Goal: Information Seeking & Learning: Learn about a topic

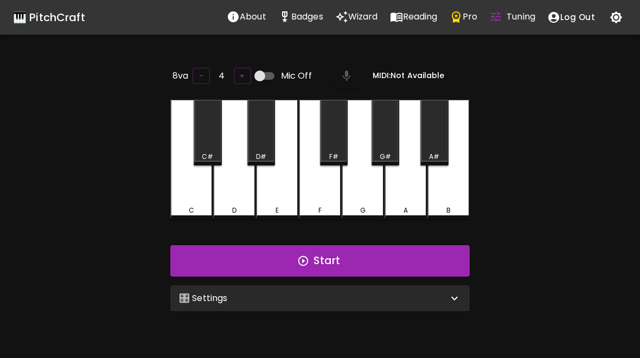
click at [413, 304] on div "🎛️ Settings" at bounding box center [319, 298] width 299 height 26
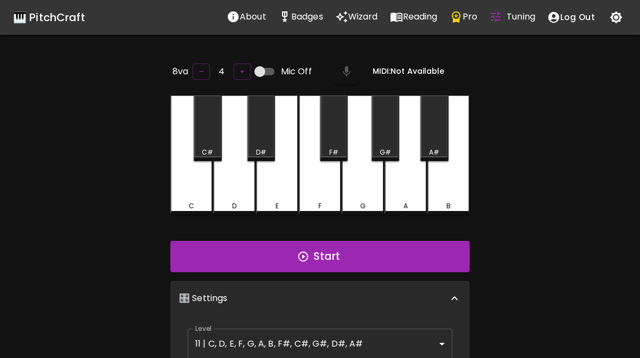
scroll to position [4, 0]
click at [395, 341] on body "🎹 PitchCraft About Badges Wizard Reading Pro Tuning Log Out 8va – 4 + Mic Off M…" at bounding box center [320, 359] width 640 height 718
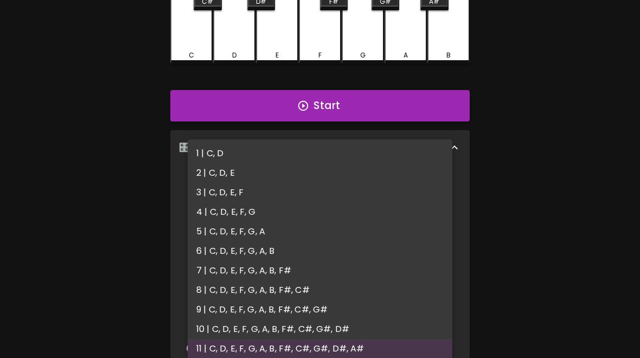
scroll to position [149, 0]
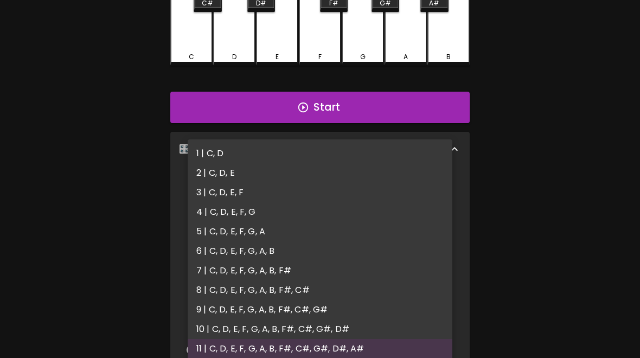
click at [224, 170] on li "2 | C, D, E" at bounding box center [320, 173] width 265 height 20
type input "3"
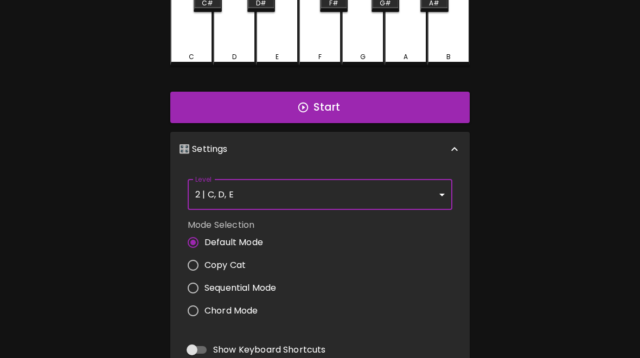
click at [593, 278] on div "🎹 PitchCraft About Badges Wizard Reading Pro Tuning Log Out 8va – 4 + Mic Off M…" at bounding box center [320, 186] width 640 height 671
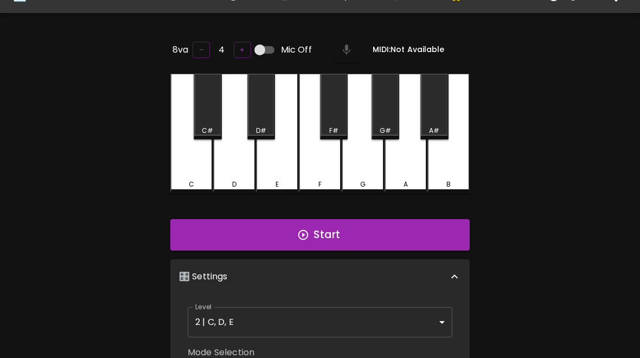
scroll to position [0, 0]
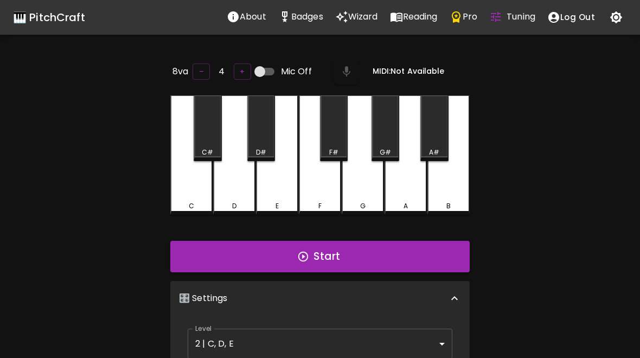
click at [427, 255] on button "Start" at bounding box center [319, 256] width 299 height 31
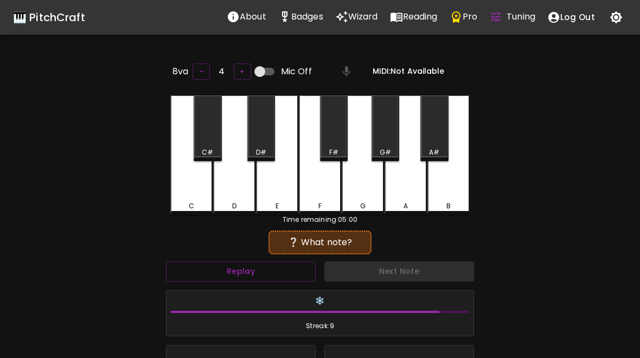
click at [205, 188] on div "C" at bounding box center [191, 154] width 42 height 119
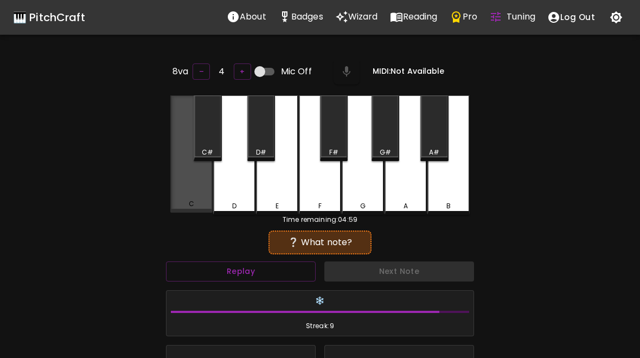
click at [192, 185] on div "C" at bounding box center [191, 153] width 42 height 117
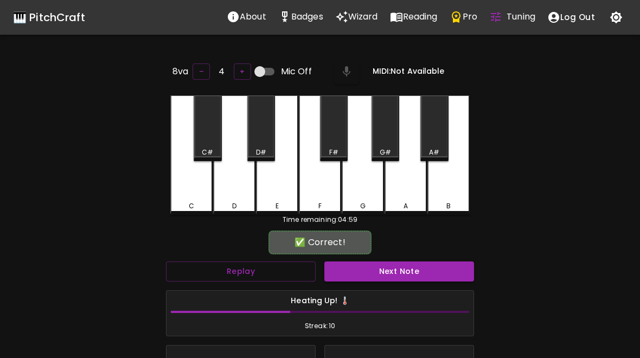
click at [410, 275] on button "Next Note" at bounding box center [399, 271] width 150 height 20
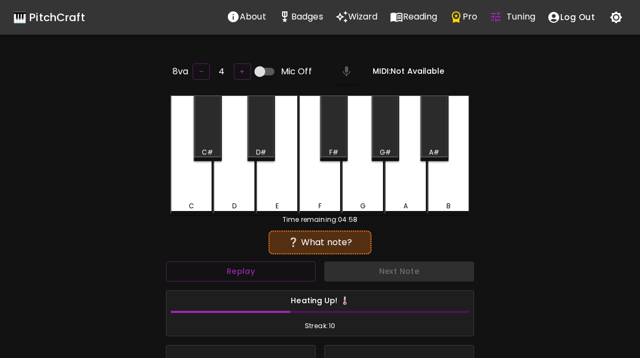
click at [239, 192] on div "D" at bounding box center [234, 154] width 42 height 119
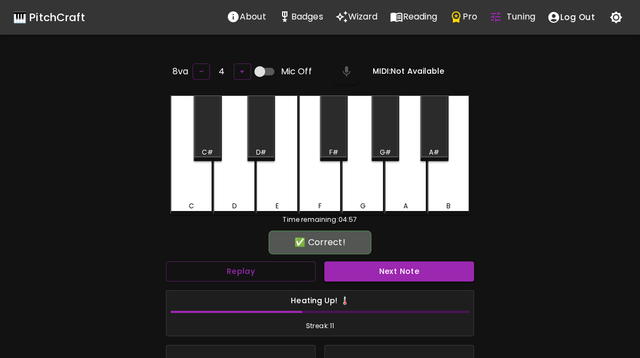
click at [443, 278] on button "Next Note" at bounding box center [399, 271] width 150 height 20
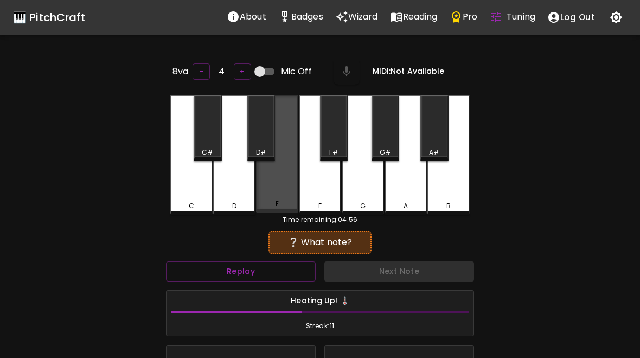
click at [274, 194] on div "E" at bounding box center [277, 153] width 42 height 117
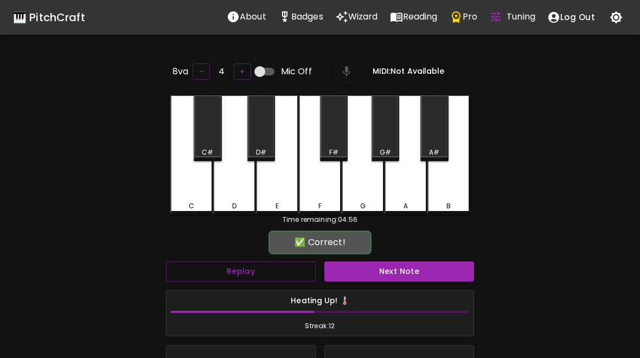
click at [424, 272] on button "Next Note" at bounding box center [399, 271] width 150 height 20
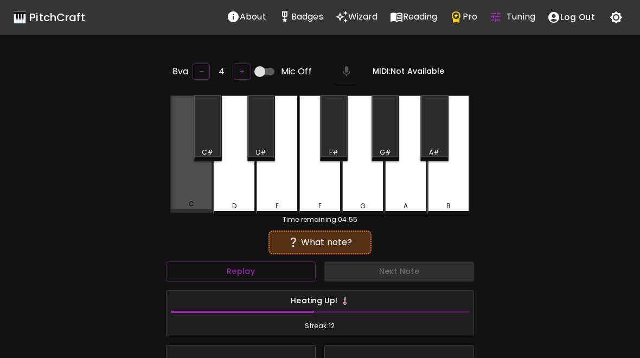
click at [195, 191] on div "C" at bounding box center [191, 153] width 42 height 117
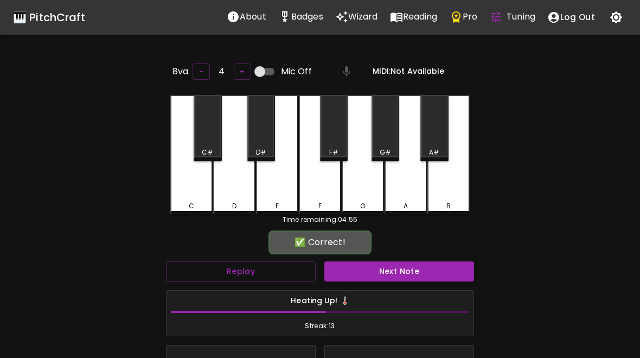
click at [405, 277] on button "Next Note" at bounding box center [399, 271] width 150 height 20
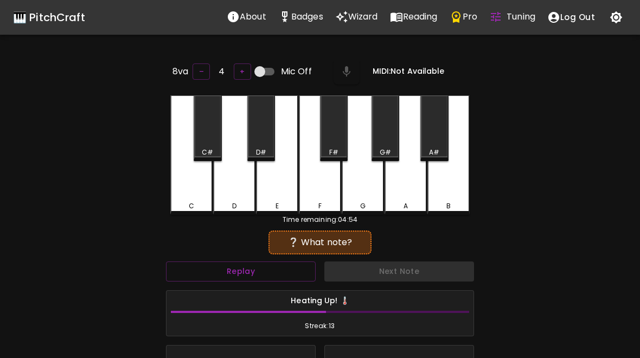
click at [246, 197] on div "D" at bounding box center [234, 154] width 42 height 119
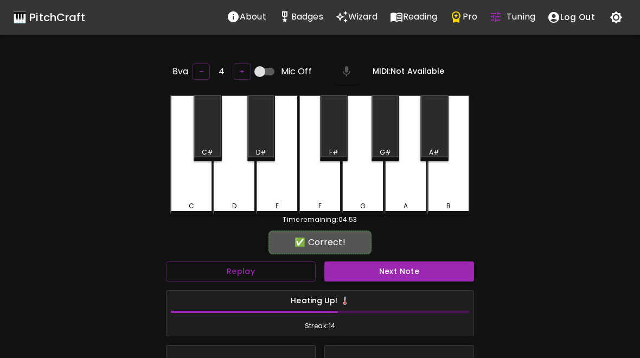
click at [413, 257] on div "Next Note" at bounding box center [399, 271] width 158 height 29
click at [414, 266] on button "Next Note" at bounding box center [399, 271] width 150 height 20
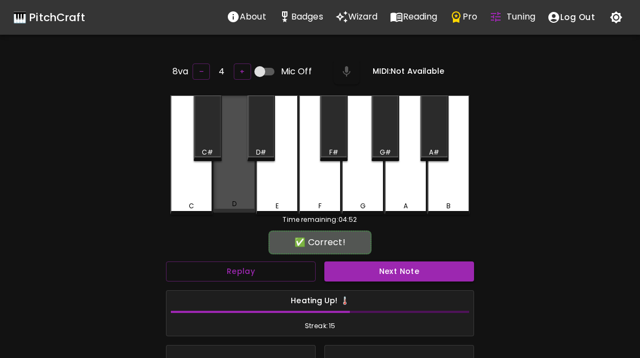
click at [243, 198] on div "D" at bounding box center [234, 153] width 42 height 117
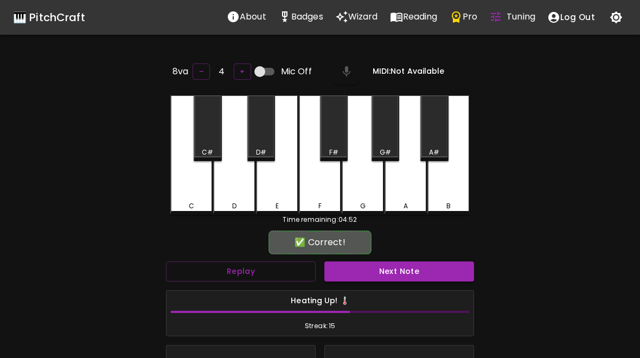
click at [412, 265] on button "Next Note" at bounding box center [399, 271] width 150 height 20
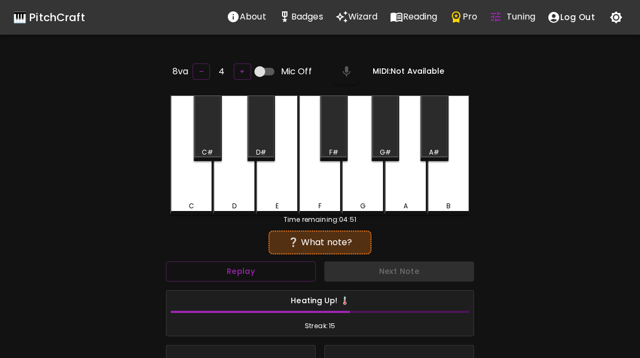
click at [279, 196] on div "E" at bounding box center [277, 154] width 42 height 119
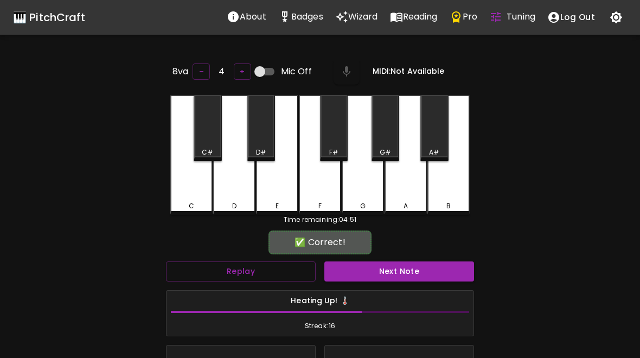
click at [403, 274] on button "Next Note" at bounding box center [399, 271] width 150 height 20
click at [241, 198] on div "D" at bounding box center [234, 154] width 42 height 119
click at [413, 264] on button "Next Note" at bounding box center [399, 271] width 150 height 20
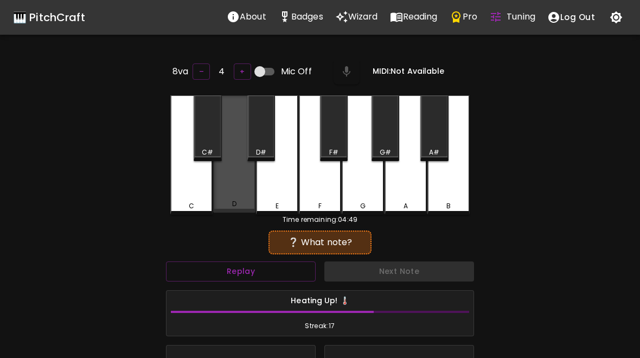
click at [227, 197] on div "D" at bounding box center [234, 153] width 42 height 117
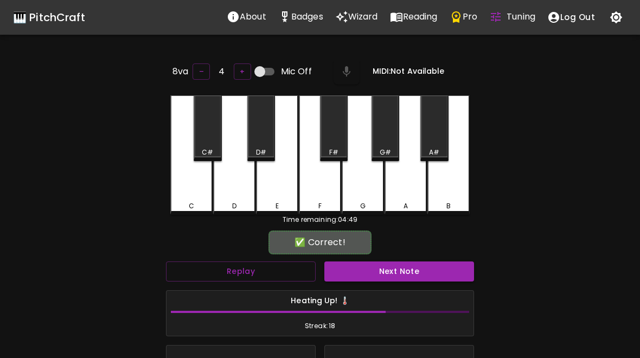
click at [389, 275] on button "Next Note" at bounding box center [399, 271] width 150 height 20
click at [229, 195] on div "D" at bounding box center [234, 154] width 42 height 119
click at [394, 267] on button "Next Note" at bounding box center [399, 271] width 150 height 20
click at [227, 198] on div "D" at bounding box center [234, 154] width 42 height 119
click at [393, 272] on button "Next Note" at bounding box center [399, 271] width 150 height 20
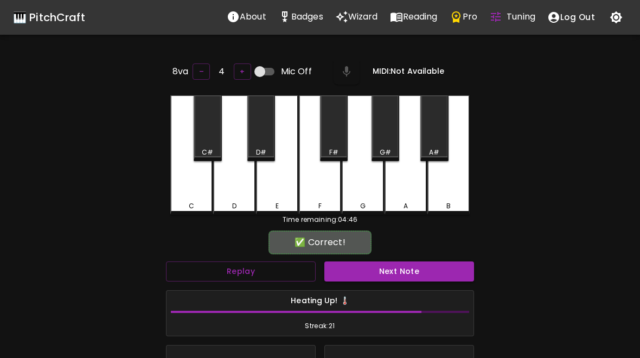
click at [198, 196] on div "C" at bounding box center [191, 154] width 42 height 119
click at [395, 278] on button "Next Note" at bounding box center [399, 271] width 150 height 20
click at [240, 197] on div "D" at bounding box center [234, 154] width 42 height 119
click at [402, 276] on button "Next Note" at bounding box center [399, 271] width 150 height 20
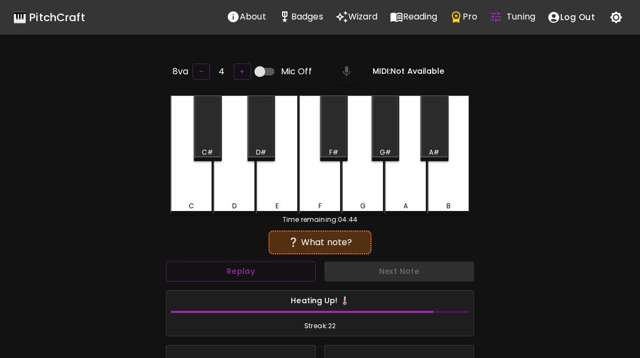
click at [271, 197] on div "E" at bounding box center [277, 154] width 42 height 119
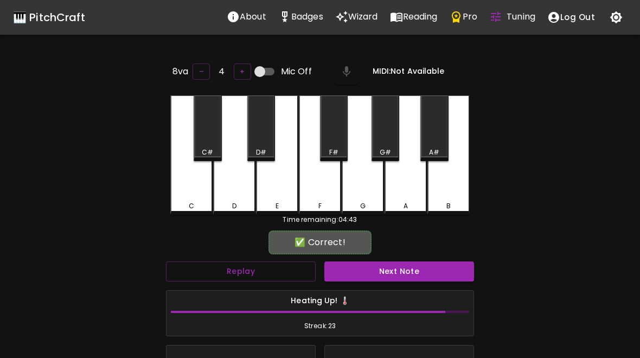
click at [403, 277] on button "Next Note" at bounding box center [399, 271] width 150 height 20
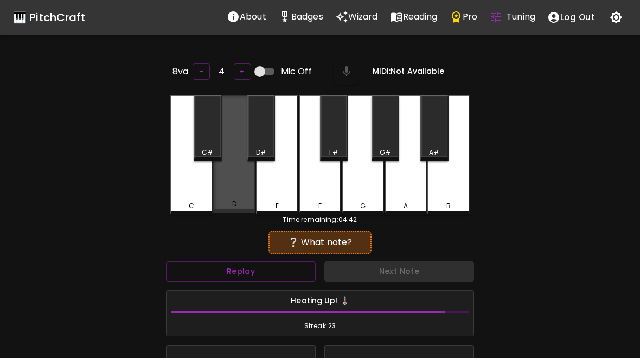
click at [245, 201] on div "D" at bounding box center [234, 204] width 40 height 10
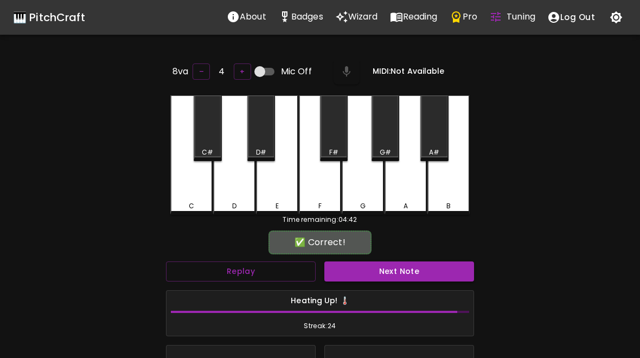
click at [408, 271] on button "Next Note" at bounding box center [399, 271] width 150 height 20
click at [234, 201] on div "D" at bounding box center [234, 206] width 4 height 10
click at [390, 262] on button "Next Note" at bounding box center [399, 271] width 150 height 20
click at [235, 192] on div "D" at bounding box center [234, 154] width 42 height 119
click at [372, 266] on button "Next Note" at bounding box center [399, 271] width 150 height 20
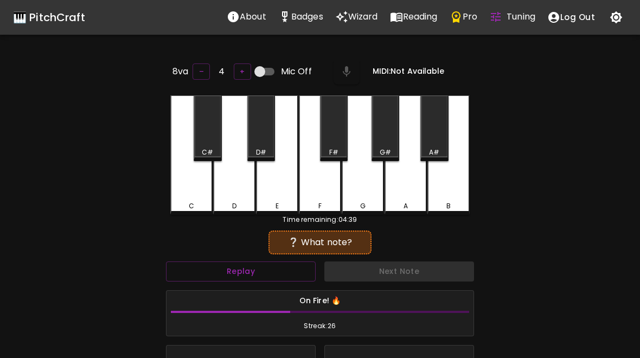
click at [191, 190] on div "C" at bounding box center [191, 154] width 42 height 119
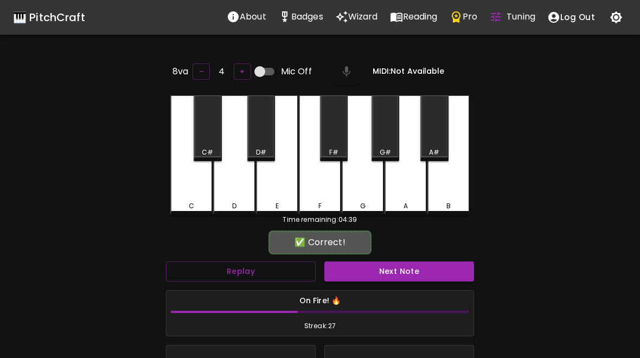
click at [396, 271] on button "Next Note" at bounding box center [399, 271] width 150 height 20
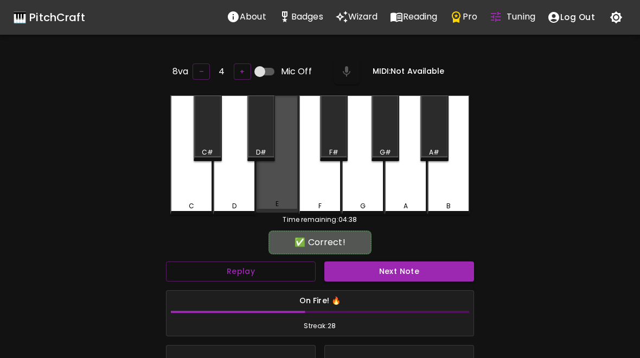
click at [285, 194] on div "E" at bounding box center [277, 153] width 42 height 117
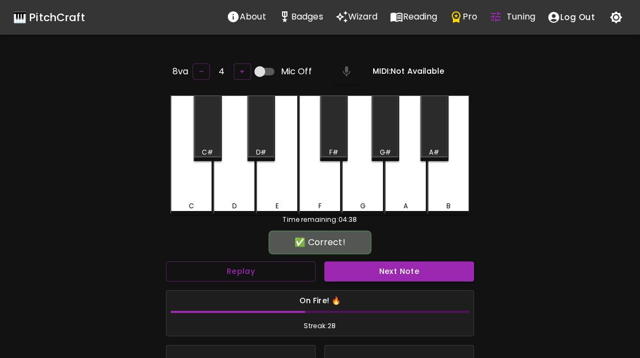
click at [366, 261] on button "Next Note" at bounding box center [399, 271] width 150 height 20
click at [189, 190] on div "C" at bounding box center [191, 154] width 42 height 119
click at [379, 269] on button "Next Note" at bounding box center [399, 271] width 150 height 20
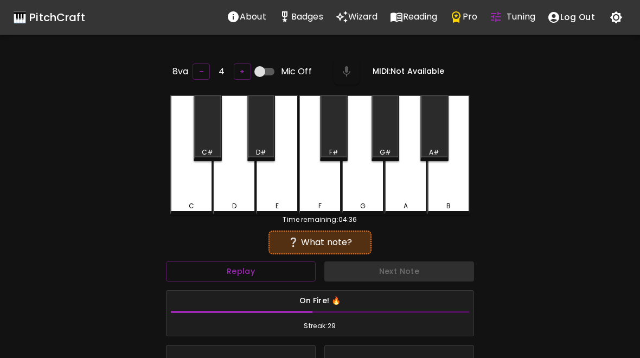
click at [169, 207] on div "8va – 4 + Mic Off MIDI: Not Available C C# D D# E F F# G G# A A# B Time remaini…" at bounding box center [319, 265] width 325 height 409
click at [192, 195] on div "C" at bounding box center [191, 154] width 42 height 119
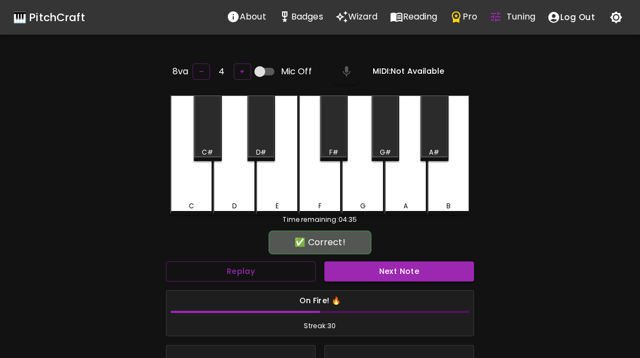
click at [383, 265] on button "Next Note" at bounding box center [399, 271] width 150 height 20
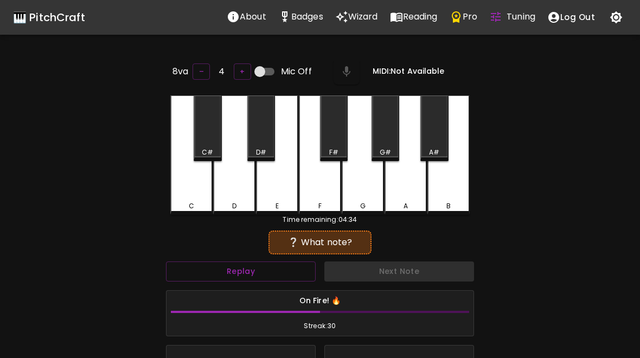
click at [240, 193] on div "D" at bounding box center [234, 154] width 42 height 119
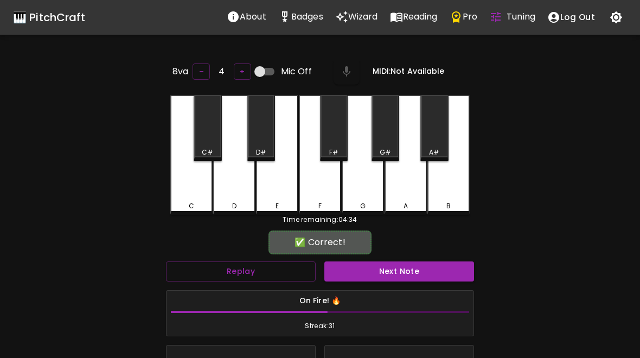
click at [380, 271] on button "Next Note" at bounding box center [399, 271] width 150 height 20
click at [284, 194] on div "E" at bounding box center [277, 154] width 42 height 119
click at [372, 261] on button "Next Note" at bounding box center [399, 271] width 150 height 20
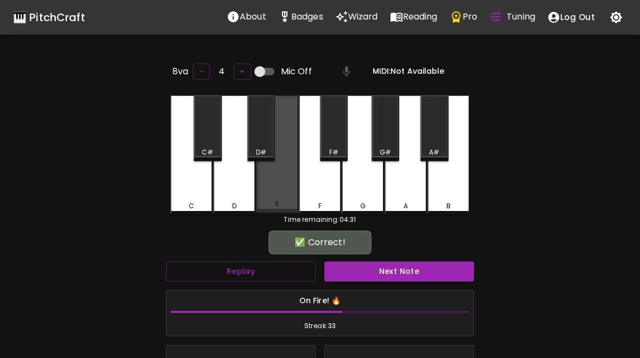
click at [286, 188] on div "E" at bounding box center [277, 153] width 42 height 117
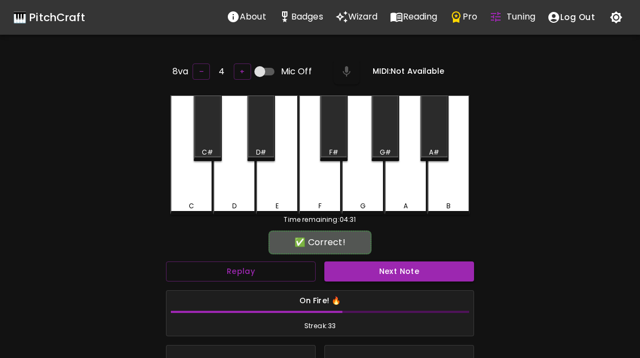
click at [377, 273] on button "Next Note" at bounding box center [399, 271] width 150 height 20
click at [190, 195] on div "C" at bounding box center [191, 154] width 42 height 119
click at [384, 267] on button "Next Note" at bounding box center [399, 271] width 150 height 20
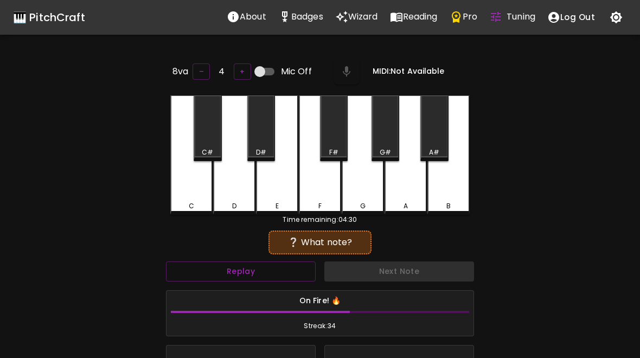
click at [242, 203] on div "D" at bounding box center [234, 206] width 40 height 10
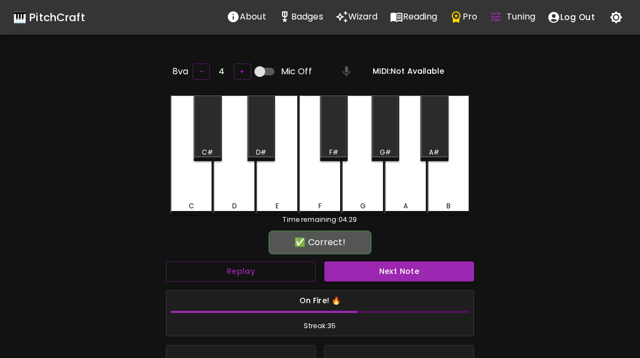
click at [388, 286] on div "On Fire! 🔥 Streak: 35" at bounding box center [320, 313] width 317 height 55
click at [377, 265] on button "Next Note" at bounding box center [399, 271] width 150 height 20
click at [234, 194] on div "D" at bounding box center [234, 154] width 42 height 119
click at [397, 269] on button "Next Note" at bounding box center [399, 271] width 150 height 20
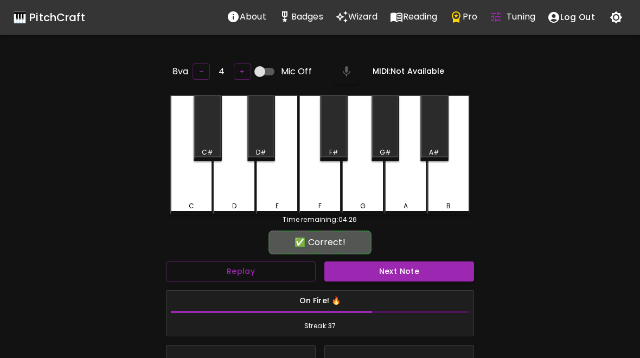
click at [192, 191] on div "C" at bounding box center [191, 154] width 42 height 119
click at [384, 266] on button "Next Note" at bounding box center [399, 271] width 150 height 20
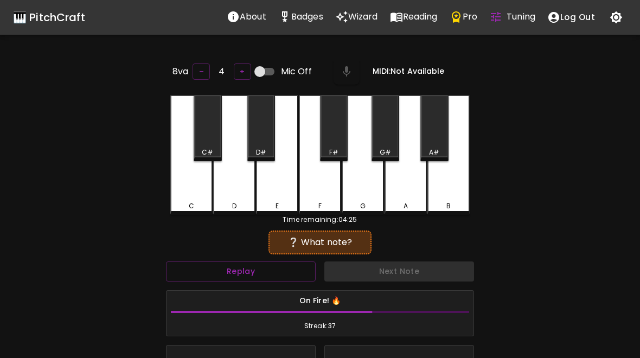
click at [201, 201] on div "C" at bounding box center [191, 206] width 40 height 10
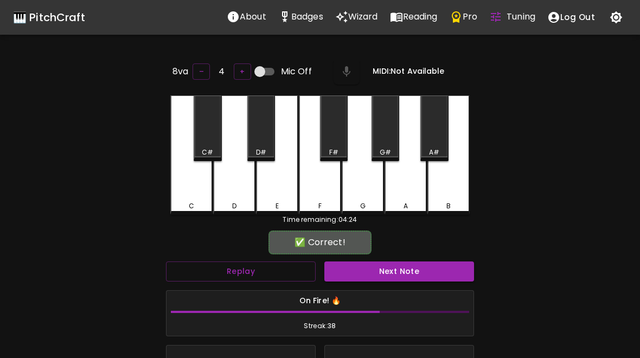
click at [404, 266] on button "Next Note" at bounding box center [399, 271] width 150 height 20
click at [198, 187] on div "C" at bounding box center [191, 154] width 42 height 119
click at [409, 273] on button "Next Note" at bounding box center [399, 271] width 150 height 20
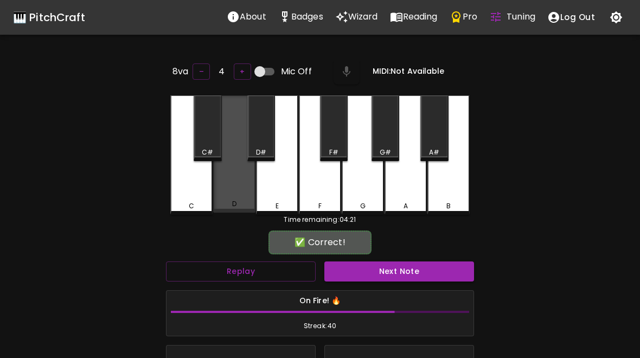
click at [237, 195] on div "D" at bounding box center [234, 153] width 42 height 117
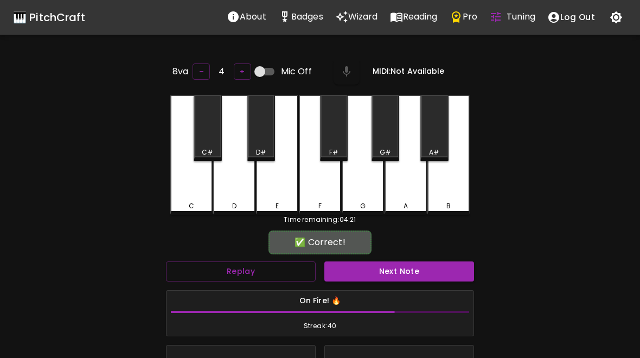
click at [405, 268] on button "Next Note" at bounding box center [399, 271] width 150 height 20
click at [198, 201] on div "C" at bounding box center [191, 206] width 40 height 10
click at [399, 270] on button "Next Note" at bounding box center [399, 271] width 150 height 20
click at [237, 195] on div "D" at bounding box center [234, 154] width 42 height 119
click at [406, 277] on button "Next Note" at bounding box center [399, 271] width 150 height 20
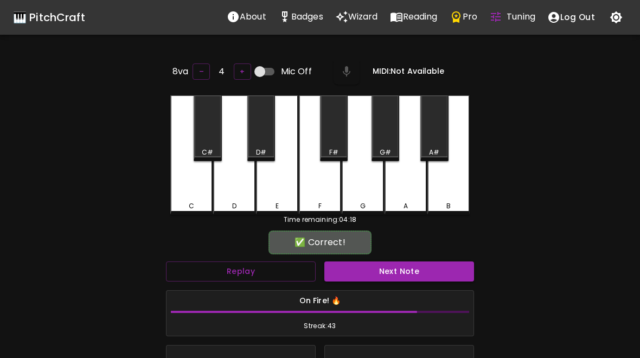
click at [235, 195] on div "D" at bounding box center [234, 154] width 42 height 119
click at [408, 269] on button "Next Note" at bounding box center [399, 271] width 150 height 20
click at [197, 195] on div "C" at bounding box center [191, 154] width 42 height 119
click at [408, 272] on button "Next Note" at bounding box center [399, 271] width 150 height 20
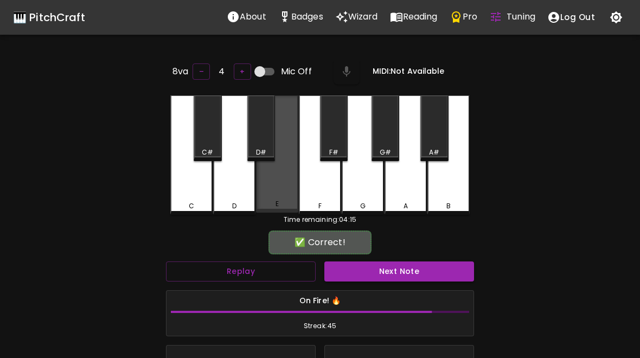
click at [278, 195] on div "E" at bounding box center [277, 153] width 42 height 117
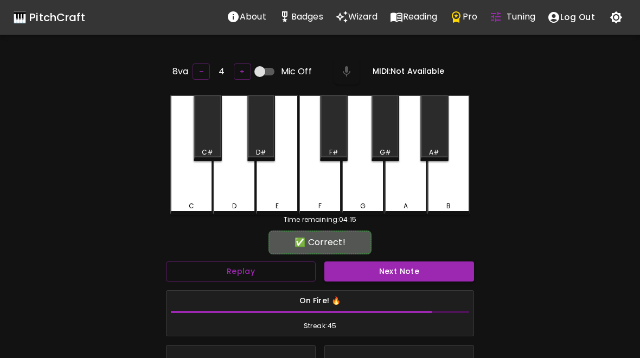
click at [400, 265] on button "Next Note" at bounding box center [399, 271] width 150 height 20
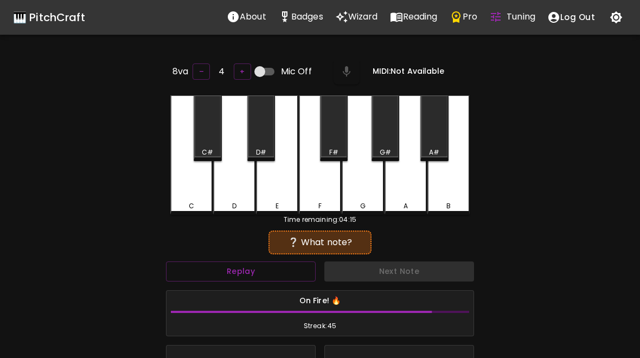
click at [273, 194] on div "E" at bounding box center [277, 154] width 42 height 119
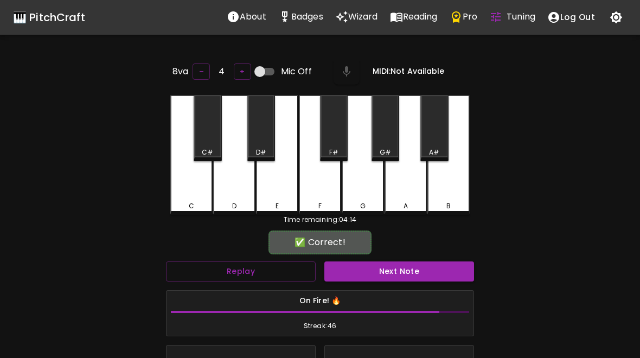
click at [388, 264] on button "Next Note" at bounding box center [399, 271] width 150 height 20
click at [279, 187] on div "E" at bounding box center [277, 154] width 42 height 119
click at [396, 261] on button "Next Note" at bounding box center [399, 271] width 150 height 20
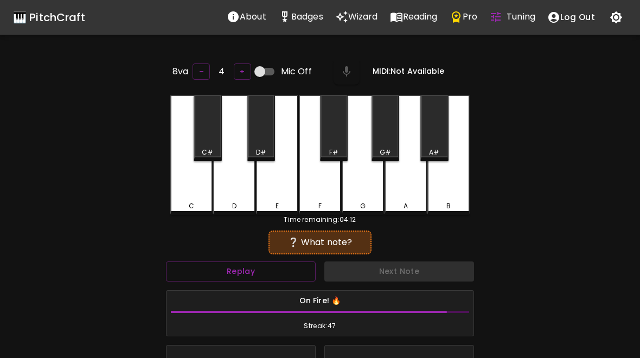
click at [191, 201] on div "C" at bounding box center [191, 206] width 5 height 10
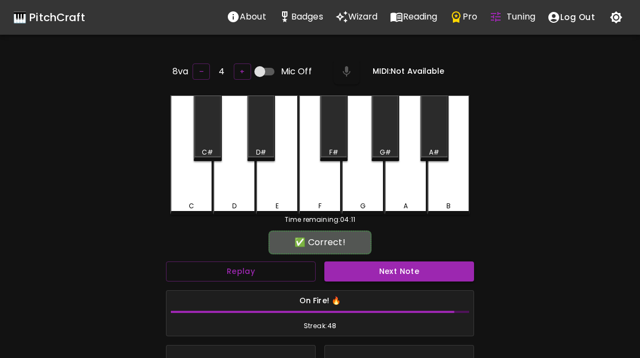
click at [388, 267] on button "Next Note" at bounding box center [399, 271] width 150 height 20
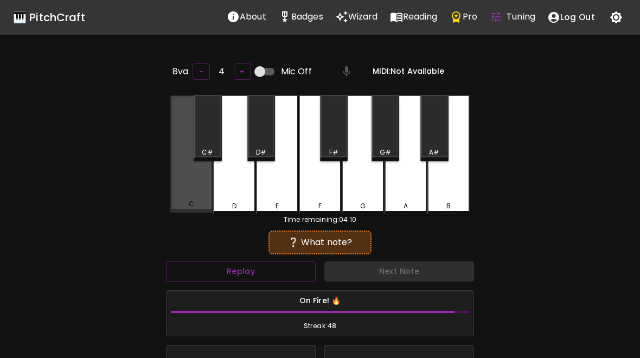
click at [199, 196] on div "C" at bounding box center [191, 153] width 42 height 117
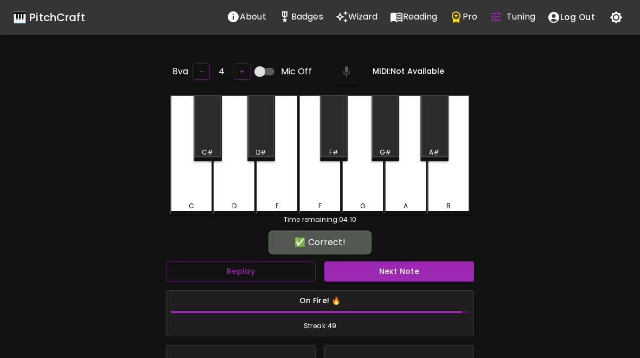
click at [377, 270] on button "Next Note" at bounding box center [399, 271] width 150 height 20
click at [280, 188] on div "E" at bounding box center [277, 154] width 42 height 119
click at [387, 261] on button "Next Note" at bounding box center [399, 271] width 150 height 20
click at [192, 201] on div "C" at bounding box center [191, 206] width 5 height 10
click at [394, 278] on button "Next Note" at bounding box center [399, 271] width 150 height 20
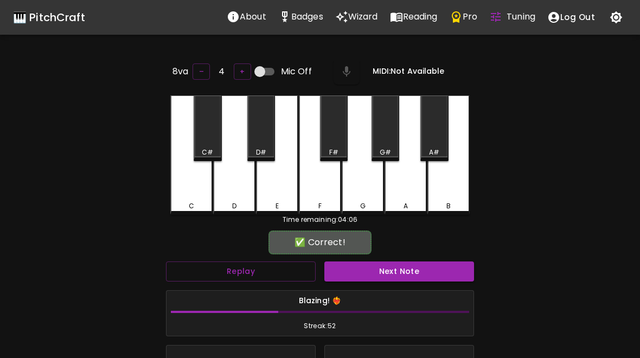
click at [284, 188] on div "E" at bounding box center [277, 154] width 42 height 119
click at [388, 261] on button "Next Note" at bounding box center [399, 271] width 150 height 20
click at [209, 203] on div "C" at bounding box center [191, 206] width 40 height 10
click at [407, 273] on button "Next Note" at bounding box center [399, 271] width 150 height 20
click at [236, 195] on div "D" at bounding box center [234, 154] width 42 height 119
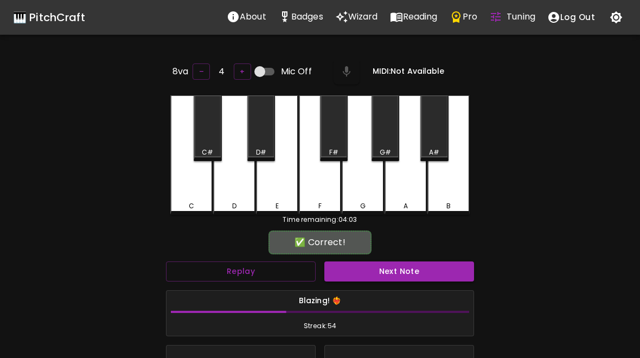
click at [390, 278] on button "Next Note" at bounding box center [399, 271] width 150 height 20
click at [232, 201] on div "D" at bounding box center [234, 206] width 4 height 10
click at [407, 266] on button "Next Note" at bounding box center [399, 271] width 150 height 20
click at [243, 196] on div "D" at bounding box center [234, 154] width 42 height 119
click at [388, 269] on button "Next Note" at bounding box center [399, 271] width 150 height 20
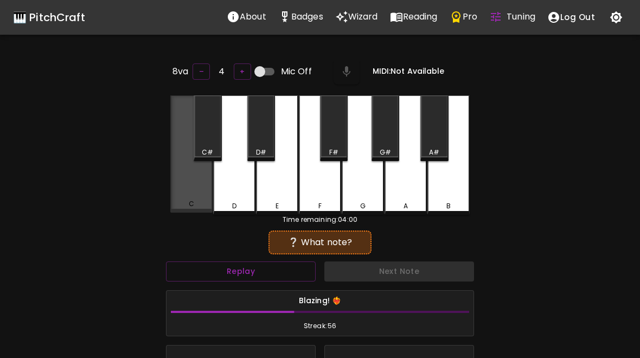
click at [185, 198] on div "C" at bounding box center [191, 153] width 42 height 117
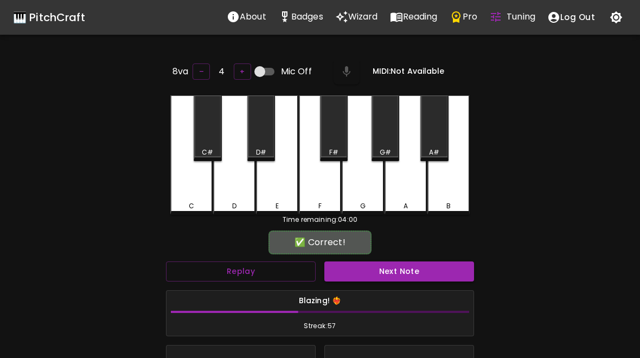
click at [391, 271] on button "Next Note" at bounding box center [399, 271] width 150 height 20
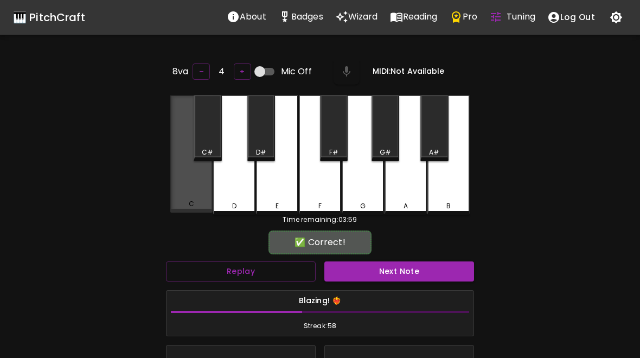
click at [193, 195] on div "C" at bounding box center [191, 153] width 42 height 117
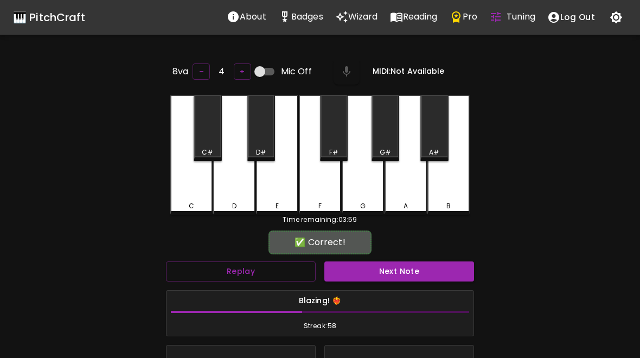
click at [416, 268] on button "Next Note" at bounding box center [399, 271] width 150 height 20
click at [195, 194] on div "C" at bounding box center [191, 154] width 42 height 119
click at [377, 261] on button "Next Note" at bounding box center [399, 271] width 150 height 20
click at [383, 264] on button "Next Note" at bounding box center [399, 271] width 150 height 20
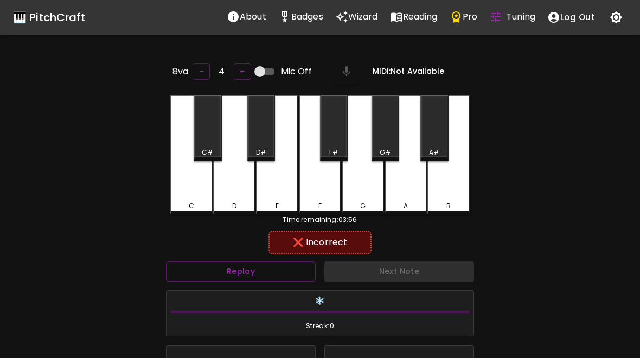
click at [185, 184] on div "C" at bounding box center [191, 154] width 42 height 119
click at [303, 274] on button "Replay" at bounding box center [241, 271] width 150 height 20
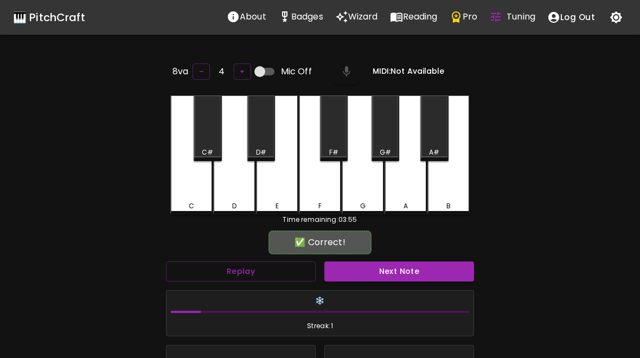
click at [231, 195] on div "D" at bounding box center [234, 154] width 42 height 119
click at [407, 268] on button "Next Note" at bounding box center [399, 271] width 150 height 20
click at [416, 274] on button "Next Note" at bounding box center [399, 271] width 150 height 20
click at [412, 271] on button "Next Note" at bounding box center [399, 271] width 150 height 20
click at [412, 274] on button "Next Note" at bounding box center [399, 271] width 150 height 20
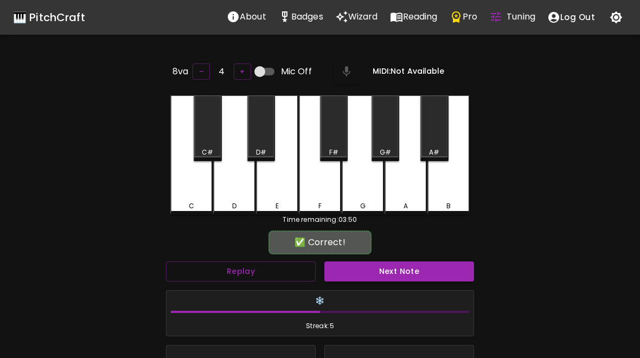
click at [408, 270] on button "Next Note" at bounding box center [399, 271] width 150 height 20
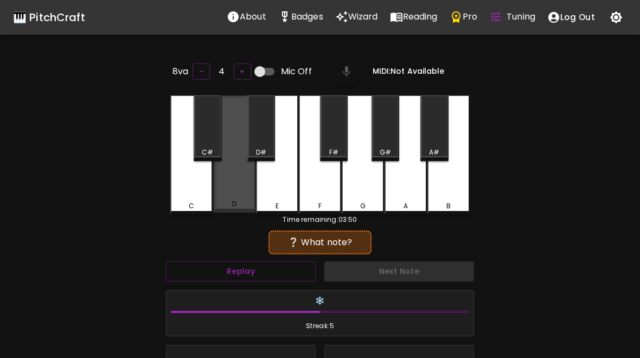
click at [235, 183] on div "D" at bounding box center [234, 153] width 42 height 117
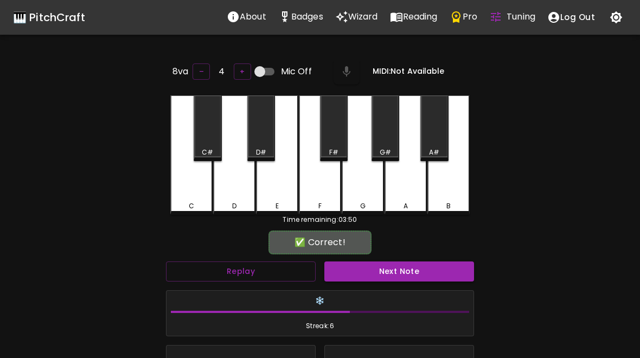
click at [407, 261] on button "Next Note" at bounding box center [399, 271] width 150 height 20
click at [246, 191] on div "D" at bounding box center [234, 154] width 42 height 119
click at [398, 266] on button "Next Note" at bounding box center [399, 271] width 150 height 20
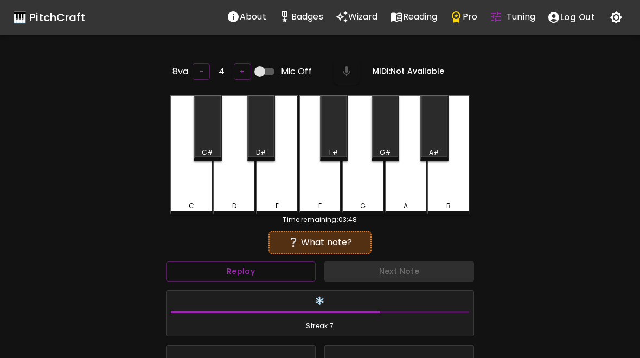
click at [187, 197] on div "C" at bounding box center [191, 154] width 42 height 119
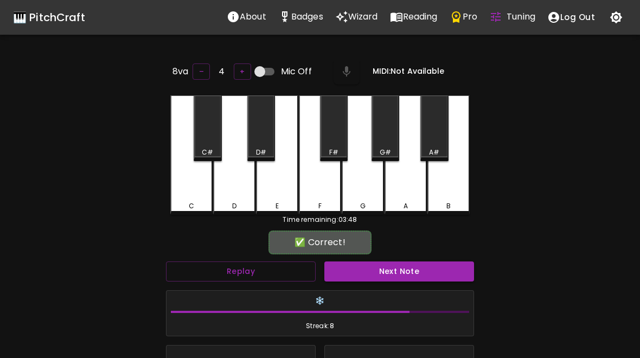
click at [390, 278] on button "Next Note" at bounding box center [399, 271] width 150 height 20
click at [280, 196] on div "E" at bounding box center [277, 154] width 42 height 119
click at [375, 275] on button "Next Note" at bounding box center [399, 271] width 150 height 20
click at [275, 185] on div "E" at bounding box center [277, 154] width 42 height 119
click at [366, 257] on div "Next Note" at bounding box center [399, 271] width 158 height 29
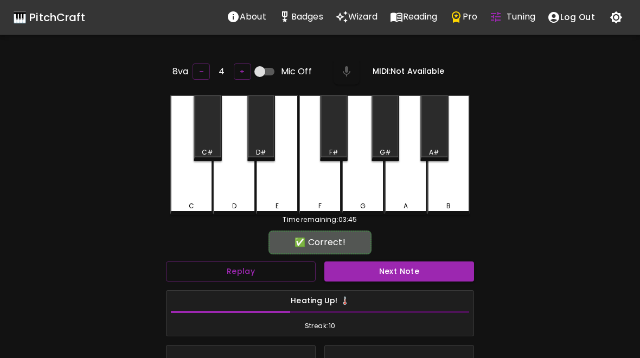
click at [357, 264] on button "Next Note" at bounding box center [399, 271] width 150 height 20
click at [235, 198] on div "D" at bounding box center [234, 154] width 42 height 119
click at [380, 278] on button "Next Note" at bounding box center [399, 271] width 150 height 20
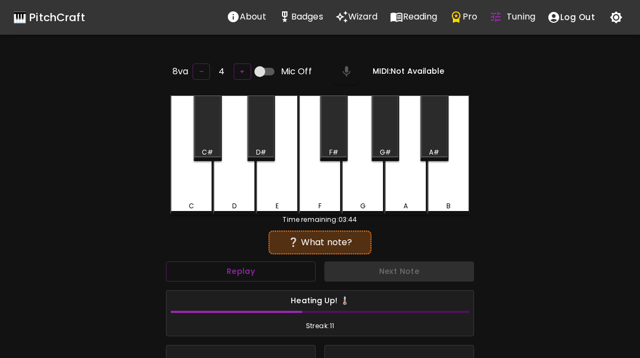
click at [283, 194] on div "E" at bounding box center [277, 154] width 42 height 119
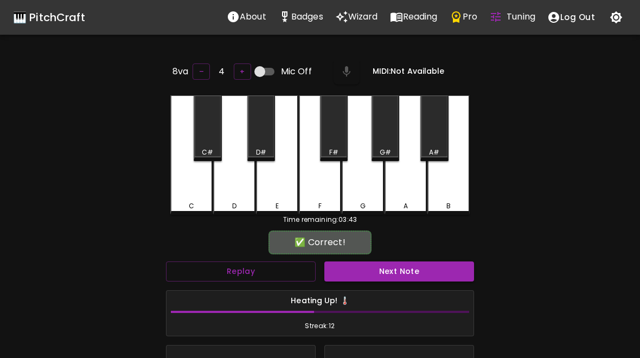
click at [402, 267] on button "Next Note" at bounding box center [399, 271] width 150 height 20
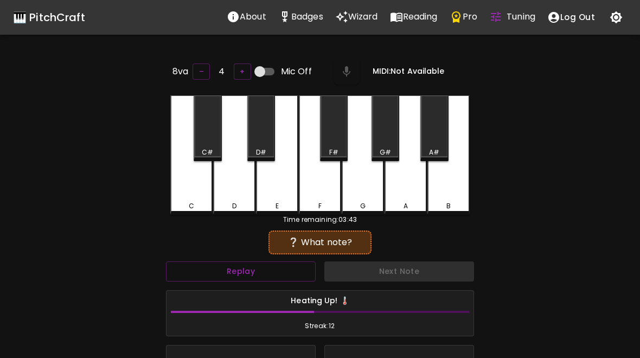
click at [198, 201] on div "C" at bounding box center [191, 206] width 40 height 10
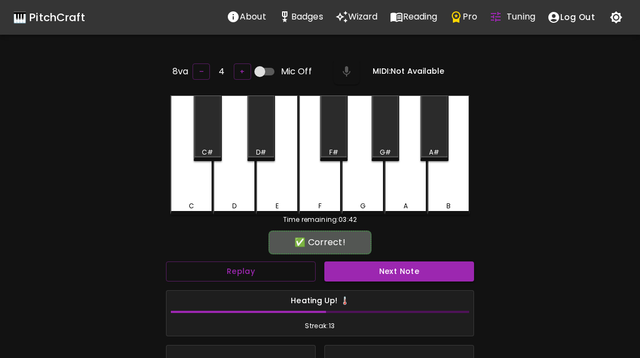
click at [382, 278] on button "Next Note" at bounding box center [399, 271] width 150 height 20
click at [188, 188] on div "C" at bounding box center [191, 154] width 42 height 119
click at [387, 278] on button "Next Note" at bounding box center [399, 271] width 150 height 20
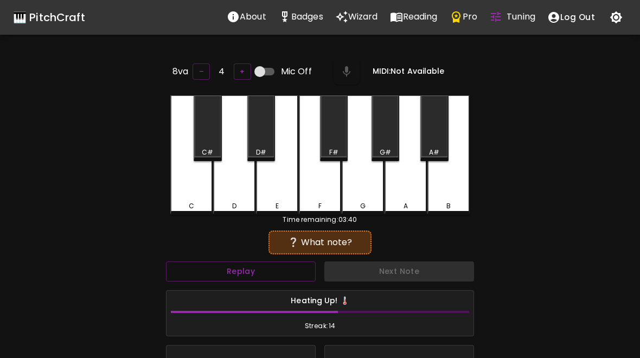
click at [244, 190] on div "D" at bounding box center [234, 154] width 42 height 119
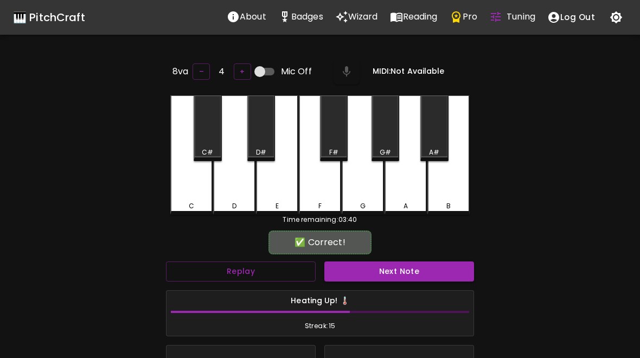
click at [399, 278] on button "Next Note" at bounding box center [399, 271] width 150 height 20
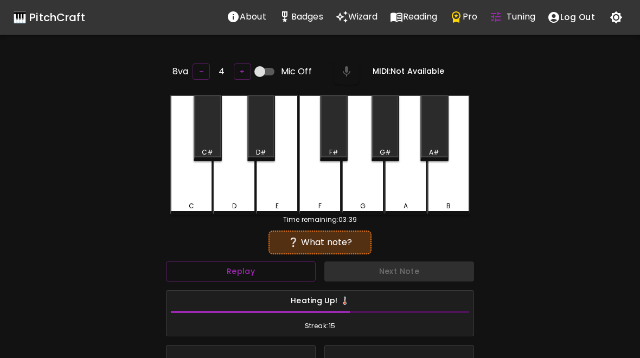
click at [199, 194] on div "C" at bounding box center [191, 154] width 42 height 119
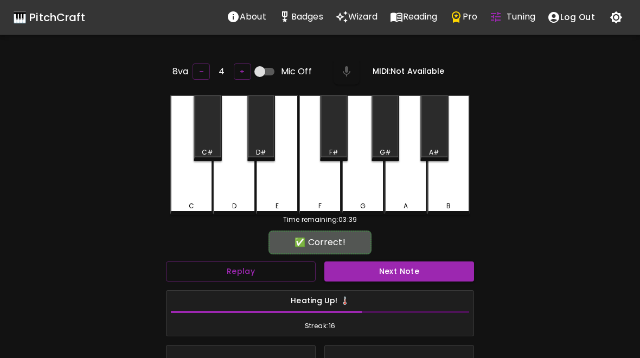
click at [398, 271] on button "Next Note" at bounding box center [399, 271] width 150 height 20
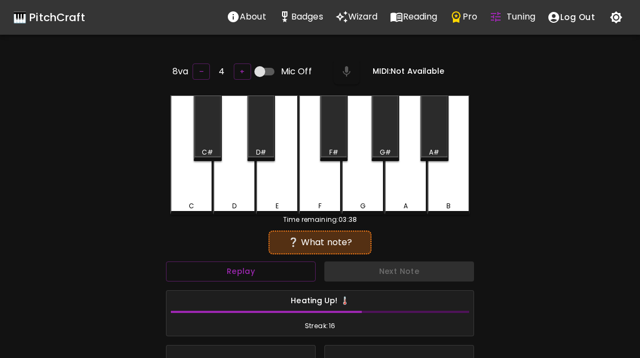
click at [196, 189] on div "C" at bounding box center [191, 154] width 42 height 119
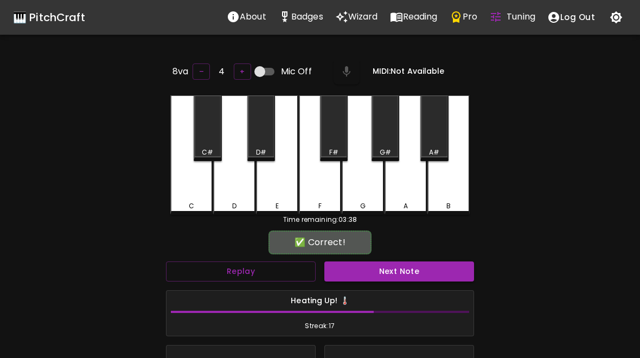
click at [391, 265] on button "Next Note" at bounding box center [399, 271] width 150 height 20
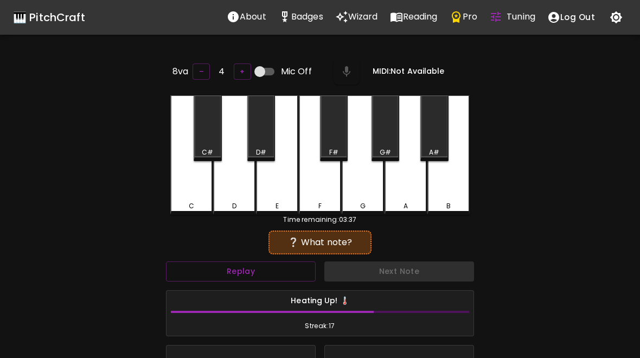
click at [198, 195] on div "C" at bounding box center [191, 154] width 42 height 119
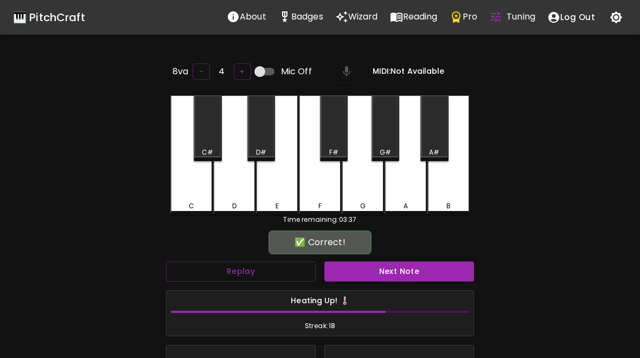
click at [389, 271] on button "Next Note" at bounding box center [399, 271] width 150 height 20
click at [184, 191] on div "C" at bounding box center [191, 154] width 42 height 119
click at [383, 277] on button "Next Note" at bounding box center [399, 271] width 150 height 20
click at [239, 192] on div "D" at bounding box center [234, 154] width 42 height 119
click at [389, 269] on button "Next Note" at bounding box center [399, 271] width 150 height 20
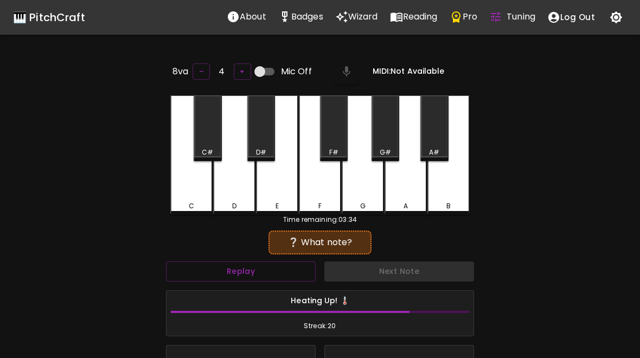
click at [191, 191] on div "C" at bounding box center [191, 154] width 42 height 119
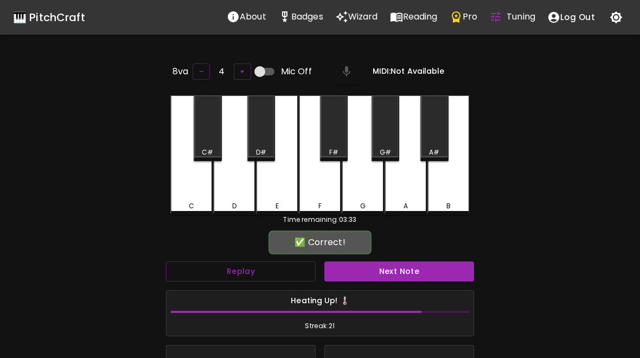
click at [396, 275] on button "Next Note" at bounding box center [399, 271] width 150 height 20
click at [238, 189] on div "D" at bounding box center [234, 154] width 42 height 119
click at [389, 267] on button "Next Note" at bounding box center [399, 271] width 150 height 20
click at [237, 190] on div "D" at bounding box center [234, 154] width 42 height 119
click at [383, 267] on button "Next Note" at bounding box center [399, 271] width 150 height 20
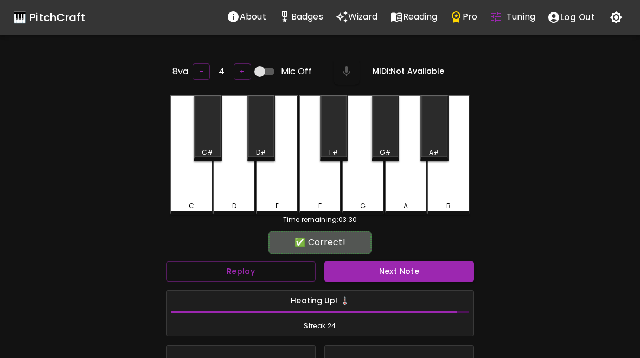
click at [243, 192] on div "D" at bounding box center [234, 154] width 42 height 119
click at [392, 270] on button "Next Note" at bounding box center [399, 271] width 150 height 20
click at [187, 195] on div "C" at bounding box center [191, 154] width 42 height 119
click at [396, 270] on button "Next Note" at bounding box center [399, 271] width 150 height 20
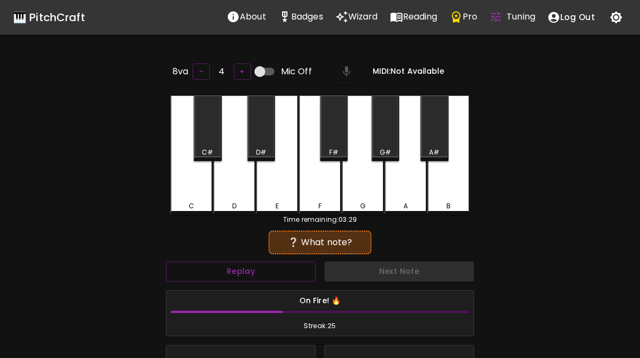
click at [241, 197] on div "D" at bounding box center [234, 154] width 42 height 119
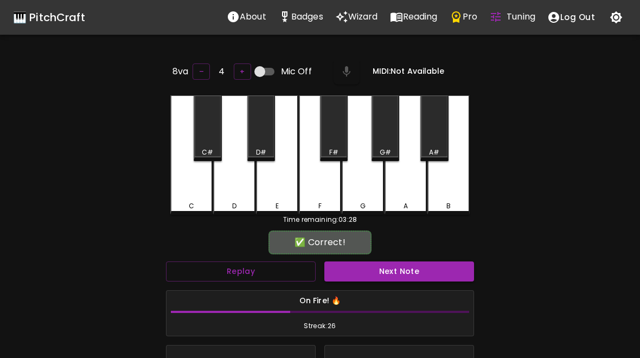
click at [391, 268] on button "Next Note" at bounding box center [399, 271] width 150 height 20
click at [196, 193] on div "C" at bounding box center [191, 154] width 42 height 119
click at [376, 262] on button "Next Note" at bounding box center [399, 271] width 150 height 20
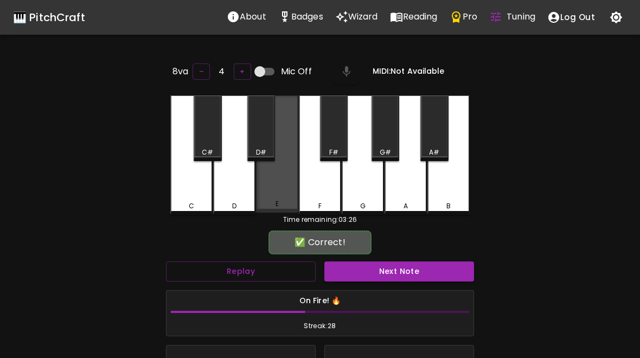
click at [277, 186] on div "E" at bounding box center [277, 153] width 42 height 117
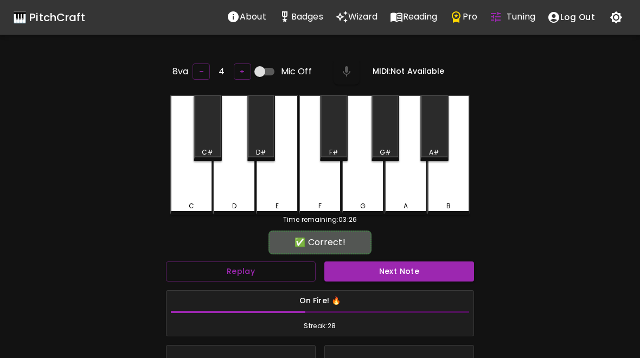
click at [369, 273] on button "Next Note" at bounding box center [399, 271] width 150 height 20
click at [188, 197] on div "C" at bounding box center [191, 154] width 42 height 119
click at [389, 275] on button "Next Note" at bounding box center [399, 271] width 150 height 20
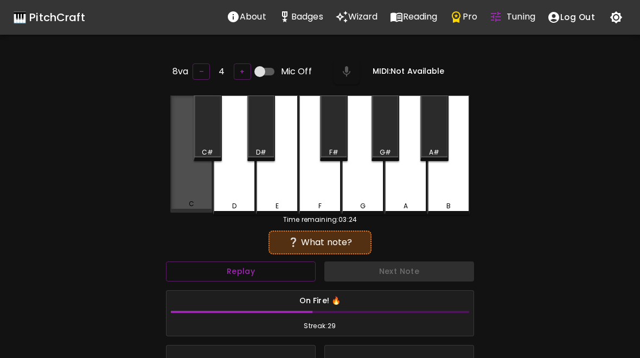
click at [200, 195] on div "C" at bounding box center [191, 153] width 42 height 117
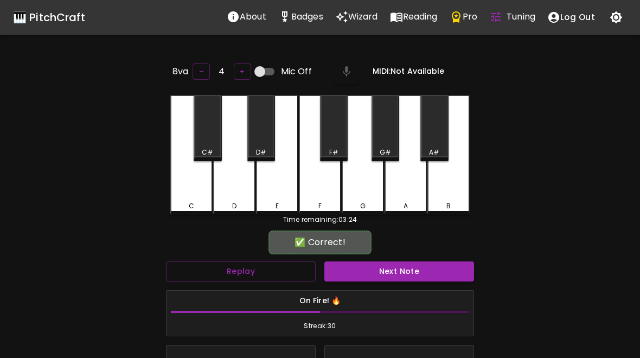
click at [402, 261] on button "Next Note" at bounding box center [399, 271] width 150 height 20
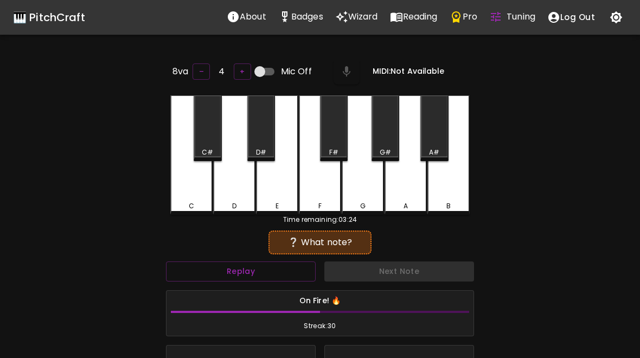
click at [246, 194] on div "D" at bounding box center [234, 154] width 42 height 119
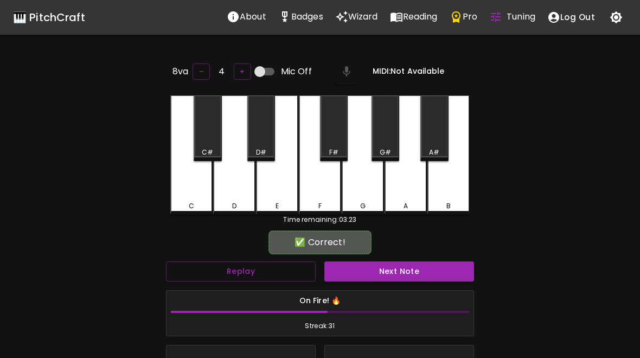
click at [394, 261] on button "Next Note" at bounding box center [399, 271] width 150 height 20
click at [274, 186] on div "E" at bounding box center [277, 154] width 42 height 119
click at [378, 261] on button "Next Note" at bounding box center [399, 271] width 150 height 20
click at [193, 186] on div "C" at bounding box center [191, 154] width 42 height 119
click at [394, 266] on button "Next Note" at bounding box center [399, 271] width 150 height 20
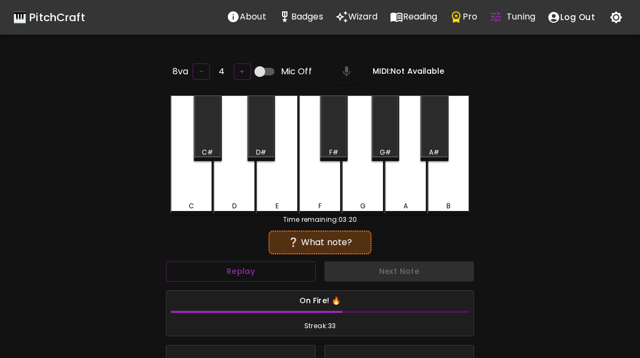
click at [190, 192] on div "C" at bounding box center [191, 154] width 42 height 119
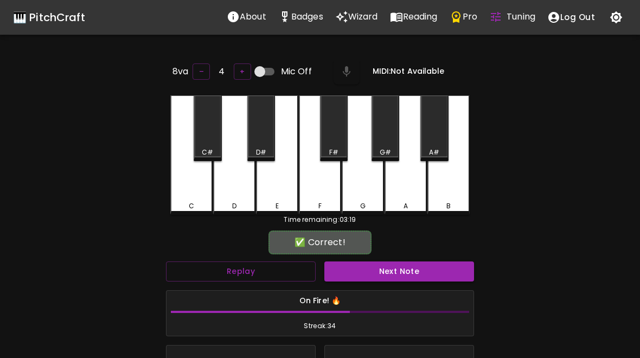
click at [385, 274] on button "Next Note" at bounding box center [399, 271] width 150 height 20
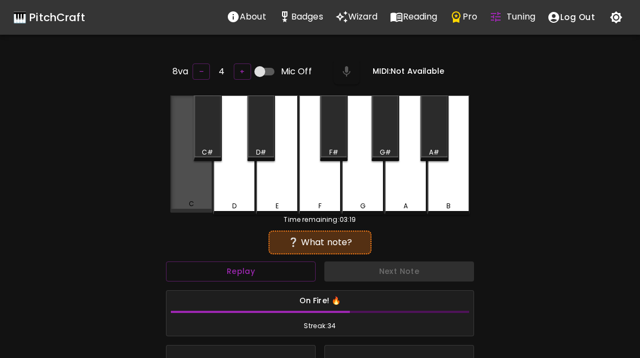
click at [208, 197] on div "C" at bounding box center [191, 153] width 42 height 117
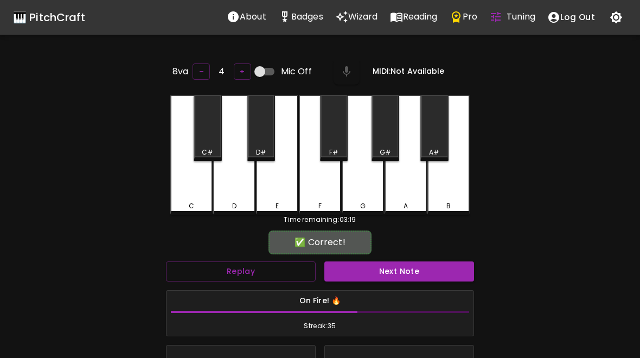
click at [391, 275] on button "Next Note" at bounding box center [399, 271] width 150 height 20
click at [234, 192] on div "D" at bounding box center [234, 154] width 42 height 119
click at [400, 267] on button "Next Note" at bounding box center [399, 271] width 150 height 20
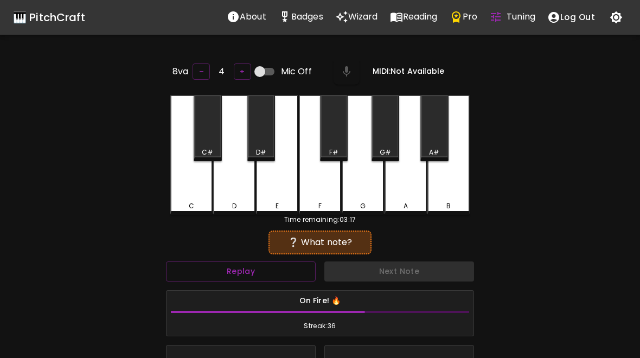
click at [279, 192] on div "E" at bounding box center [277, 154] width 42 height 119
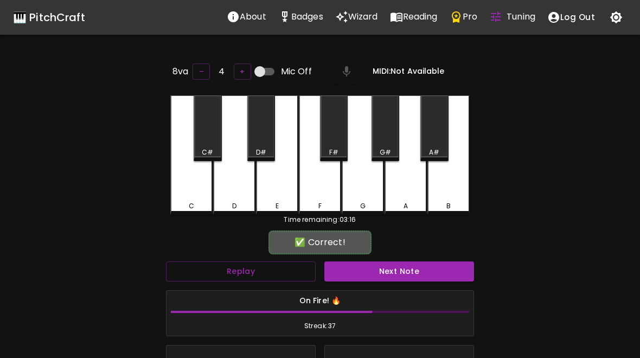
click at [382, 277] on button "Next Note" at bounding box center [399, 271] width 150 height 20
click at [283, 189] on div "E" at bounding box center [277, 154] width 42 height 119
click at [395, 277] on button "Next Note" at bounding box center [399, 271] width 150 height 20
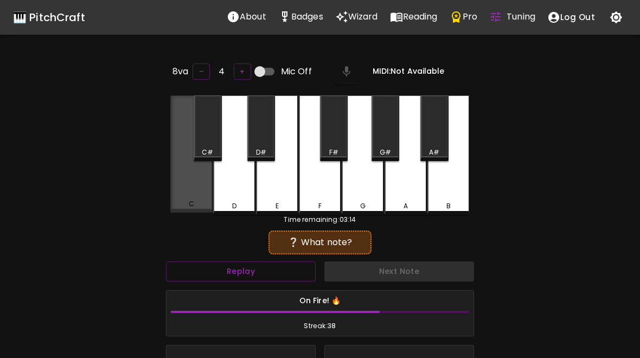
click at [189, 198] on div "C" at bounding box center [191, 153] width 42 height 117
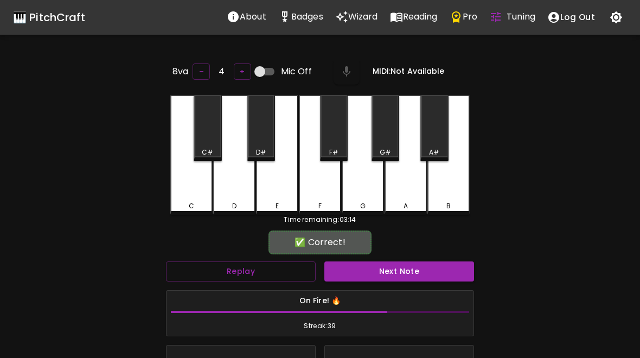
click at [393, 278] on button "Next Note" at bounding box center [399, 271] width 150 height 20
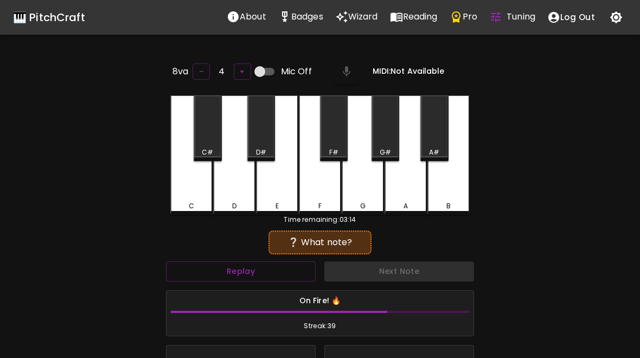
click at [230, 198] on div "D" at bounding box center [234, 154] width 42 height 119
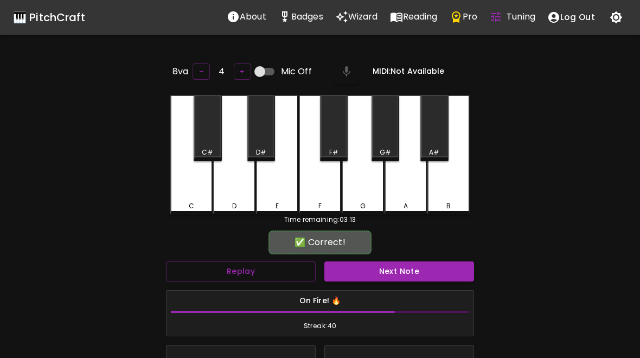
click at [400, 271] on button "Next Note" at bounding box center [399, 271] width 150 height 20
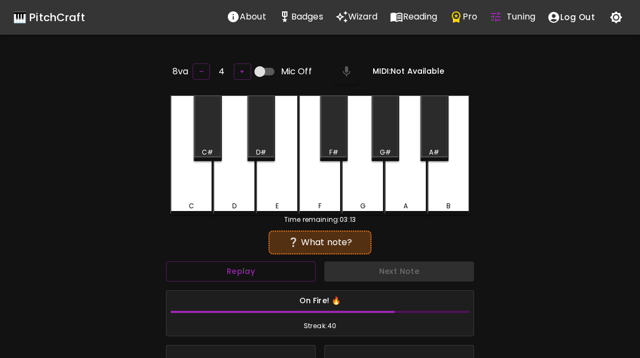
click at [239, 190] on div "D" at bounding box center [234, 154] width 42 height 119
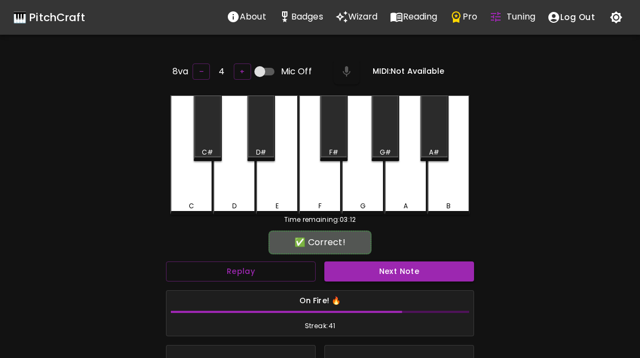
click at [406, 278] on button "Next Note" at bounding box center [399, 271] width 150 height 20
click at [187, 192] on div "C" at bounding box center [191, 154] width 42 height 119
click at [394, 275] on button "Next Note" at bounding box center [399, 271] width 150 height 20
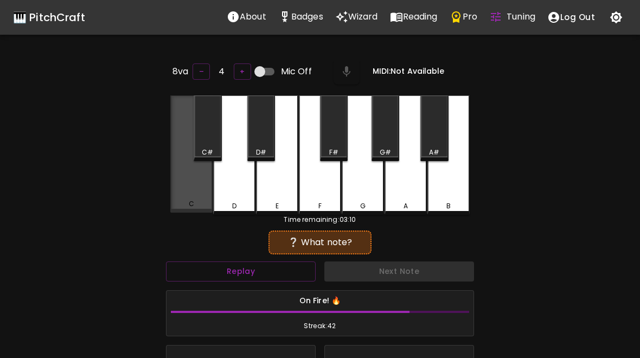
click at [191, 196] on div "C" at bounding box center [191, 153] width 42 height 117
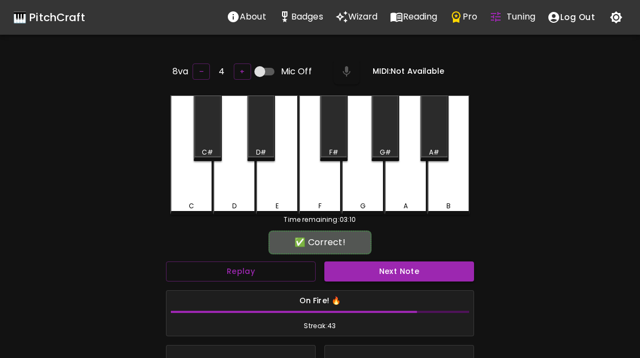
click at [387, 277] on button "Next Note" at bounding box center [399, 271] width 150 height 20
click at [187, 190] on div "C" at bounding box center [191, 154] width 42 height 119
click at [395, 266] on button "Next Note" at bounding box center [399, 271] width 150 height 20
click at [198, 191] on div "C" at bounding box center [191, 154] width 42 height 119
click at [383, 270] on button "Next Note" at bounding box center [399, 271] width 150 height 20
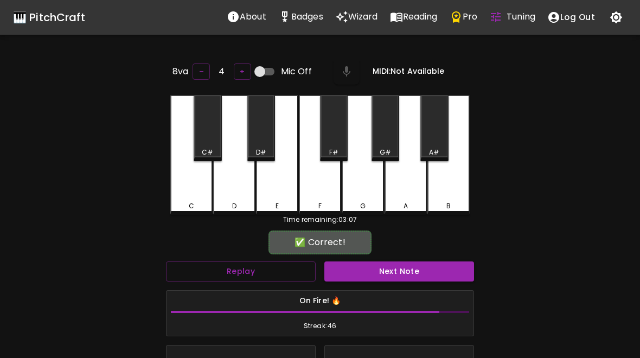
click at [194, 198] on div "C" at bounding box center [191, 154] width 42 height 119
click at [376, 267] on button "Next Note" at bounding box center [399, 271] width 150 height 20
click at [198, 194] on div "C" at bounding box center [191, 154] width 42 height 119
click at [384, 278] on button "Next Note" at bounding box center [399, 271] width 150 height 20
click at [198, 195] on div "C" at bounding box center [191, 154] width 42 height 119
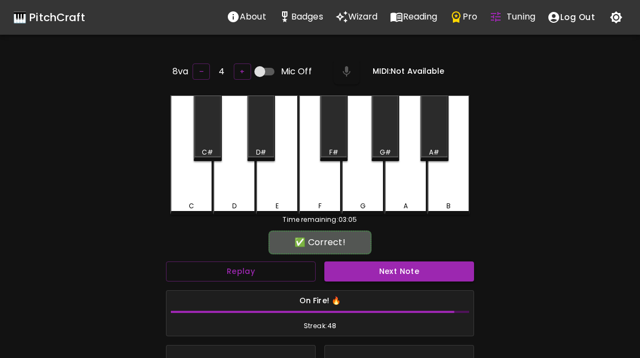
click at [361, 264] on button "Next Note" at bounding box center [399, 271] width 150 height 20
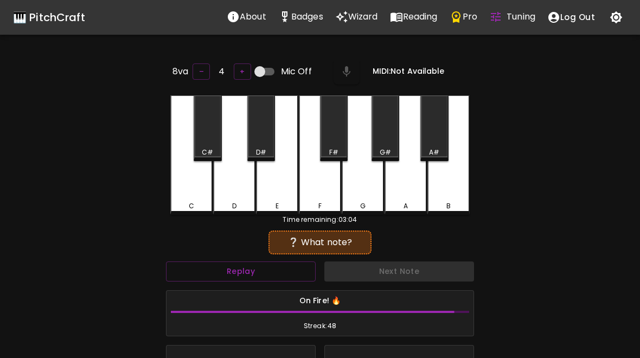
click at [239, 189] on div "D" at bounding box center [234, 154] width 42 height 119
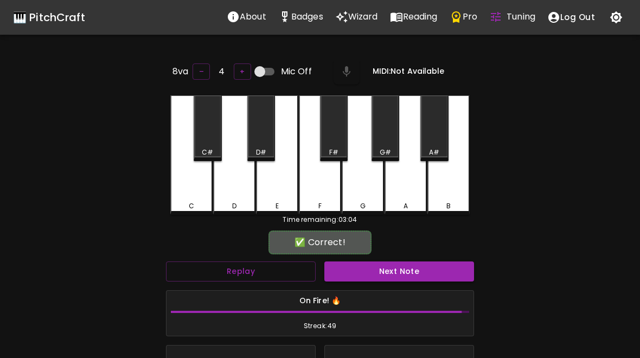
click at [393, 275] on button "Next Note" at bounding box center [399, 271] width 150 height 20
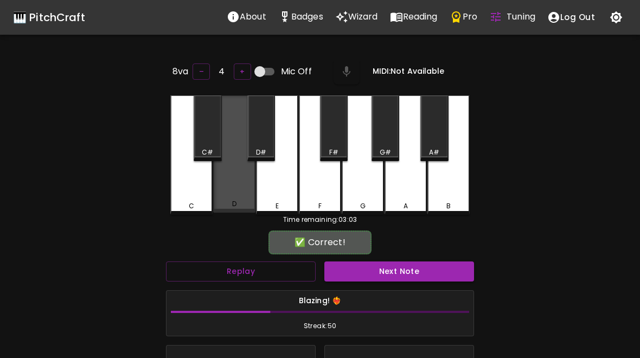
click at [230, 189] on div "D" at bounding box center [234, 153] width 42 height 117
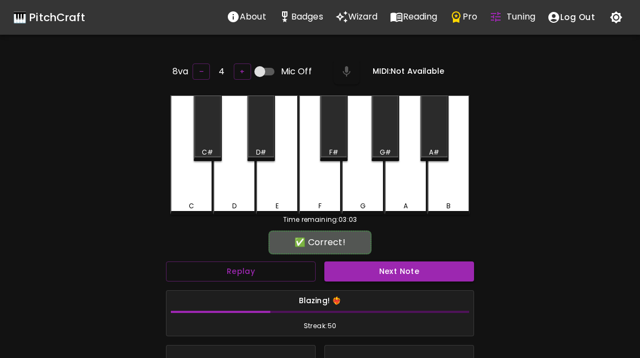
click at [400, 257] on div "Next Note" at bounding box center [399, 271] width 158 height 29
click at [385, 266] on button "Next Note" at bounding box center [399, 271] width 150 height 20
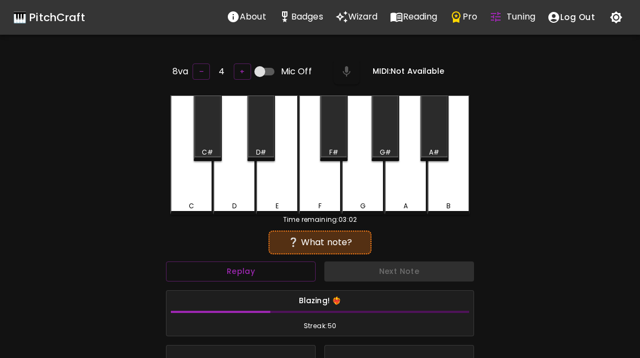
click at [185, 187] on div "C" at bounding box center [191, 154] width 42 height 119
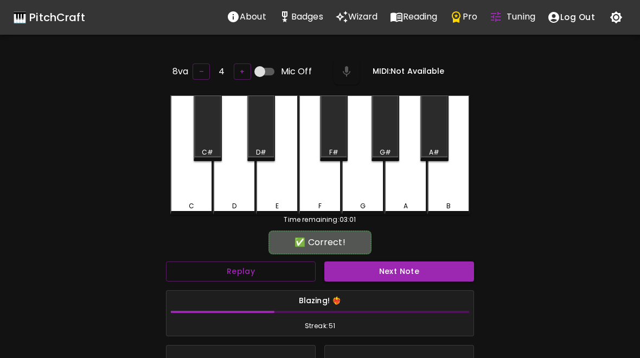
click at [397, 291] on div "Blazing! ❤️‍🔥 Streak: 51" at bounding box center [319, 314] width 307 height 46
click at [384, 278] on button "Next Note" at bounding box center [399, 271] width 150 height 20
click at [279, 196] on div "E" at bounding box center [277, 154] width 42 height 119
click at [393, 263] on button "Next Note" at bounding box center [399, 271] width 150 height 20
click at [203, 196] on div "C" at bounding box center [191, 154] width 42 height 119
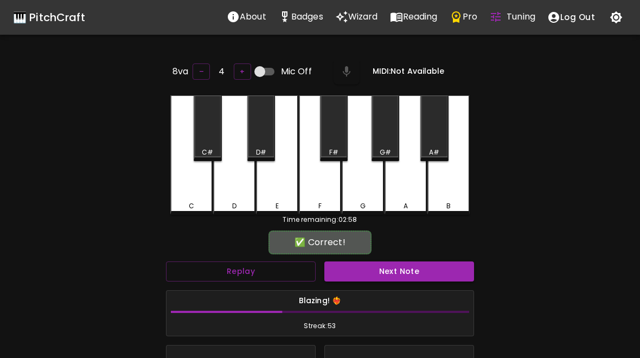
click at [393, 276] on button "Next Note" at bounding box center [399, 271] width 150 height 20
click at [239, 198] on div "D" at bounding box center [234, 154] width 42 height 119
click at [402, 269] on button "Next Note" at bounding box center [399, 271] width 150 height 20
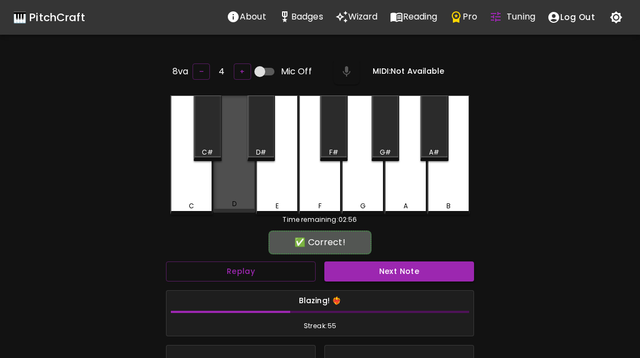
click at [233, 203] on div "D" at bounding box center [234, 204] width 4 height 10
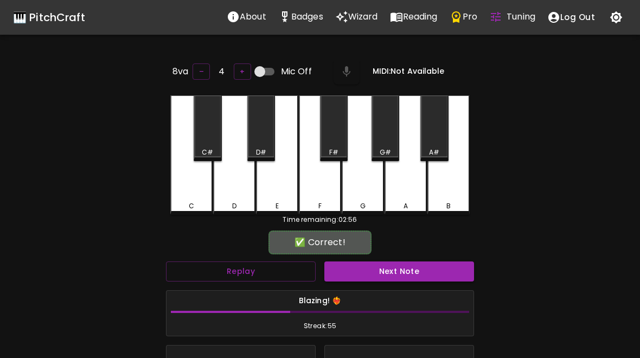
click at [403, 271] on button "Next Note" at bounding box center [399, 271] width 150 height 20
click at [242, 195] on div "D" at bounding box center [234, 154] width 42 height 119
click at [414, 262] on button "Next Note" at bounding box center [399, 271] width 150 height 20
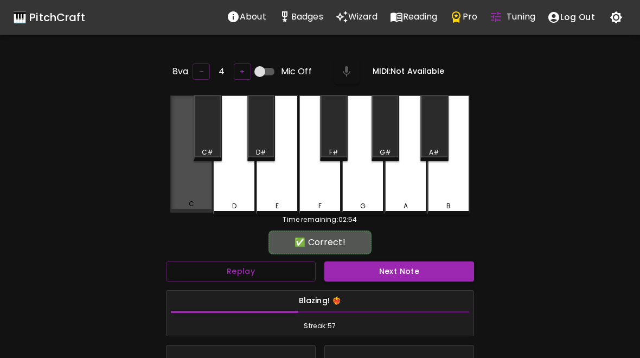
click at [191, 196] on div "C" at bounding box center [191, 153] width 42 height 117
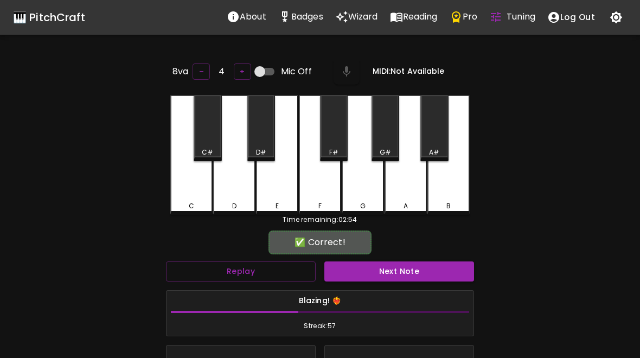
click at [410, 278] on button "Next Note" at bounding box center [399, 271] width 150 height 20
click at [234, 201] on div "D" at bounding box center [234, 206] width 4 height 10
click at [409, 275] on button "Next Note" at bounding box center [399, 271] width 150 height 20
click at [293, 197] on div "E" at bounding box center [277, 154] width 42 height 119
click at [402, 275] on button "Next Note" at bounding box center [399, 271] width 150 height 20
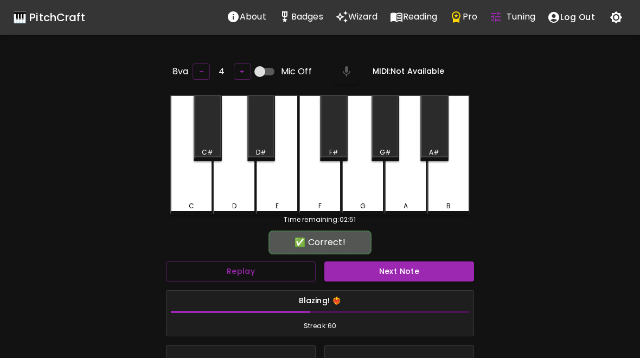
click at [285, 195] on div "E" at bounding box center [277, 154] width 42 height 119
click at [410, 271] on button "Next Note" at bounding box center [399, 271] width 150 height 20
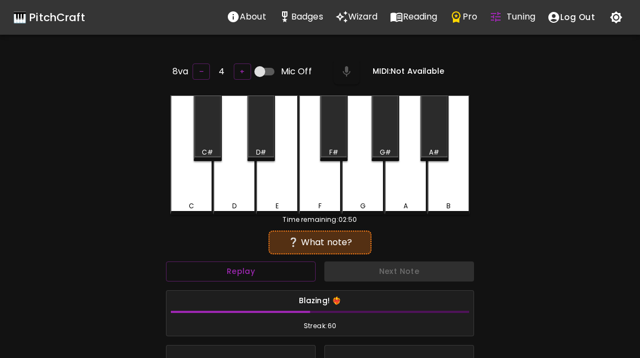
click at [187, 192] on div "C" at bounding box center [191, 154] width 42 height 119
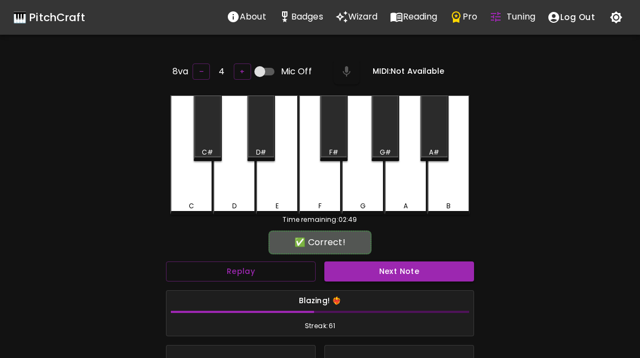
click at [407, 261] on button "Next Note" at bounding box center [399, 271] width 150 height 20
click at [198, 201] on div "C" at bounding box center [191, 206] width 40 height 10
click at [410, 278] on button "Next Note" at bounding box center [399, 271] width 150 height 20
click at [189, 193] on div "C" at bounding box center [191, 154] width 42 height 119
click at [406, 273] on button "Next Note" at bounding box center [399, 271] width 150 height 20
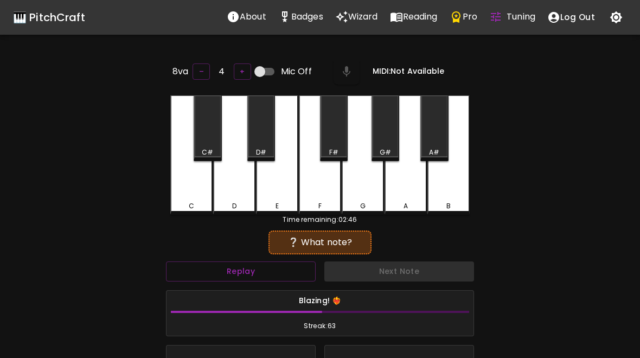
click at [196, 190] on div "C" at bounding box center [191, 154] width 42 height 119
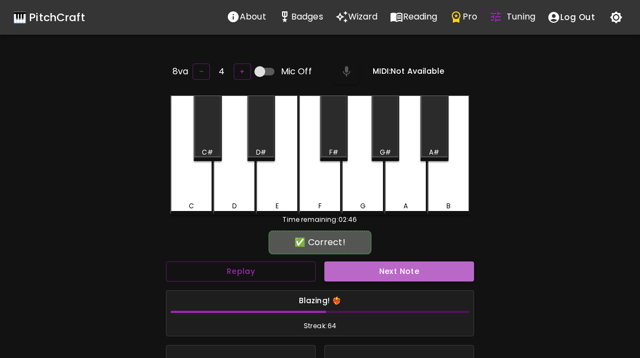
click at [375, 266] on button "Next Note" at bounding box center [399, 271] width 150 height 20
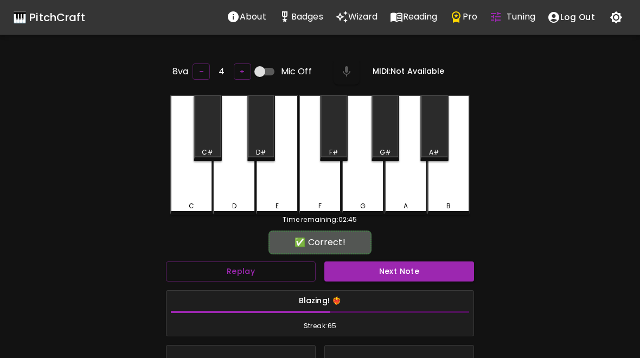
click at [190, 202] on div "C" at bounding box center [191, 206] width 5 height 10
click at [385, 269] on button "Next Note" at bounding box center [399, 271] width 150 height 20
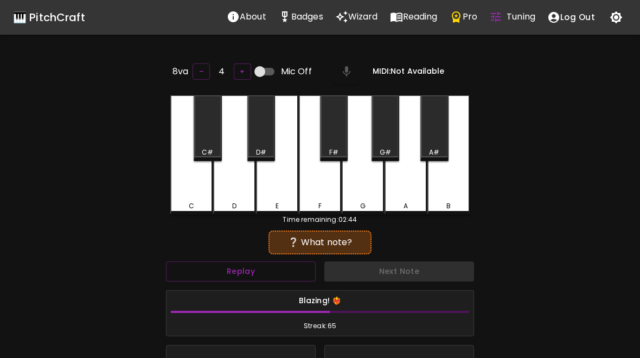
click at [240, 192] on div "D" at bounding box center [234, 154] width 42 height 119
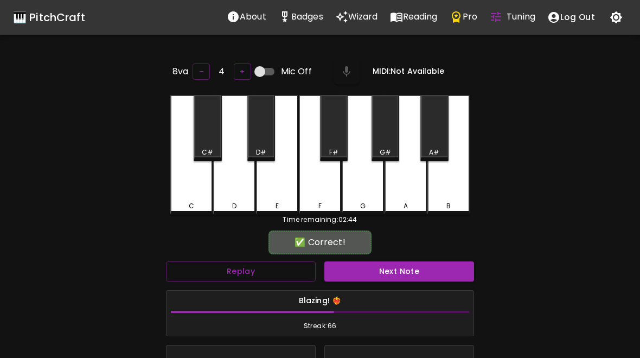
click at [384, 276] on button "Next Note" at bounding box center [399, 271] width 150 height 20
click at [241, 201] on div "D" at bounding box center [234, 206] width 40 height 10
click at [385, 272] on button "Next Note" at bounding box center [399, 271] width 150 height 20
click at [243, 190] on div "D" at bounding box center [234, 154] width 42 height 119
click at [377, 274] on button "Next Note" at bounding box center [399, 271] width 150 height 20
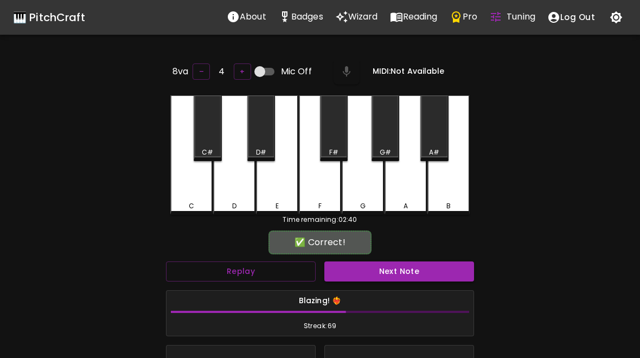
click at [196, 194] on div "C" at bounding box center [191, 154] width 42 height 119
click at [397, 276] on button "Next Note" at bounding box center [399, 271] width 150 height 20
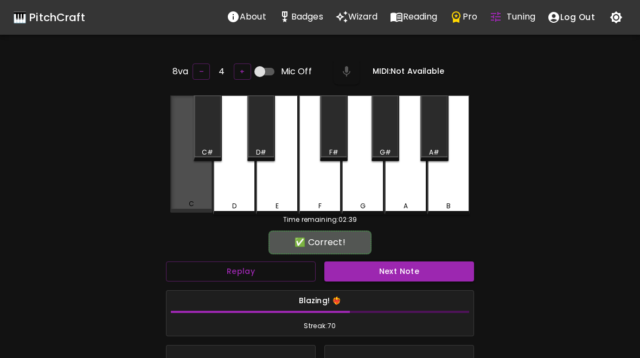
click at [200, 200] on div "C" at bounding box center [191, 204] width 40 height 10
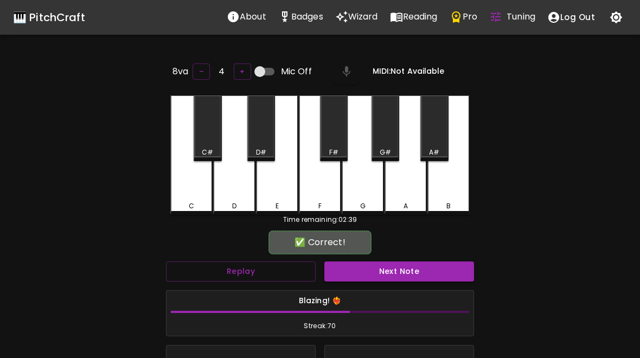
click at [403, 257] on div "Next Note" at bounding box center [399, 271] width 158 height 29
click at [379, 262] on button "Next Note" at bounding box center [399, 271] width 150 height 20
click at [287, 198] on div "E" at bounding box center [277, 154] width 42 height 119
click at [402, 265] on button "Next Note" at bounding box center [399, 271] width 150 height 20
click at [192, 197] on div "C" at bounding box center [191, 154] width 42 height 119
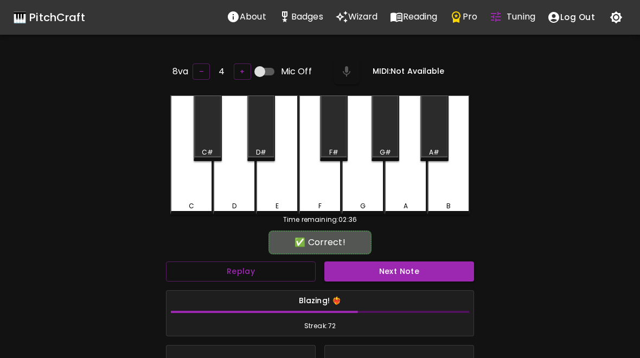
click at [405, 266] on button "Next Note" at bounding box center [399, 271] width 150 height 20
click at [245, 198] on div "D" at bounding box center [234, 154] width 42 height 119
click at [397, 272] on button "Next Note" at bounding box center [399, 271] width 150 height 20
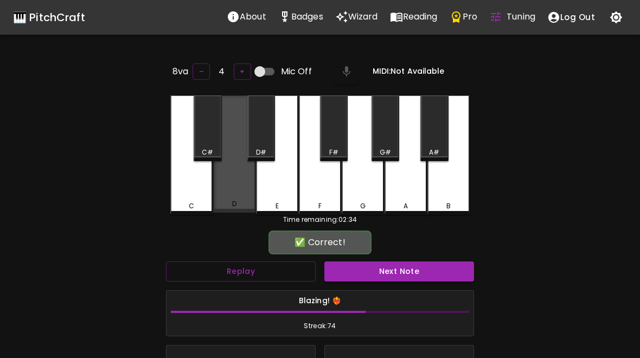
click at [228, 201] on div "D" at bounding box center [234, 204] width 40 height 10
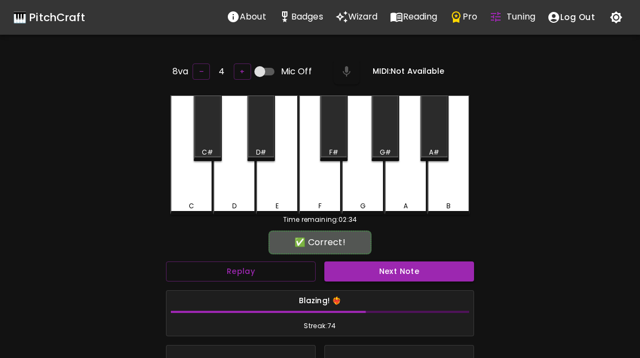
click at [410, 267] on button "Next Note" at bounding box center [399, 271] width 150 height 20
click at [207, 196] on div "C" at bounding box center [191, 154] width 42 height 119
click at [396, 270] on button "Next Note" at bounding box center [399, 271] width 150 height 20
click at [283, 196] on div "E" at bounding box center [277, 154] width 42 height 119
click at [389, 265] on button "Next Note" at bounding box center [399, 271] width 150 height 20
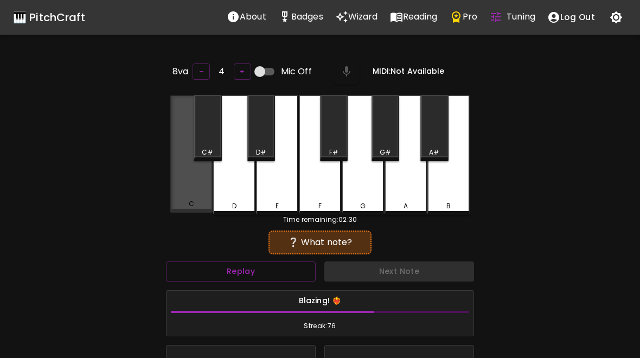
click at [187, 202] on div "C" at bounding box center [191, 204] width 40 height 10
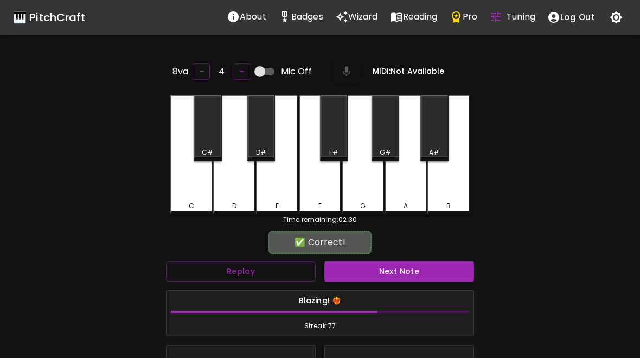
click at [391, 269] on button "Next Note" at bounding box center [399, 271] width 150 height 20
click at [191, 191] on div "C" at bounding box center [191, 154] width 42 height 119
click at [389, 272] on button "Next Note" at bounding box center [399, 271] width 150 height 20
click at [190, 198] on div "C" at bounding box center [191, 154] width 42 height 119
click at [388, 267] on button "Next Note" at bounding box center [399, 271] width 150 height 20
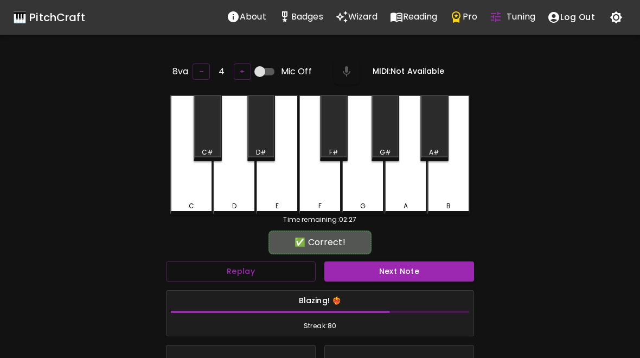
click at [282, 192] on div "E" at bounding box center [277, 154] width 42 height 119
click at [372, 269] on button "Next Note" at bounding box center [399, 271] width 150 height 20
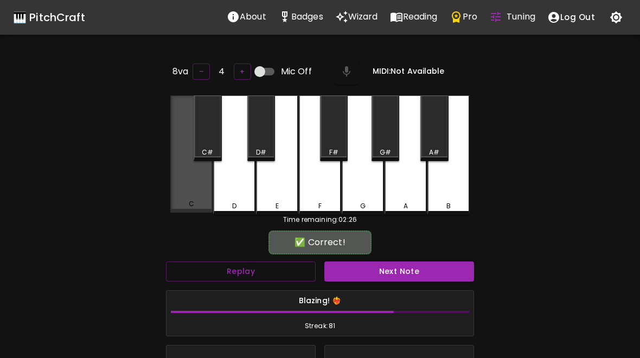
click at [197, 189] on div "C" at bounding box center [191, 153] width 42 height 117
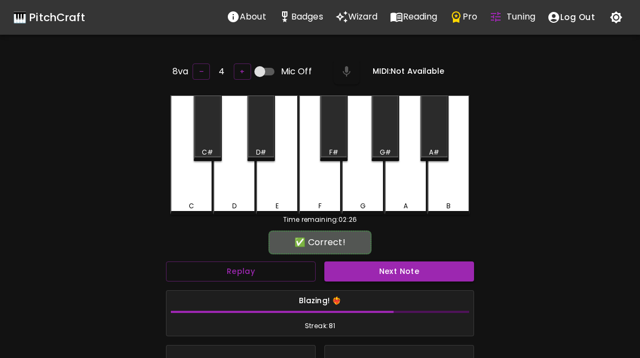
click at [393, 261] on button "Next Note" at bounding box center [399, 271] width 150 height 20
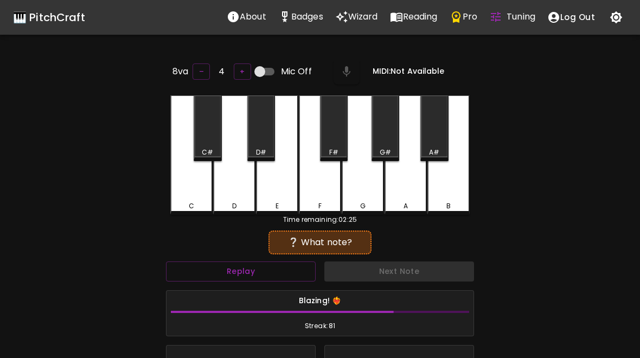
click at [236, 204] on div "D" at bounding box center [234, 206] width 4 height 10
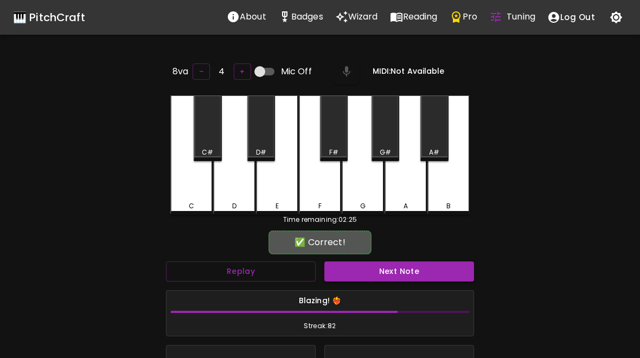
click at [378, 278] on button "Next Note" at bounding box center [399, 271] width 150 height 20
click at [267, 190] on div "E" at bounding box center [277, 154] width 42 height 119
click at [369, 267] on button "Next Note" at bounding box center [399, 271] width 150 height 20
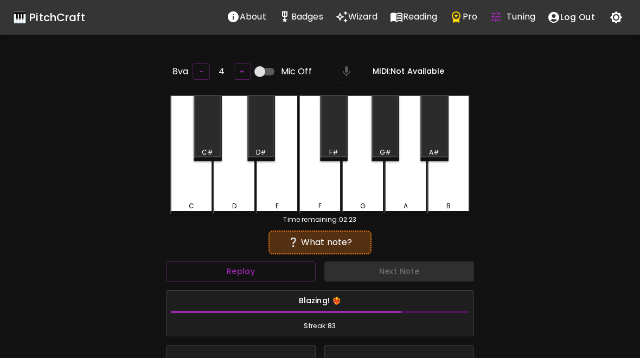
click at [290, 191] on div "E" at bounding box center [277, 154] width 42 height 119
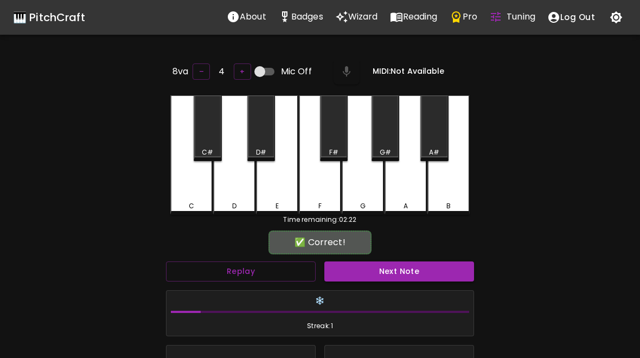
click at [242, 198] on div "D" at bounding box center [234, 154] width 42 height 119
click at [399, 265] on button "Next Note" at bounding box center [399, 271] width 150 height 20
click at [284, 201] on div "E" at bounding box center [277, 206] width 40 height 10
click at [386, 278] on button "Next Note" at bounding box center [399, 271] width 150 height 20
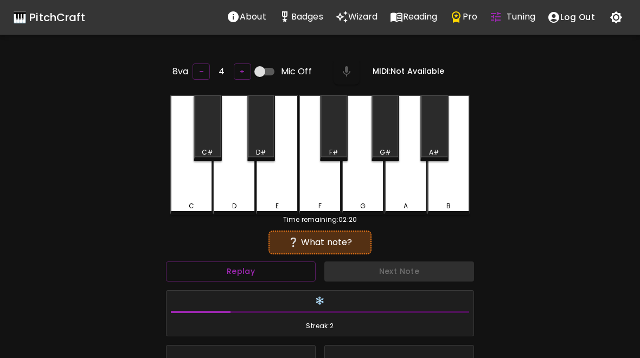
click at [201, 192] on div "C" at bounding box center [191, 154] width 42 height 119
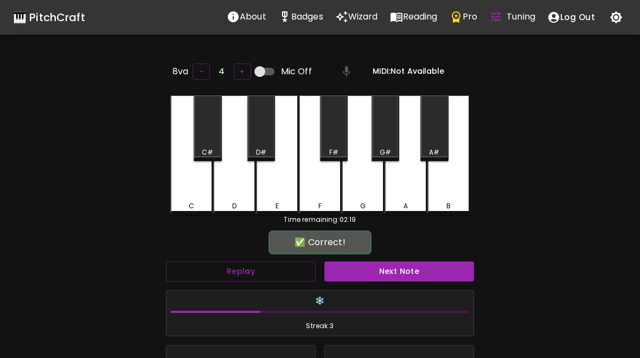
click at [378, 278] on button "Next Note" at bounding box center [399, 271] width 150 height 20
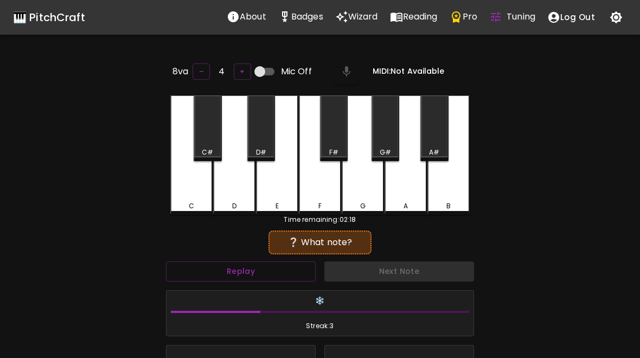
click at [194, 196] on div "C" at bounding box center [191, 154] width 42 height 119
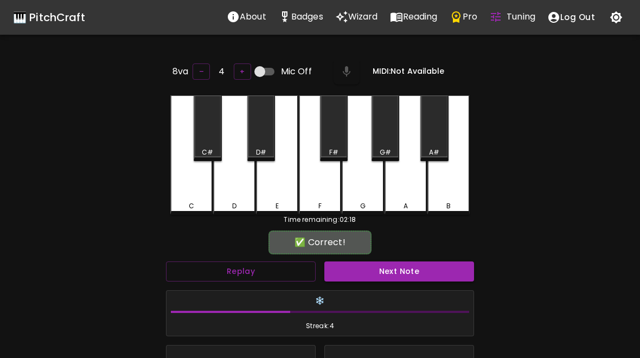
click at [400, 267] on button "Next Note" at bounding box center [399, 271] width 150 height 20
click at [194, 191] on div "C" at bounding box center [191, 154] width 42 height 119
click at [377, 264] on button "Next Note" at bounding box center [399, 271] width 150 height 20
click at [278, 191] on div "E" at bounding box center [277, 154] width 42 height 119
click at [370, 261] on button "Next Note" at bounding box center [399, 271] width 150 height 20
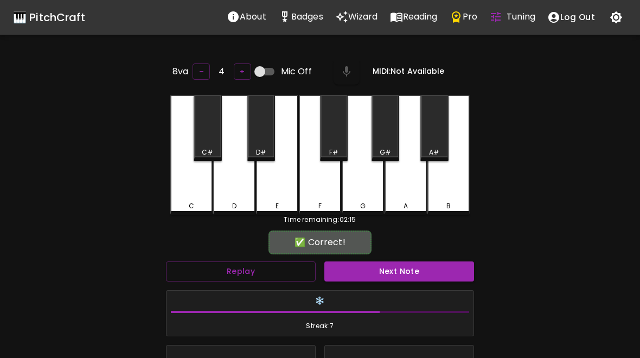
click at [261, 181] on div "E" at bounding box center [277, 154] width 42 height 119
click at [389, 264] on button "Next Note" at bounding box center [399, 271] width 150 height 20
click at [286, 185] on div "E" at bounding box center [277, 154] width 42 height 119
click at [388, 264] on button "Next Note" at bounding box center [399, 271] width 150 height 20
click at [240, 201] on div "D" at bounding box center [234, 206] width 40 height 10
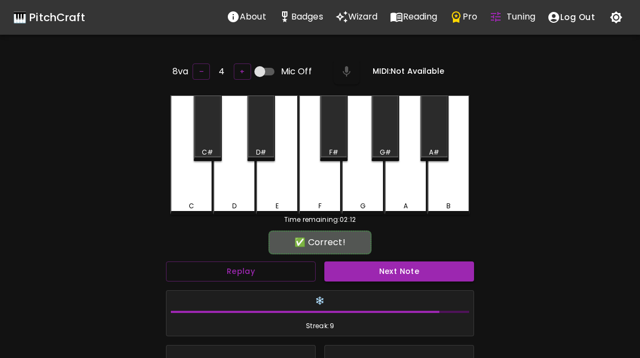
click at [397, 269] on button "Next Note" at bounding box center [399, 271] width 150 height 20
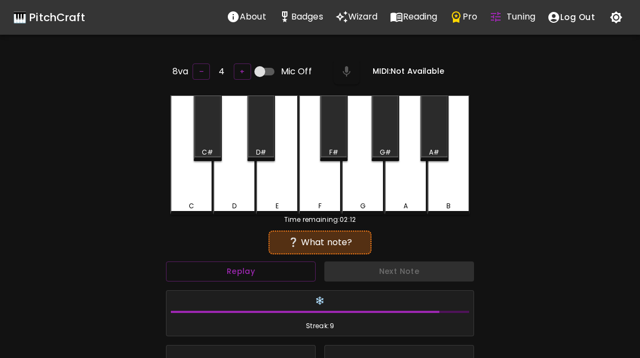
click at [242, 202] on div "D" at bounding box center [234, 206] width 40 height 10
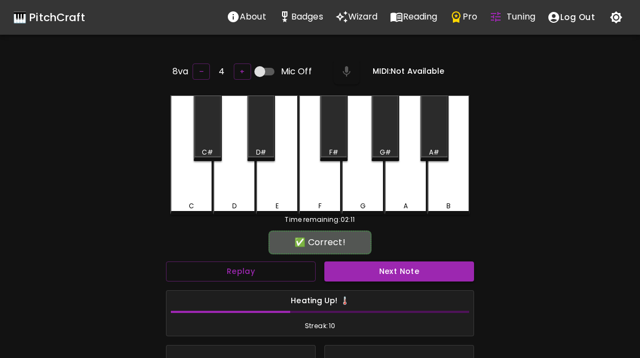
click at [406, 291] on div "Heating Up! 🌡️ Streak: 10" at bounding box center [319, 314] width 307 height 46
click at [394, 275] on button "Next Note" at bounding box center [399, 271] width 150 height 20
click at [196, 190] on div "C" at bounding box center [191, 154] width 42 height 119
click at [423, 270] on button "Next Note" at bounding box center [399, 271] width 150 height 20
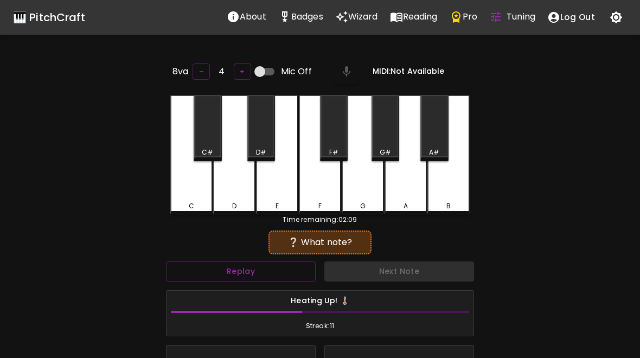
click at [417, 262] on div "Next Note" at bounding box center [399, 271] width 158 height 29
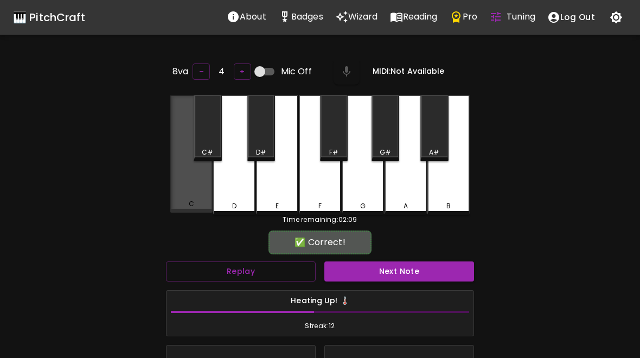
click at [197, 188] on div "C" at bounding box center [191, 153] width 42 height 117
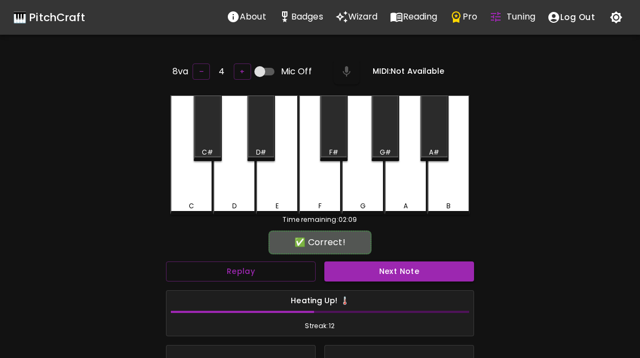
click at [434, 266] on button "Next Note" at bounding box center [399, 271] width 150 height 20
click at [199, 192] on div "C" at bounding box center [191, 154] width 42 height 119
click at [428, 270] on button "Next Note" at bounding box center [399, 271] width 150 height 20
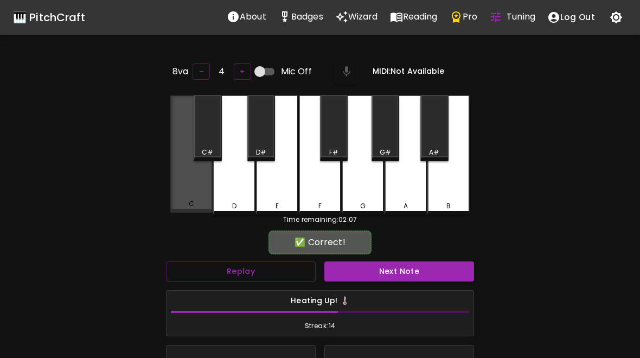
click at [200, 192] on div "C" at bounding box center [191, 153] width 42 height 117
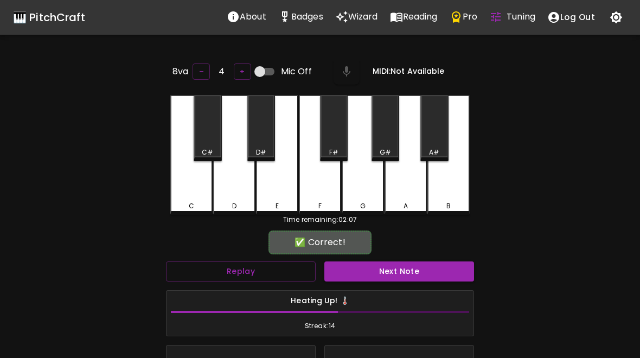
click at [429, 265] on button "Next Note" at bounding box center [399, 271] width 150 height 20
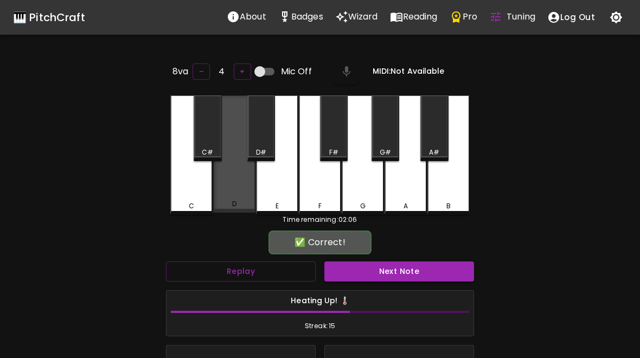
click at [241, 199] on div "D" at bounding box center [234, 204] width 40 height 10
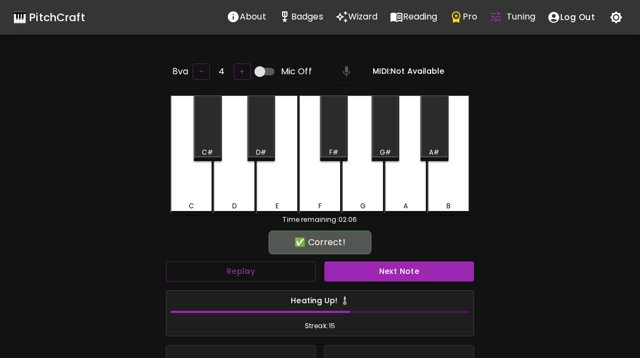
click at [425, 276] on button "Next Note" at bounding box center [399, 271] width 150 height 20
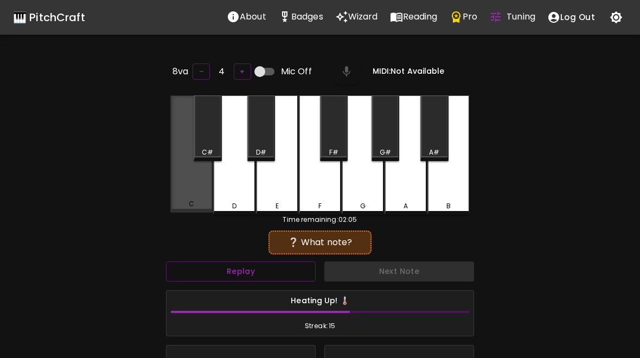
click at [188, 187] on div "C" at bounding box center [191, 153] width 42 height 117
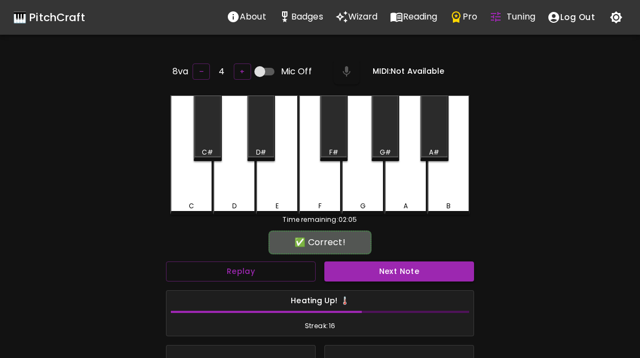
click at [426, 273] on button "Next Note" at bounding box center [399, 271] width 150 height 20
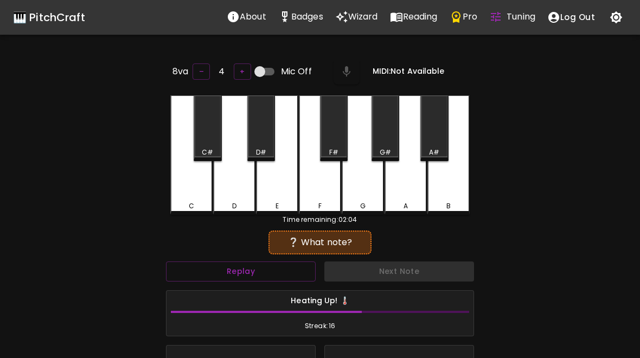
click at [273, 192] on div "E" at bounding box center [277, 154] width 42 height 119
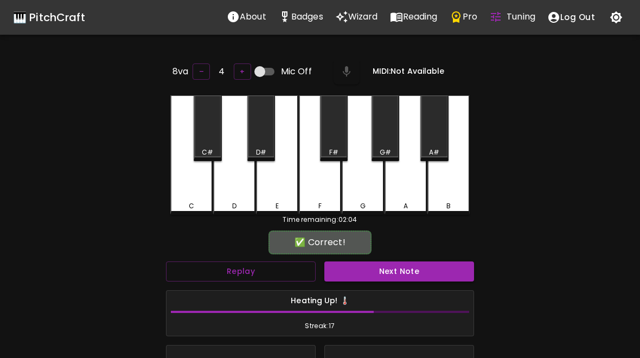
click at [425, 271] on button "Next Note" at bounding box center [399, 271] width 150 height 20
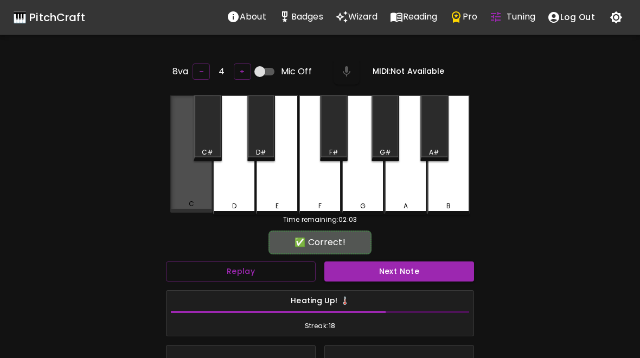
click at [191, 181] on div "C" at bounding box center [191, 153] width 42 height 117
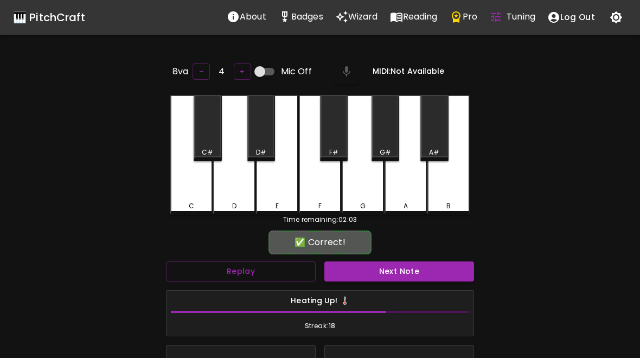
click at [423, 273] on button "Next Note" at bounding box center [399, 271] width 150 height 20
click at [422, 268] on button "Next Note" at bounding box center [399, 271] width 150 height 20
click at [423, 269] on button "Next Note" at bounding box center [399, 271] width 150 height 20
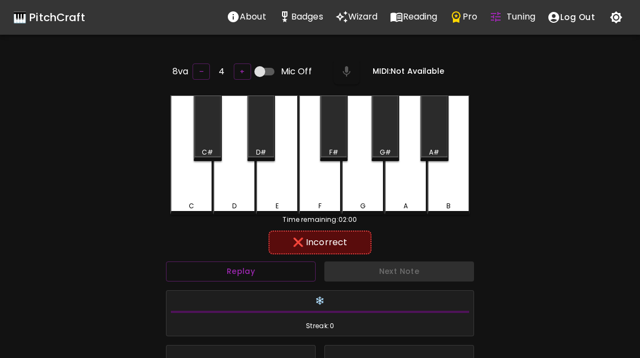
click at [419, 269] on div "Next Note" at bounding box center [399, 271] width 158 height 29
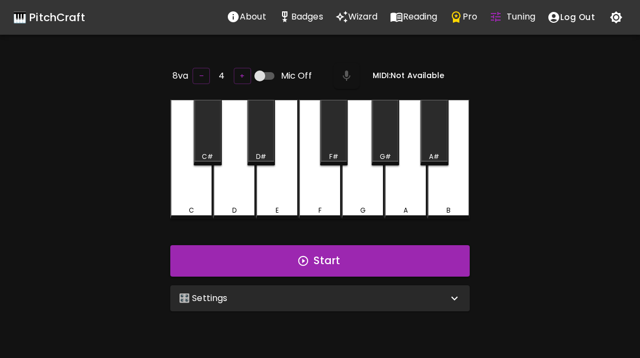
click at [417, 295] on div "🎛️ Settings" at bounding box center [313, 298] width 269 height 13
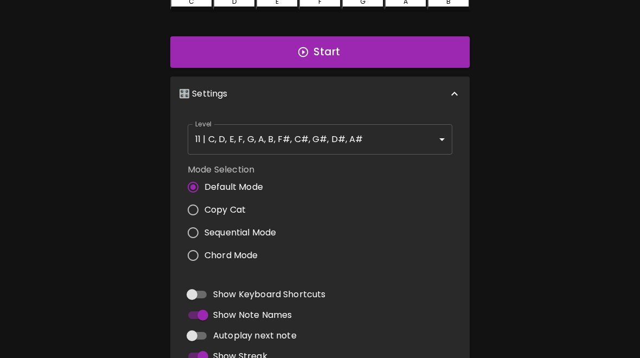
scroll to position [208, 0]
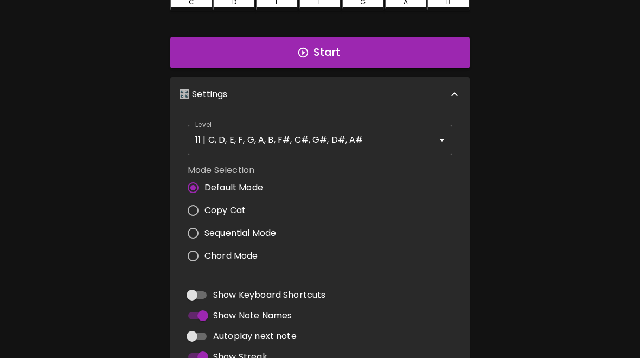
click at [381, 139] on body "🎹 PitchCraft About Badges Wizard Reading Pro Tuning Log Out 8va – 4 + Mic Off M…" at bounding box center [320, 151] width 640 height 718
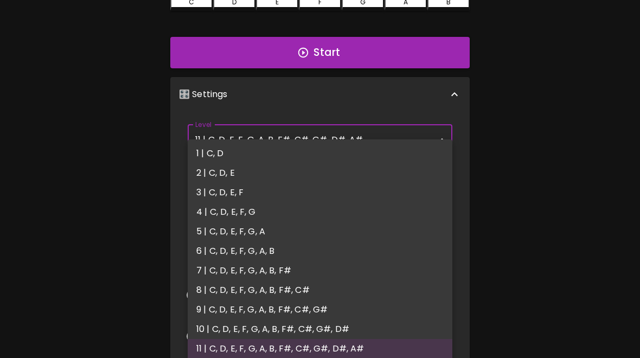
click at [232, 174] on li "2 | C, D, E" at bounding box center [320, 173] width 265 height 20
type input "3"
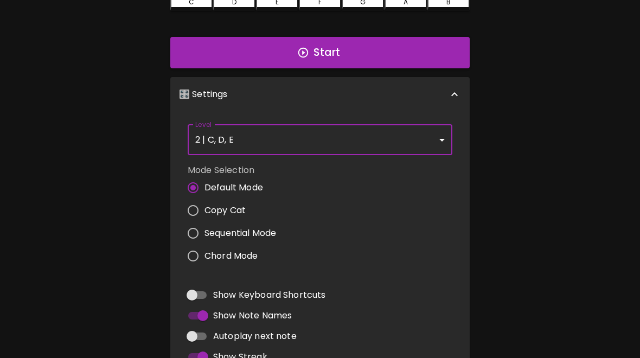
click at [516, 155] on div "1 | C, D 2 | C, D, E 3 | C, D, E, F 4 | C, D, E, F, G 5 | C, D, E, F, G, A 6 | …" at bounding box center [320, 179] width 640 height 358
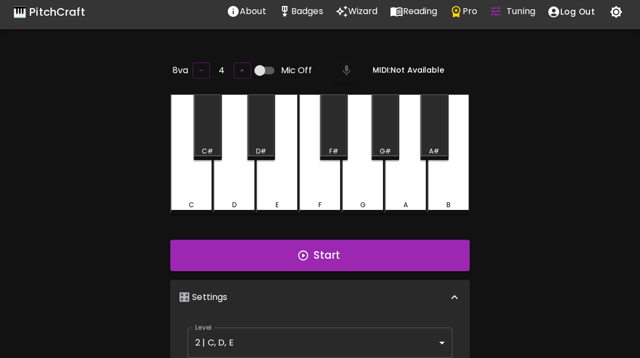
scroll to position [0, 0]
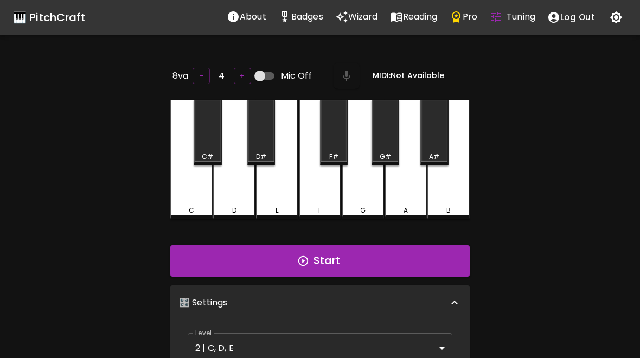
click at [399, 258] on button "Start" at bounding box center [319, 260] width 299 height 31
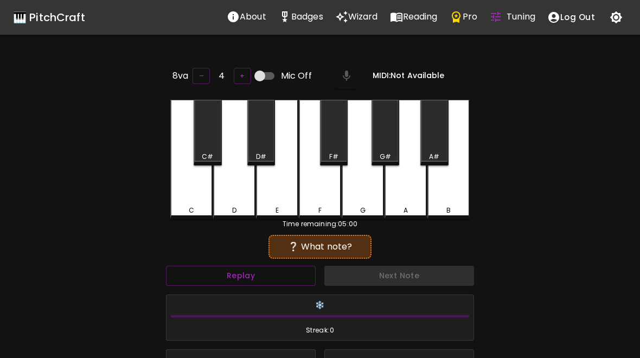
click at [189, 195] on div "C" at bounding box center [191, 159] width 42 height 119
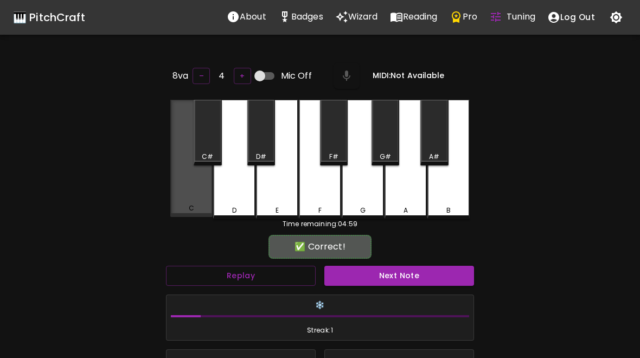
click at [193, 201] on div "C" at bounding box center [191, 158] width 42 height 117
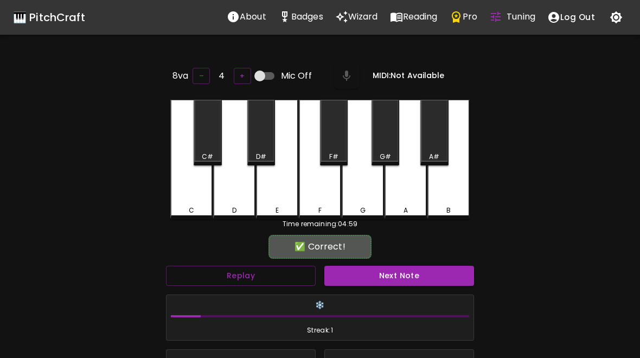
click at [403, 274] on button "Next Note" at bounding box center [399, 276] width 150 height 20
click at [222, 185] on div "D" at bounding box center [234, 159] width 42 height 119
click at [401, 274] on button "Next Note" at bounding box center [399, 276] width 150 height 20
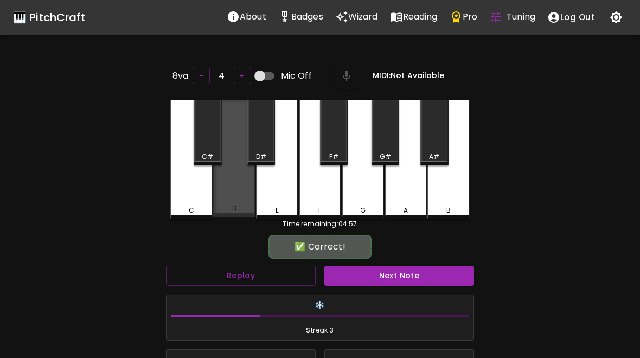
click at [240, 203] on div "D" at bounding box center [234, 208] width 40 height 10
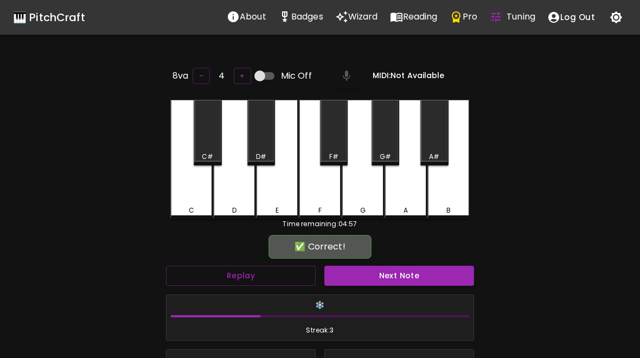
click at [397, 274] on button "Next Note" at bounding box center [399, 276] width 150 height 20
click at [187, 198] on div "C" at bounding box center [191, 159] width 42 height 119
click at [401, 277] on button "Next Note" at bounding box center [399, 276] width 150 height 20
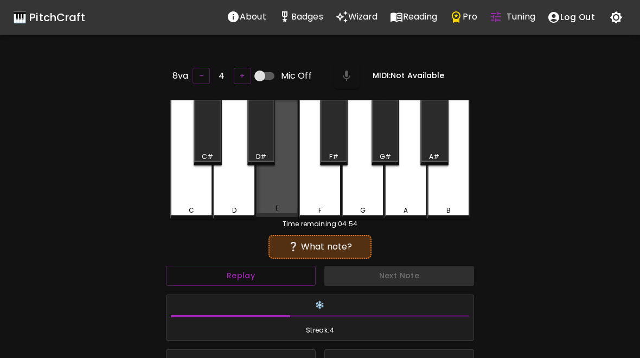
click at [271, 193] on div "E" at bounding box center [277, 158] width 42 height 117
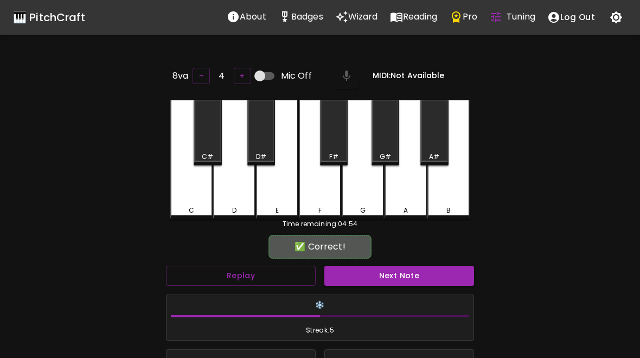
click at [404, 273] on button "Next Note" at bounding box center [399, 276] width 150 height 20
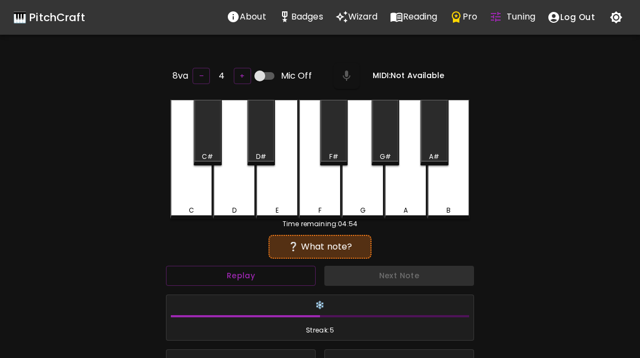
click at [196, 192] on div "C" at bounding box center [191, 159] width 42 height 119
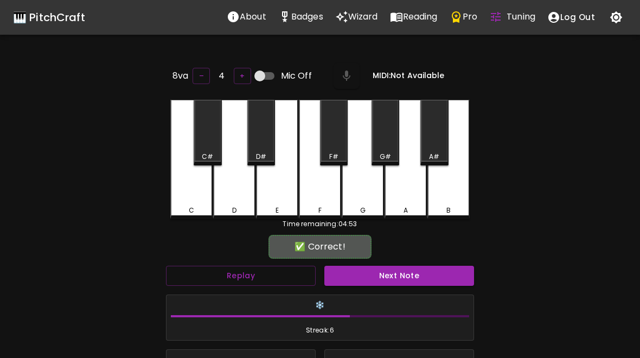
click at [404, 272] on button "Next Note" at bounding box center [399, 276] width 150 height 20
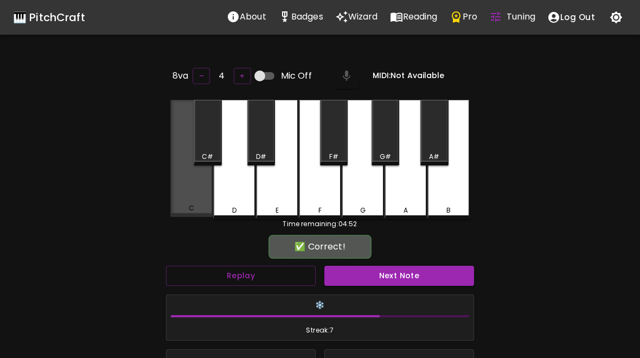
click at [196, 197] on div "C" at bounding box center [191, 158] width 42 height 117
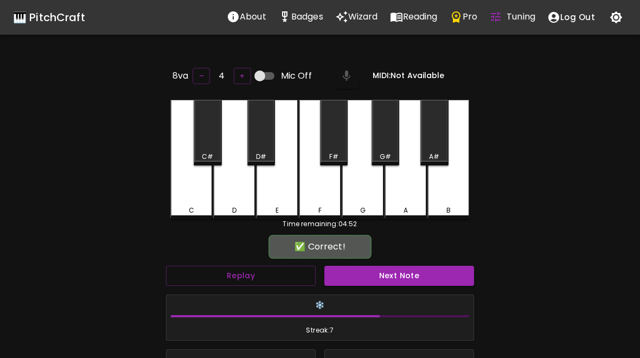
click at [401, 276] on button "Next Note" at bounding box center [399, 276] width 150 height 20
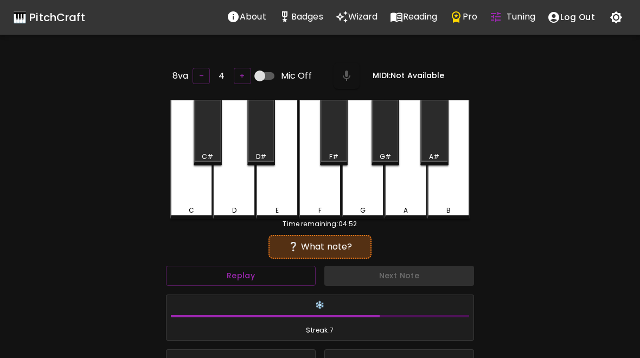
click at [277, 197] on div "E" at bounding box center [277, 159] width 42 height 119
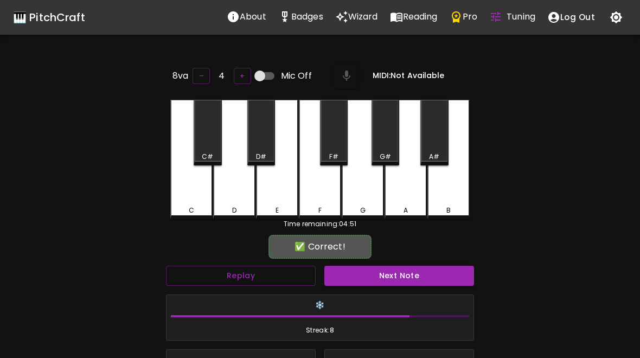
click at [406, 277] on button "Next Note" at bounding box center [399, 276] width 150 height 20
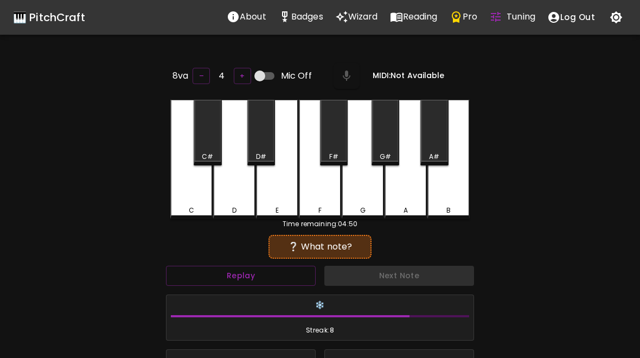
click at [400, 277] on button "Next Note" at bounding box center [399, 276] width 150 height 20
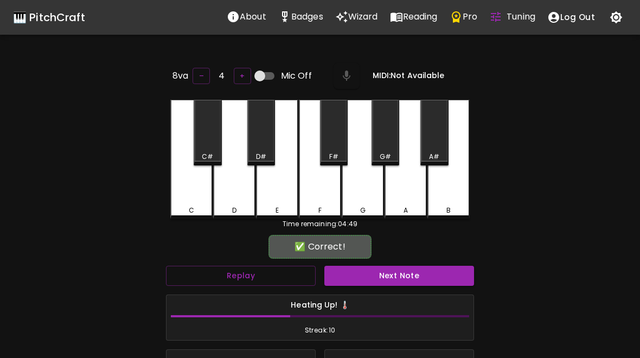
click at [401, 276] on button "Next Note" at bounding box center [399, 276] width 150 height 20
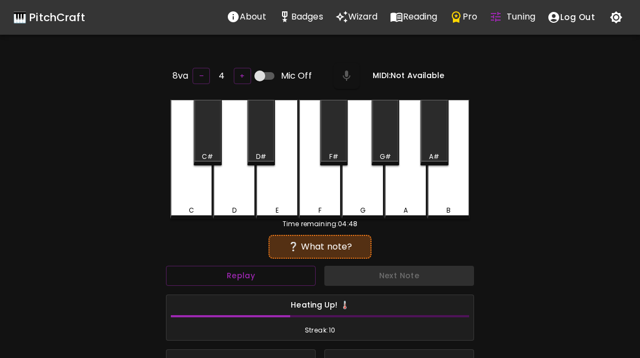
click at [18, 263] on div "🎹 PitchCraft About Badges Wizard Reading Pro Tuning Log Out 8va – 4 + Mic Off M…" at bounding box center [320, 235] width 640 height 470
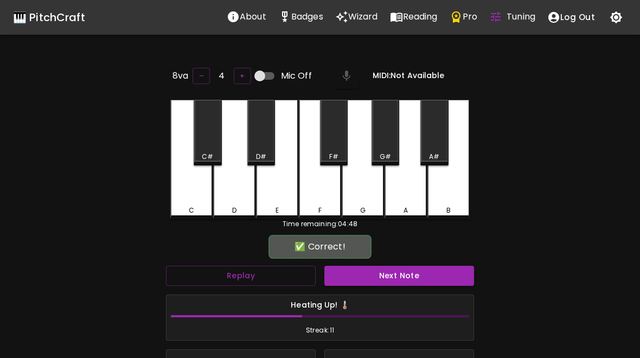
click at [402, 277] on button "Next Note" at bounding box center [399, 276] width 150 height 20
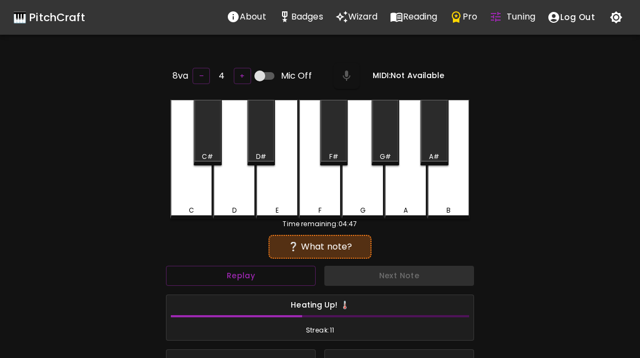
click at [403, 274] on button "Next Note" at bounding box center [399, 276] width 150 height 20
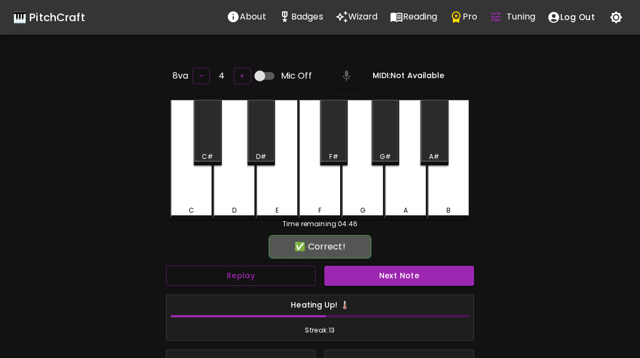
click at [407, 277] on button "Next Note" at bounding box center [399, 276] width 150 height 20
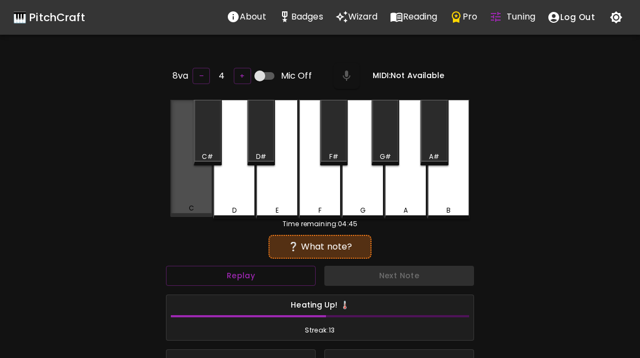
click at [405, 274] on button "Next Note" at bounding box center [399, 276] width 150 height 20
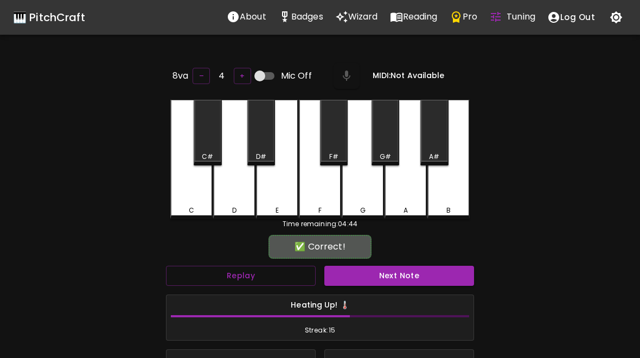
click at [407, 273] on button "Next Note" at bounding box center [399, 276] width 150 height 20
click at [402, 277] on button "Next Note" at bounding box center [399, 276] width 150 height 20
click at [404, 274] on button "Next Note" at bounding box center [399, 276] width 150 height 20
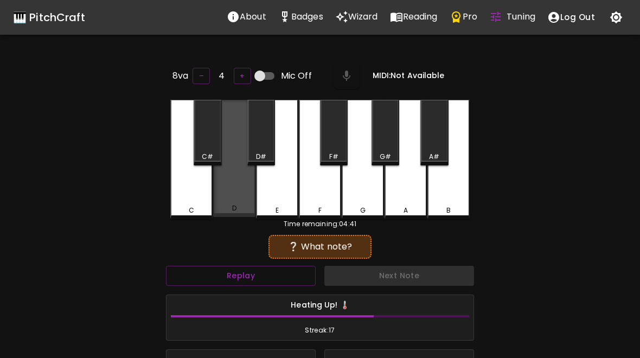
click at [403, 274] on button "Next Note" at bounding box center [399, 276] width 150 height 20
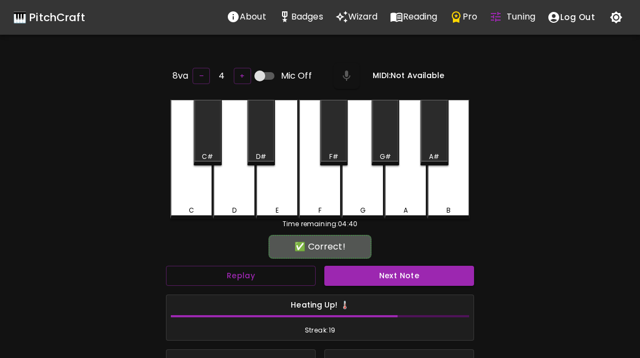
click at [395, 267] on button "Next Note" at bounding box center [399, 276] width 150 height 20
click at [401, 277] on button "Next Note" at bounding box center [399, 276] width 150 height 20
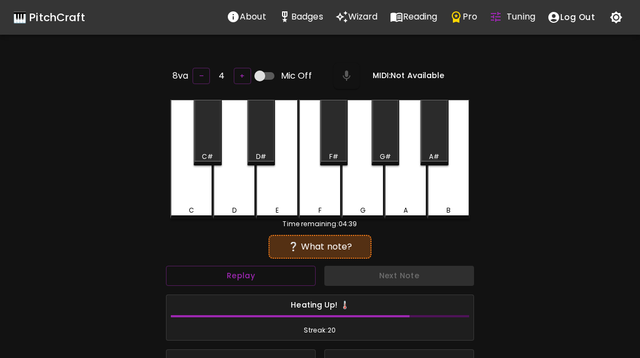
click at [401, 275] on button "Next Note" at bounding box center [399, 276] width 150 height 20
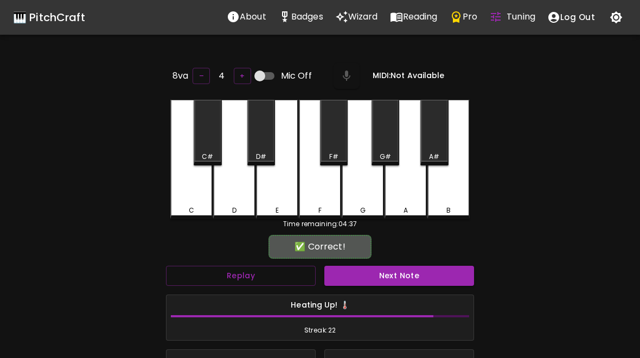
click at [400, 282] on button "Next Note" at bounding box center [399, 276] width 150 height 20
click at [224, 190] on div "D" at bounding box center [234, 159] width 42 height 119
click at [403, 280] on button "Next Note" at bounding box center [399, 276] width 150 height 20
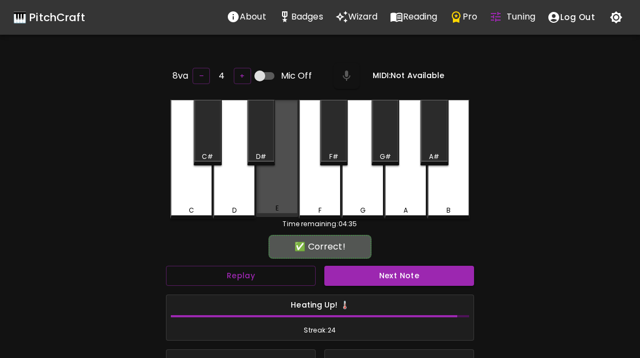
click at [399, 279] on button "Next Note" at bounding box center [399, 276] width 150 height 20
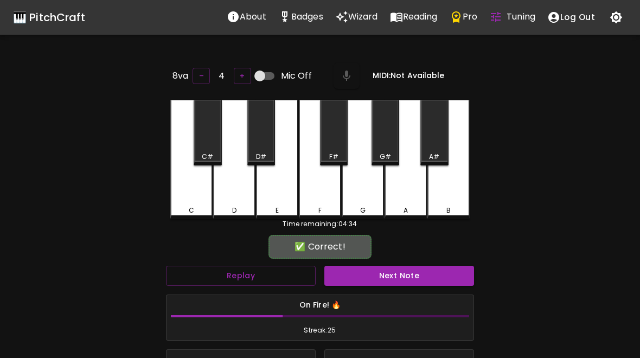
click at [278, 189] on div "E" at bounding box center [277, 159] width 42 height 119
click at [397, 271] on button "Next Note" at bounding box center [399, 276] width 150 height 20
click at [398, 274] on button "Next Note" at bounding box center [399, 276] width 150 height 20
click at [268, 192] on div "E" at bounding box center [277, 159] width 42 height 119
click at [397, 272] on button "Next Note" at bounding box center [399, 276] width 150 height 20
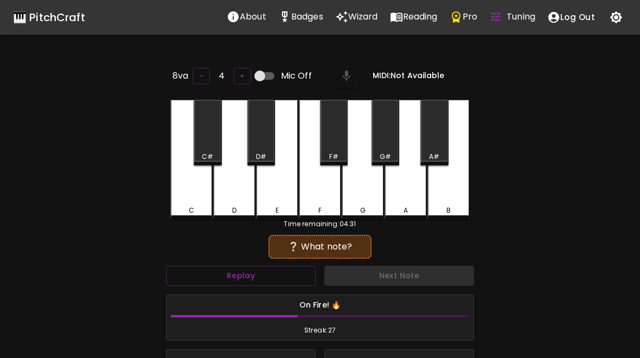
click at [191, 192] on div "C" at bounding box center [191, 159] width 42 height 119
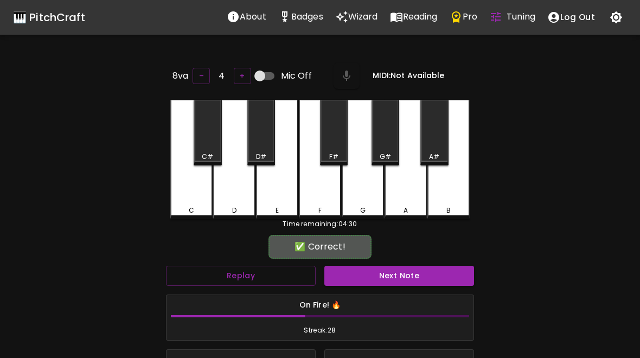
click at [399, 271] on button "Next Note" at bounding box center [399, 276] width 150 height 20
click at [186, 190] on div "C" at bounding box center [191, 159] width 42 height 119
click at [410, 266] on button "Next Note" at bounding box center [399, 276] width 150 height 20
click at [240, 197] on div "D" at bounding box center [234, 159] width 42 height 119
click at [391, 279] on button "Next Note" at bounding box center [399, 276] width 150 height 20
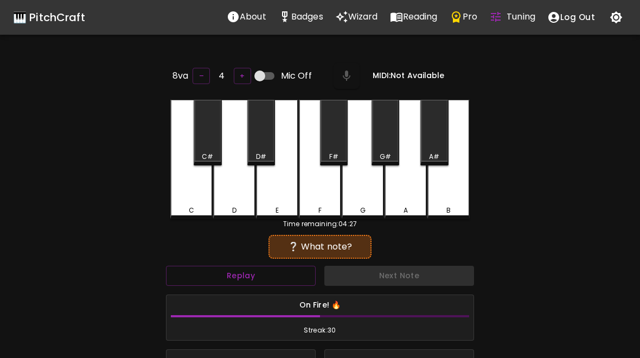
click at [267, 193] on div "E" at bounding box center [277, 159] width 42 height 119
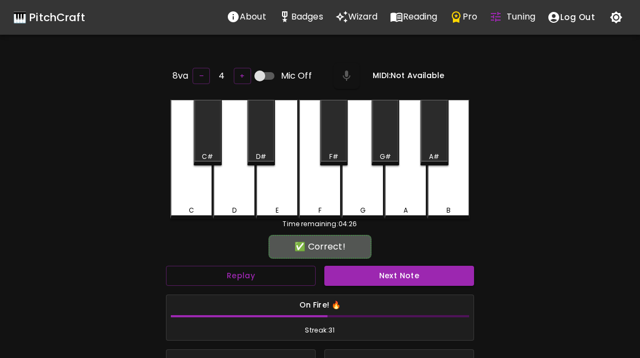
click at [397, 273] on button "Next Note" at bounding box center [399, 276] width 150 height 20
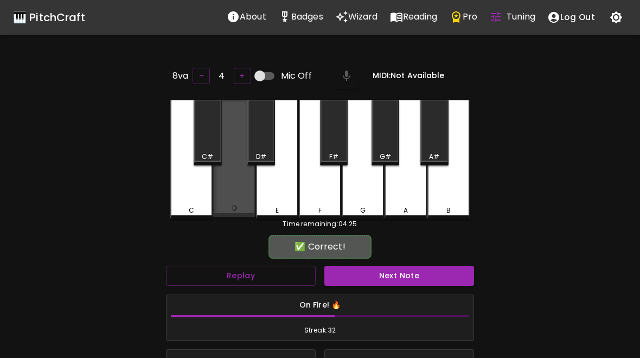
click at [229, 196] on div "D" at bounding box center [234, 158] width 42 height 117
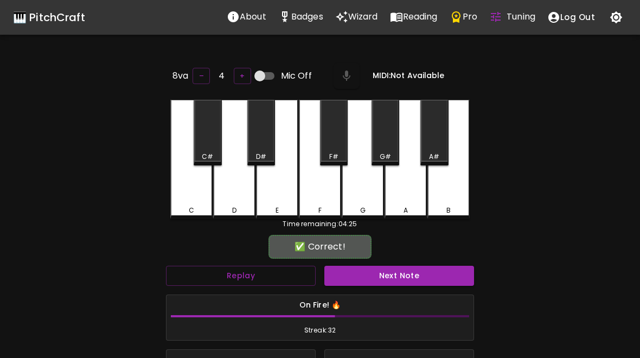
click at [397, 269] on button "Next Note" at bounding box center [399, 276] width 150 height 20
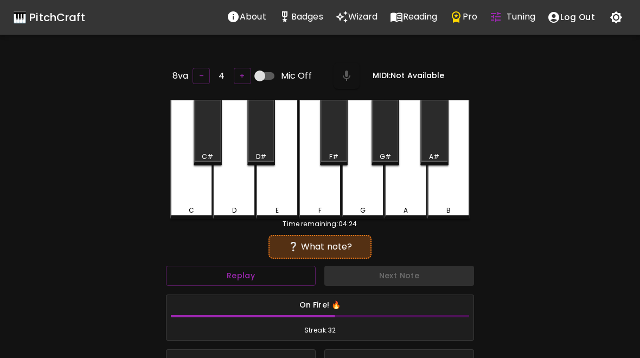
click at [192, 194] on div "C" at bounding box center [191, 159] width 42 height 119
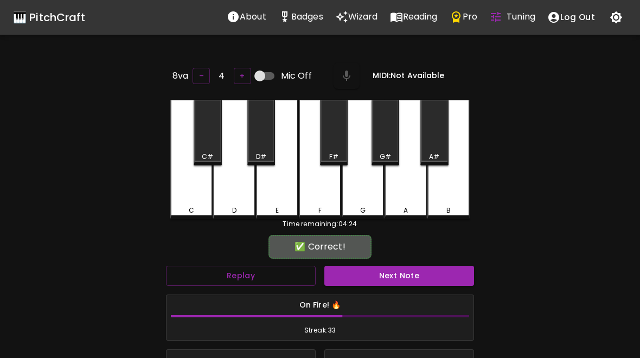
click at [397, 278] on button "Next Note" at bounding box center [399, 276] width 150 height 20
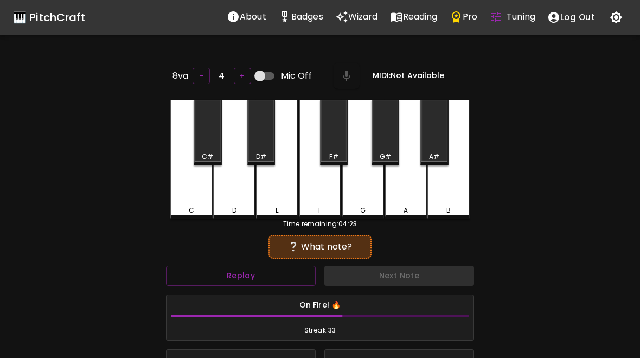
click at [226, 192] on div "D" at bounding box center [234, 159] width 42 height 119
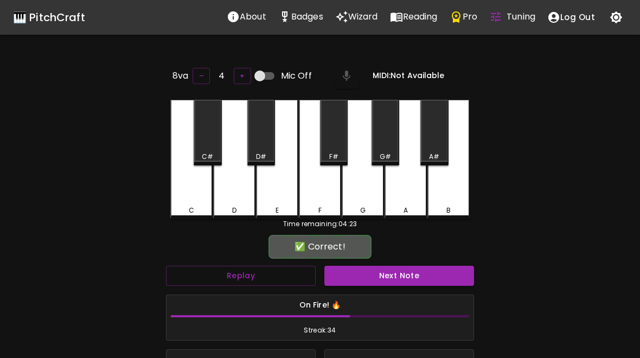
click at [395, 272] on button "Next Note" at bounding box center [399, 276] width 150 height 20
click at [234, 191] on div "D" at bounding box center [234, 159] width 42 height 119
click at [396, 278] on button "Next Note" at bounding box center [399, 276] width 150 height 20
click at [267, 178] on div "E" at bounding box center [277, 159] width 42 height 119
click at [403, 278] on button "Next Note" at bounding box center [399, 276] width 150 height 20
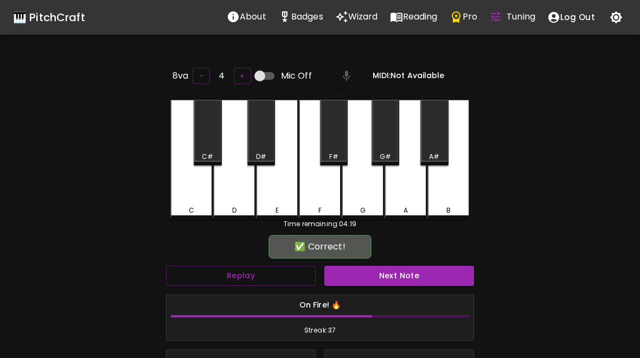
click at [226, 190] on div "D" at bounding box center [234, 159] width 42 height 119
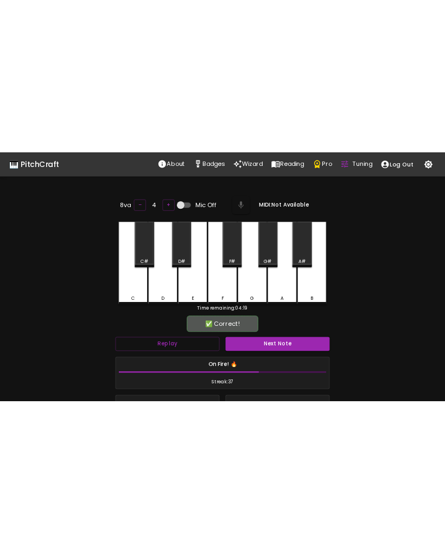
scroll to position [1, 0]
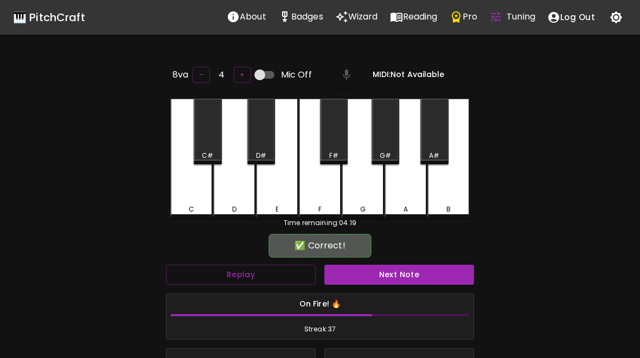
click at [401, 271] on button "Next Note" at bounding box center [399, 275] width 150 height 20
click at [232, 196] on div "D" at bounding box center [234, 158] width 42 height 119
click at [400, 273] on button "Next Note" at bounding box center [399, 275] width 150 height 20
click at [189, 196] on div "C" at bounding box center [191, 158] width 42 height 119
click at [403, 273] on button "Next Note" at bounding box center [399, 275] width 150 height 20
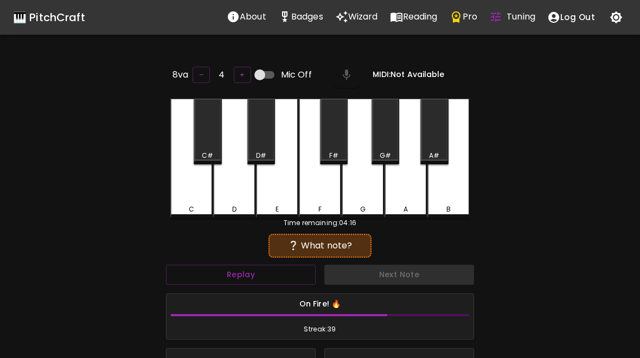
scroll to position [0, 0]
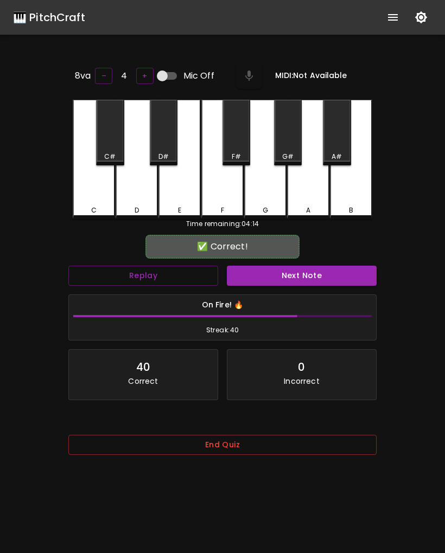
click at [171, 190] on div "E" at bounding box center [179, 159] width 42 height 119
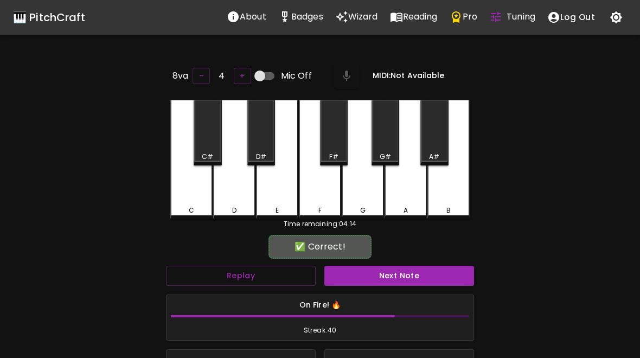
click at [394, 268] on button "Next Note" at bounding box center [399, 276] width 150 height 20
click at [233, 205] on div "D" at bounding box center [234, 210] width 4 height 10
click at [384, 267] on button "Next Note" at bounding box center [399, 276] width 150 height 20
click at [198, 208] on div "C" at bounding box center [191, 210] width 40 height 10
click at [391, 281] on button "Next Note" at bounding box center [399, 276] width 150 height 20
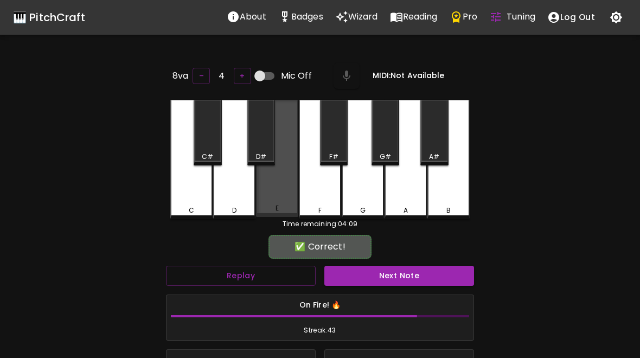
click at [291, 204] on div "E" at bounding box center [277, 208] width 40 height 10
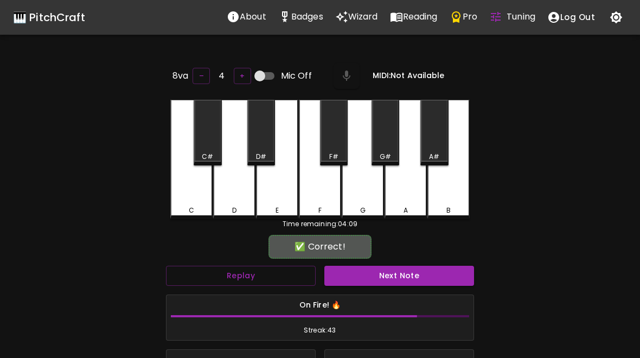
click at [401, 274] on button "Next Note" at bounding box center [399, 276] width 150 height 20
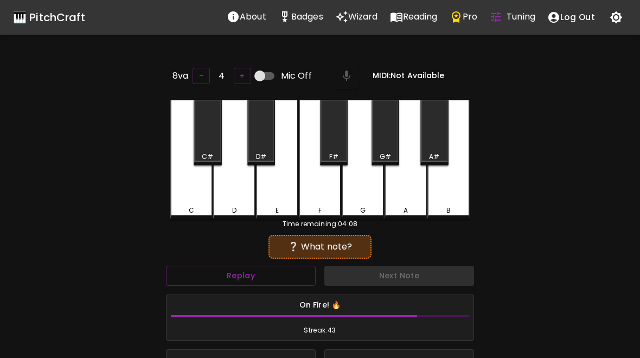
click at [186, 194] on div "C" at bounding box center [191, 159] width 42 height 119
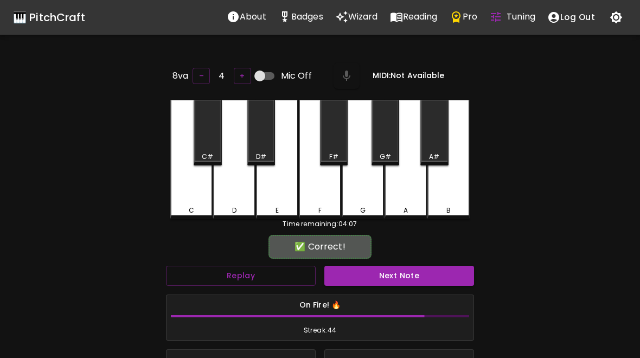
click at [396, 282] on button "Next Note" at bounding box center [399, 276] width 150 height 20
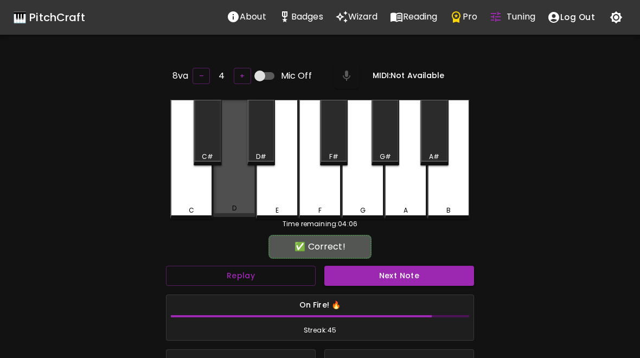
click at [237, 203] on div "D" at bounding box center [234, 158] width 42 height 117
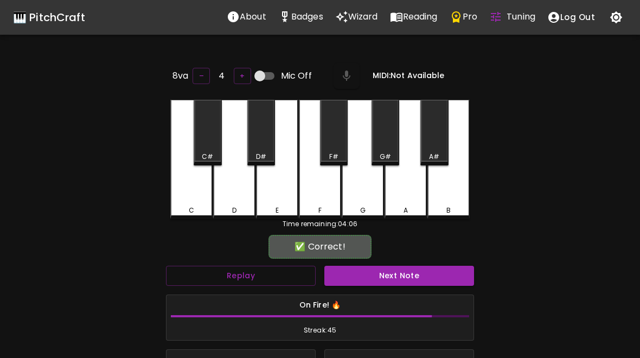
click at [410, 267] on button "Next Note" at bounding box center [399, 276] width 150 height 20
click at [200, 200] on div "C" at bounding box center [191, 159] width 42 height 119
click at [430, 271] on button "Next Note" at bounding box center [399, 276] width 150 height 20
click at [286, 199] on div "E" at bounding box center [277, 159] width 42 height 119
click at [419, 268] on button "Next Note" at bounding box center [399, 276] width 150 height 20
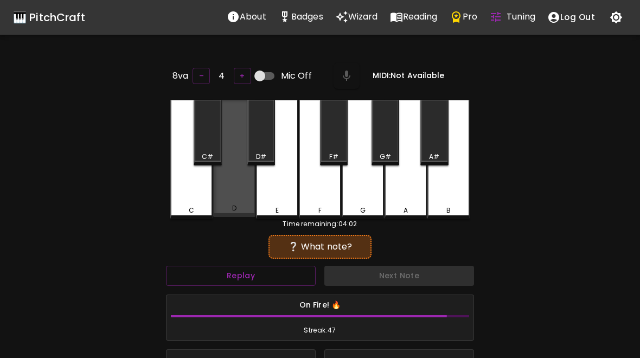
click at [236, 195] on div "D" at bounding box center [234, 158] width 42 height 117
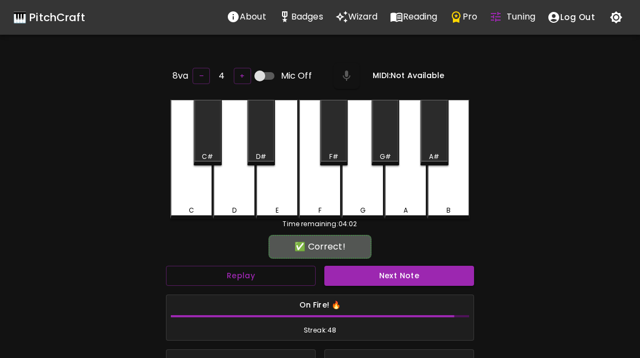
click at [419, 269] on button "Next Note" at bounding box center [399, 276] width 150 height 20
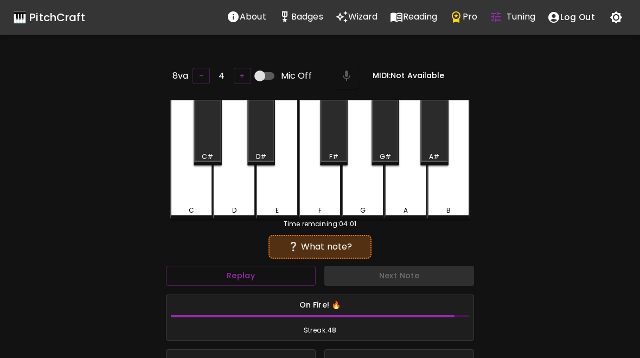
click at [195, 195] on div "C" at bounding box center [191, 159] width 42 height 119
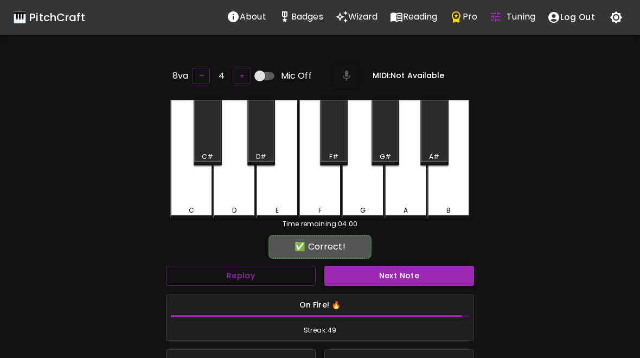
click at [406, 258] on div "✅ Correct!" at bounding box center [320, 246] width 308 height 27
click at [365, 254] on div "✅ Correct!" at bounding box center [319, 247] width 102 height 24
click at [382, 277] on button "Next Note" at bounding box center [399, 276] width 150 height 20
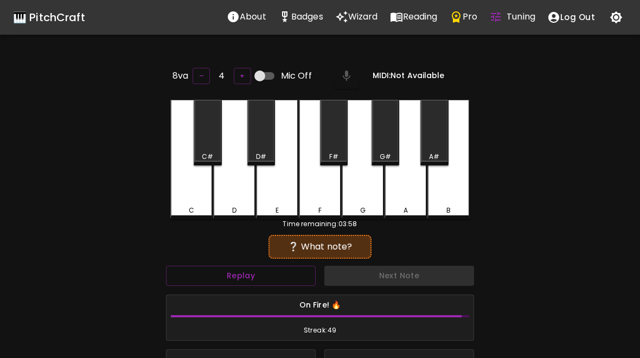
click at [249, 196] on div "D" at bounding box center [234, 159] width 42 height 119
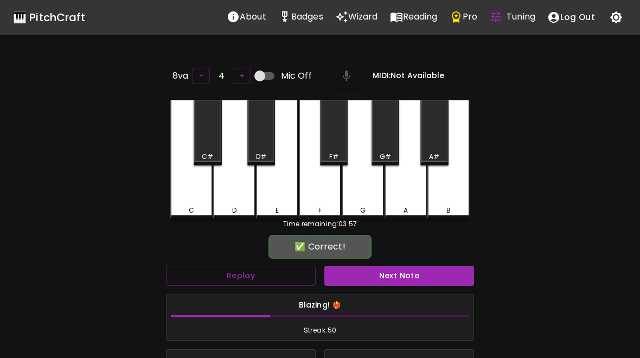
click at [377, 276] on button "Next Note" at bounding box center [399, 276] width 150 height 20
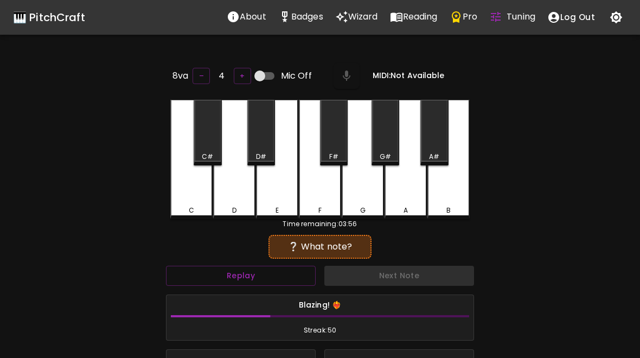
click at [201, 201] on div "C" at bounding box center [191, 159] width 42 height 119
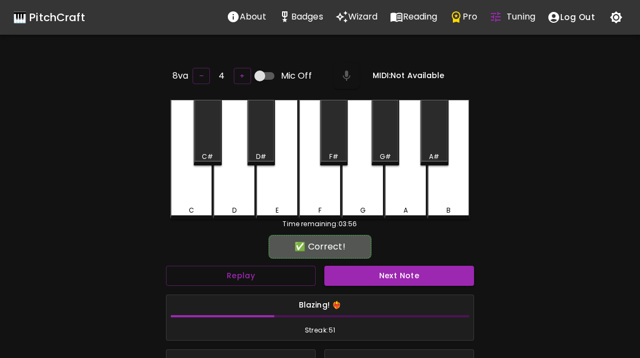
click at [385, 259] on div "✅ Correct! Replay Next Note Blazing! ❤️‍🔥 Streak: 51 51 Correct 0 Incorrect Pla…" at bounding box center [320, 355] width 308 height 237
click at [385, 258] on div "✅ Correct! Replay Next Note Blazing! ❤️‍🔥 Streak: 51 51 Correct 0 Incorrect Pla…" at bounding box center [320, 355] width 308 height 237
click at [388, 266] on button "Next Note" at bounding box center [399, 276] width 150 height 20
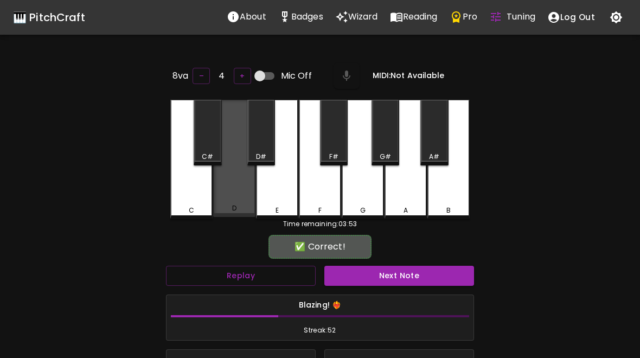
click at [241, 208] on div "D" at bounding box center [234, 208] width 40 height 10
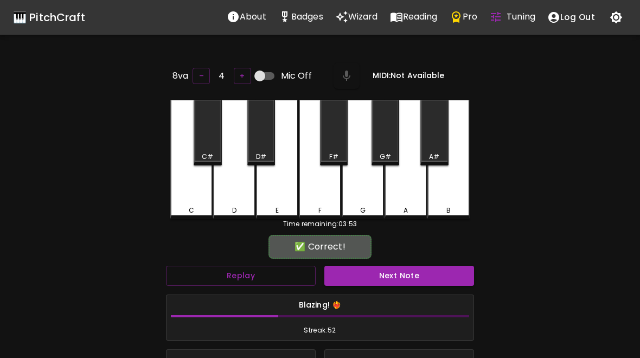
click at [391, 270] on button "Next Note" at bounding box center [399, 276] width 150 height 20
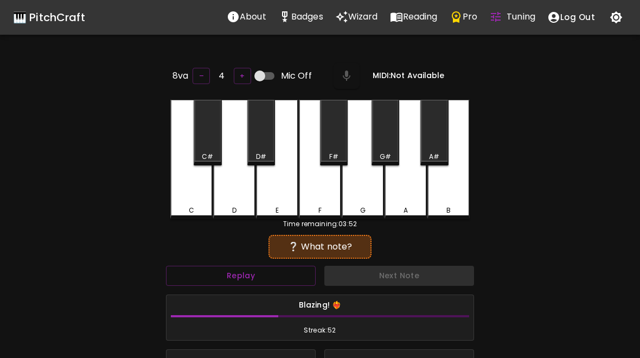
click at [200, 199] on div "C" at bounding box center [191, 159] width 42 height 119
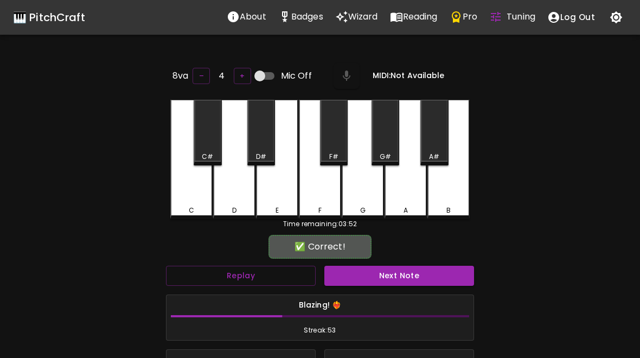
click at [399, 276] on button "Next Note" at bounding box center [399, 276] width 150 height 20
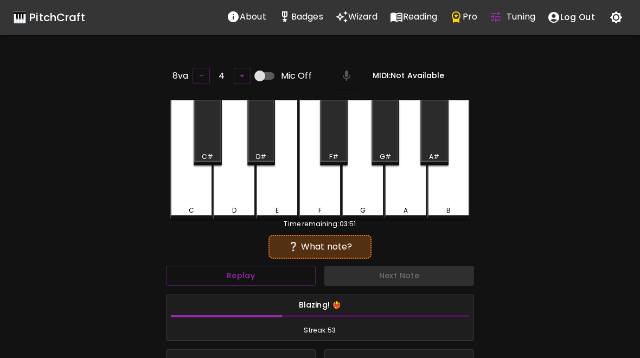
click at [292, 201] on div "E" at bounding box center [277, 159] width 42 height 119
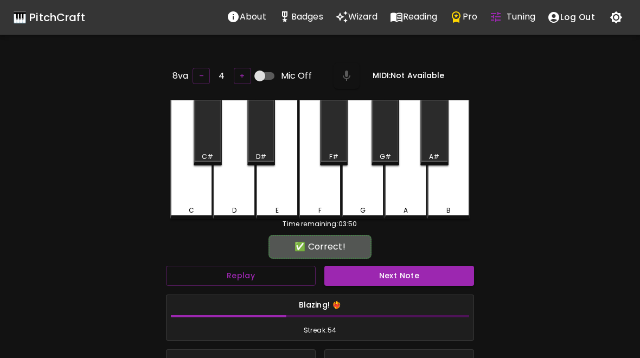
click at [391, 261] on div "Next Note" at bounding box center [399, 275] width 158 height 29
click at [390, 261] on div "Next Note" at bounding box center [399, 275] width 158 height 29
click at [373, 278] on button "Next Note" at bounding box center [399, 276] width 150 height 20
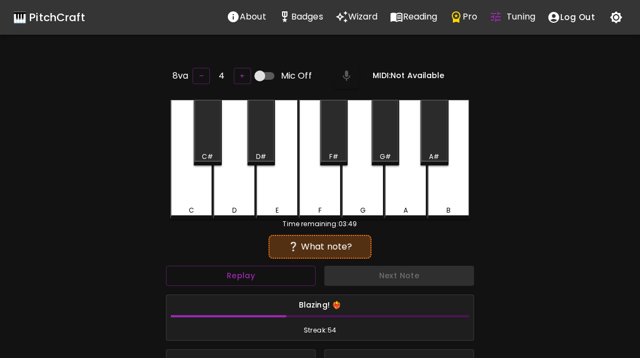
click at [238, 219] on div "Time remaining: 03:49" at bounding box center [319, 224] width 299 height 10
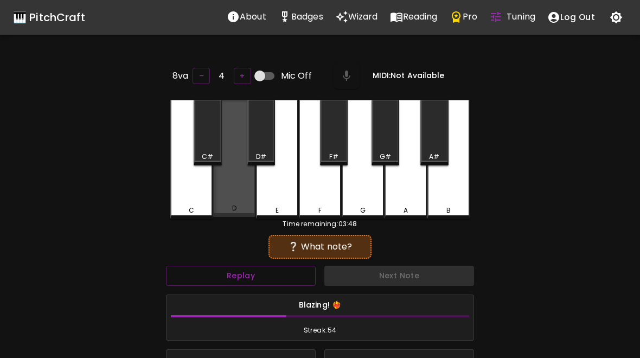
click at [239, 201] on div "D" at bounding box center [234, 158] width 42 height 117
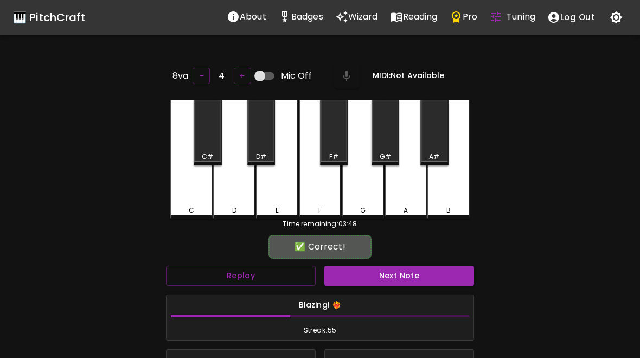
click at [399, 274] on button "Next Note" at bounding box center [399, 276] width 150 height 20
click at [241, 206] on div "D" at bounding box center [234, 210] width 40 height 10
click at [399, 266] on button "Next Note" at bounding box center [399, 276] width 150 height 20
click at [294, 200] on div "E" at bounding box center [277, 159] width 42 height 119
click at [434, 271] on button "Next Note" at bounding box center [399, 276] width 150 height 20
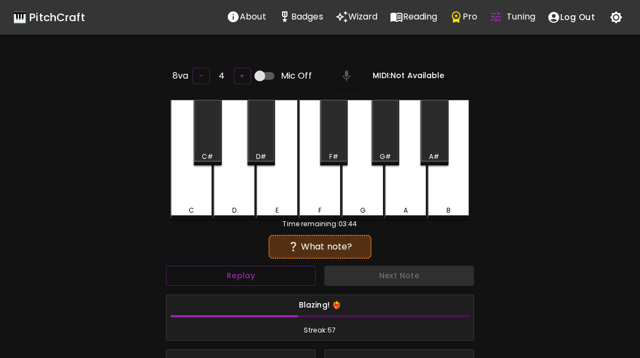
click at [235, 182] on div "D" at bounding box center [234, 159] width 42 height 119
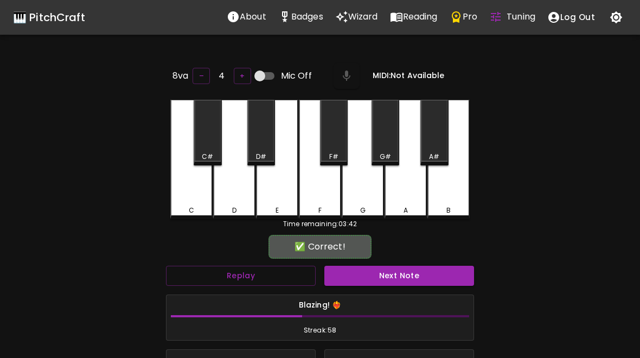
click at [397, 269] on button "Next Note" at bounding box center [399, 276] width 150 height 20
click at [284, 196] on div "E" at bounding box center [277, 159] width 42 height 119
click at [390, 274] on button "Next Note" at bounding box center [399, 276] width 150 height 20
click at [231, 196] on div "D" at bounding box center [234, 159] width 42 height 119
click at [390, 282] on button "Next Note" at bounding box center [399, 276] width 150 height 20
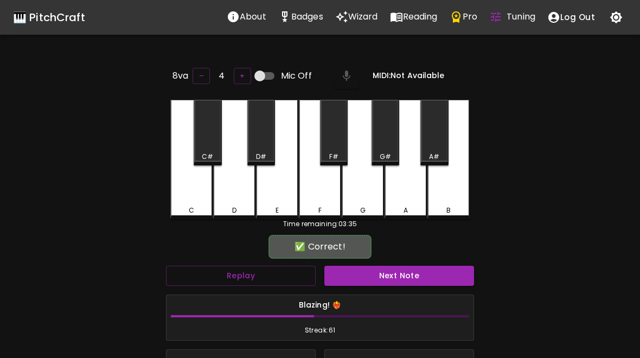
click at [194, 200] on div "C" at bounding box center [191, 159] width 42 height 119
click at [389, 269] on button "Next Note" at bounding box center [399, 276] width 150 height 20
click at [388, 271] on button "Next Note" at bounding box center [399, 276] width 150 height 20
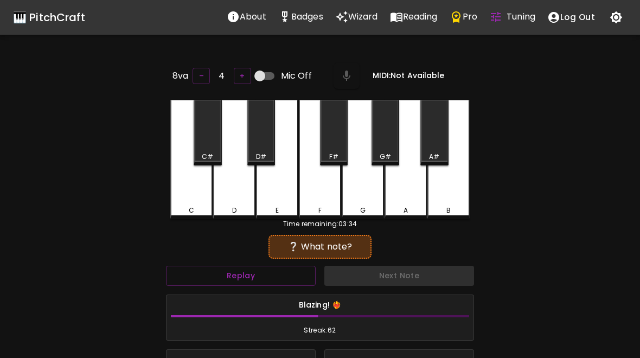
click at [12, 317] on div "🎹 PitchCraft About Badges Wizard Reading Pro Tuning Log Out 8va – 4 + Mic Off M…" at bounding box center [320, 235] width 640 height 470
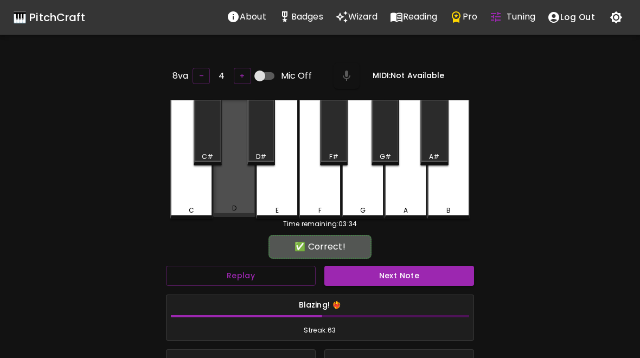
click at [227, 194] on div "D" at bounding box center [234, 158] width 42 height 117
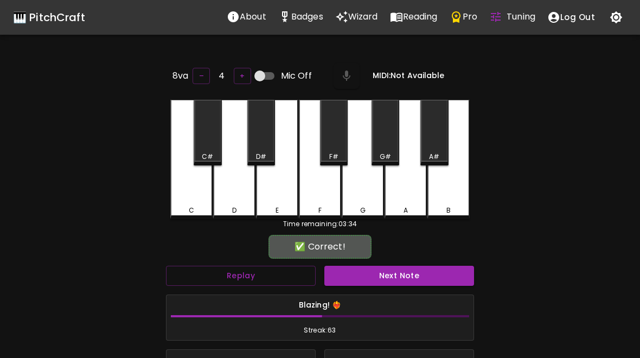
click at [392, 270] on button "Next Note" at bounding box center [399, 276] width 150 height 20
click at [395, 272] on button "Next Note" at bounding box center [399, 276] width 150 height 20
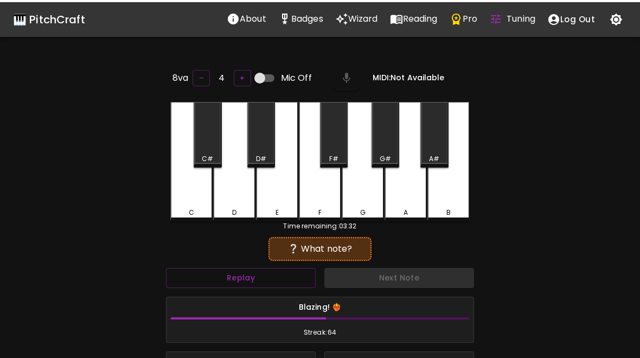
scroll to position [3, 0]
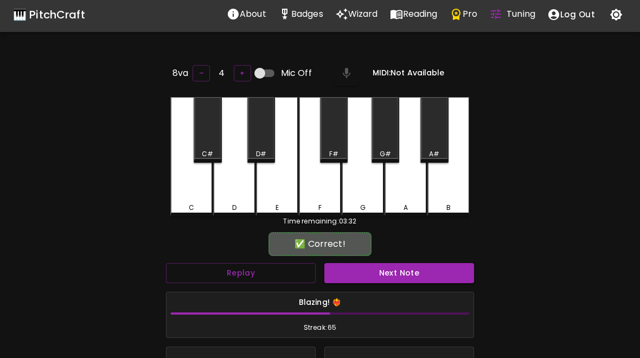
click at [397, 274] on button "Next Note" at bounding box center [399, 273] width 150 height 20
click at [264, 189] on div "E" at bounding box center [277, 156] width 42 height 119
click at [396, 279] on button "Next Note" at bounding box center [399, 273] width 150 height 20
click at [397, 273] on button "Next Note" at bounding box center [399, 273] width 150 height 20
click at [406, 268] on button "Next Note" at bounding box center [399, 273] width 150 height 20
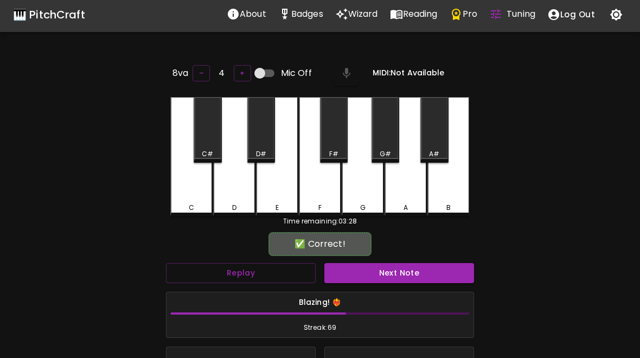
click at [405, 267] on button "Next Note" at bounding box center [399, 273] width 150 height 20
click at [402, 279] on button "Next Note" at bounding box center [399, 273] width 150 height 20
click at [410, 266] on button "Next Note" at bounding box center [399, 273] width 150 height 20
click at [413, 273] on button "Next Note" at bounding box center [399, 273] width 150 height 20
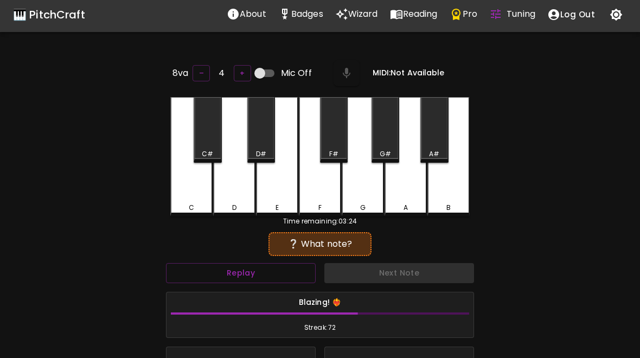
click at [196, 186] on div "C" at bounding box center [191, 156] width 42 height 119
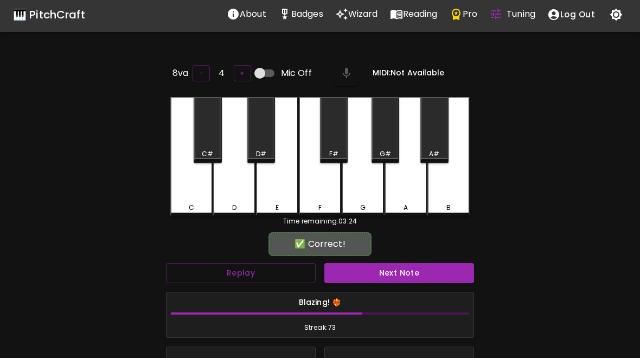
click at [416, 272] on button "Next Note" at bounding box center [399, 273] width 150 height 20
click at [415, 272] on button "Next Note" at bounding box center [399, 273] width 150 height 20
click at [195, 192] on div "C" at bounding box center [191, 156] width 42 height 119
click at [416, 265] on button "Next Note" at bounding box center [399, 273] width 150 height 20
click at [214, 185] on div "D" at bounding box center [234, 156] width 42 height 119
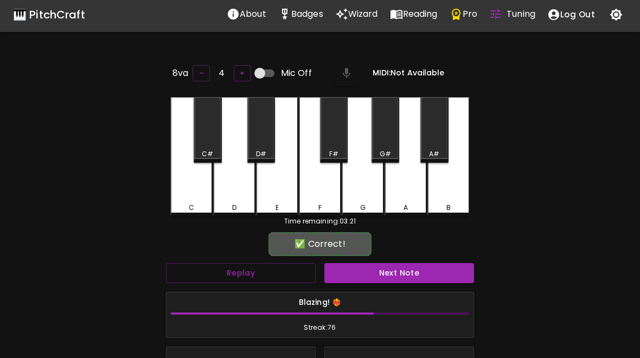
click at [403, 274] on button "Next Note" at bounding box center [399, 273] width 150 height 20
click at [394, 274] on button "Next Note" at bounding box center [399, 273] width 150 height 20
click at [185, 188] on div "C" at bounding box center [191, 156] width 42 height 119
click at [389, 270] on button "Next Note" at bounding box center [399, 273] width 150 height 20
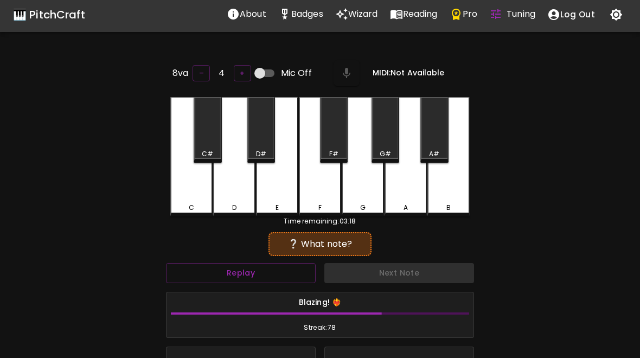
click at [239, 191] on div "D" at bounding box center [234, 156] width 42 height 119
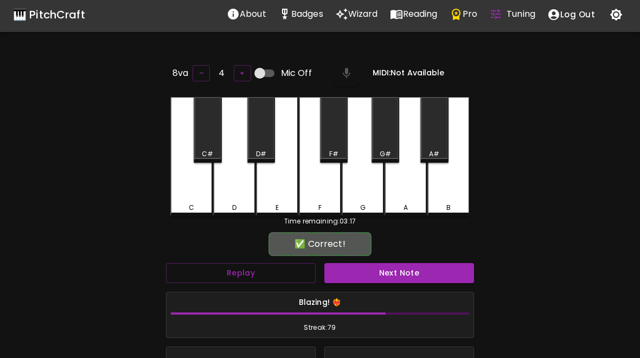
click at [388, 269] on button "Next Note" at bounding box center [399, 273] width 150 height 20
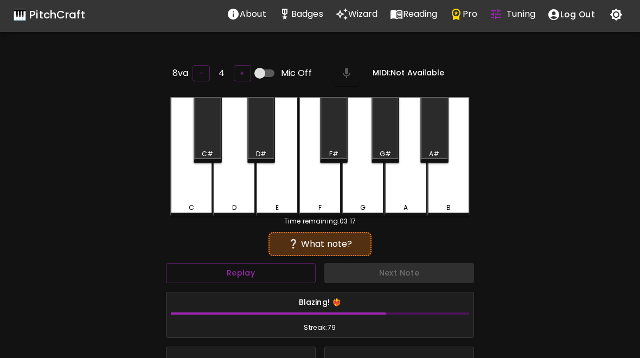
click at [201, 193] on div "C" at bounding box center [191, 156] width 42 height 119
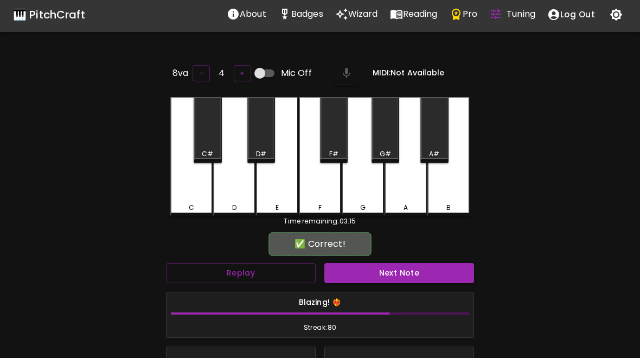
click at [395, 259] on div "Next Note" at bounding box center [399, 273] width 158 height 29
click at [372, 269] on button "Next Note" at bounding box center [399, 273] width 150 height 20
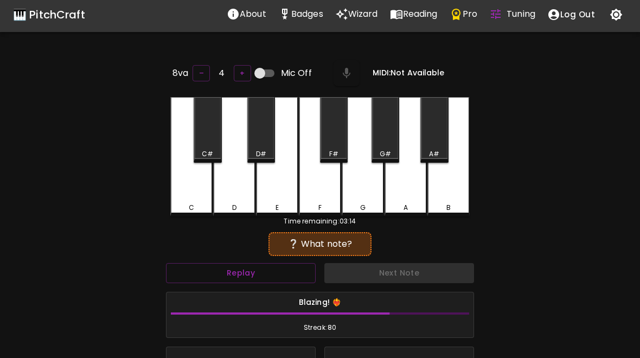
click at [237, 194] on div "D" at bounding box center [234, 156] width 42 height 119
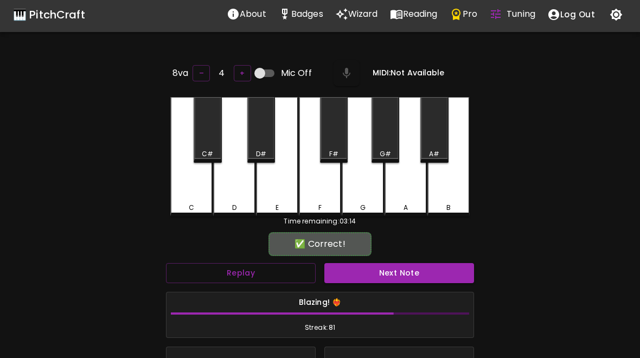
click at [405, 264] on button "Next Note" at bounding box center [399, 273] width 150 height 20
click at [192, 193] on div "C" at bounding box center [191, 156] width 42 height 119
click at [411, 279] on button "Next Note" at bounding box center [399, 273] width 150 height 20
click at [288, 200] on div "E" at bounding box center [277, 156] width 42 height 119
click at [393, 269] on button "Next Note" at bounding box center [399, 273] width 150 height 20
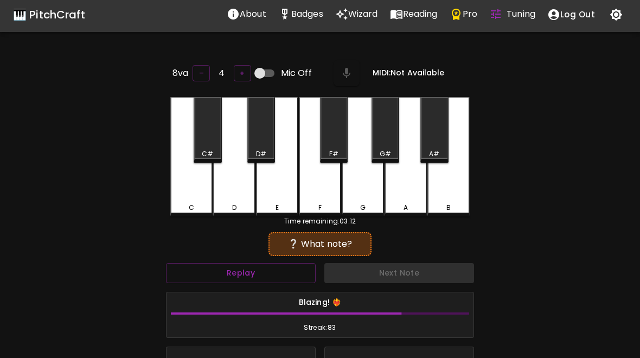
click at [191, 198] on div "C" at bounding box center [191, 156] width 42 height 119
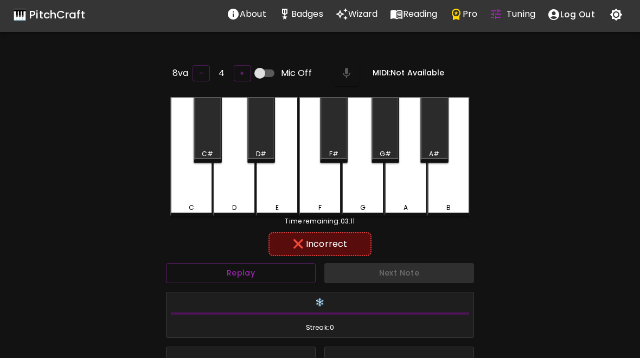
click at [238, 205] on div "D" at bounding box center [234, 208] width 40 height 10
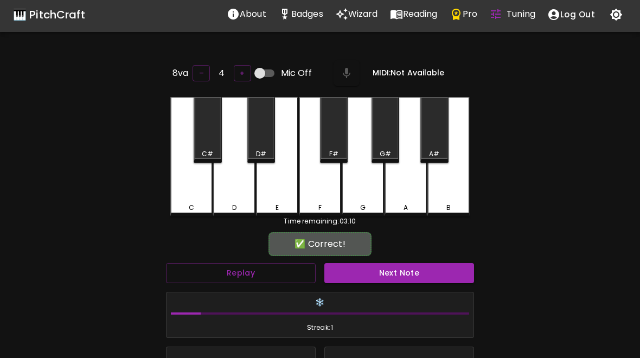
click at [393, 264] on button "Next Note" at bounding box center [399, 273] width 150 height 20
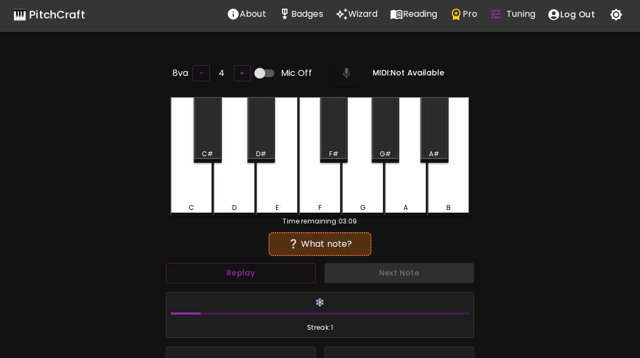
click at [178, 196] on div "C" at bounding box center [191, 156] width 42 height 119
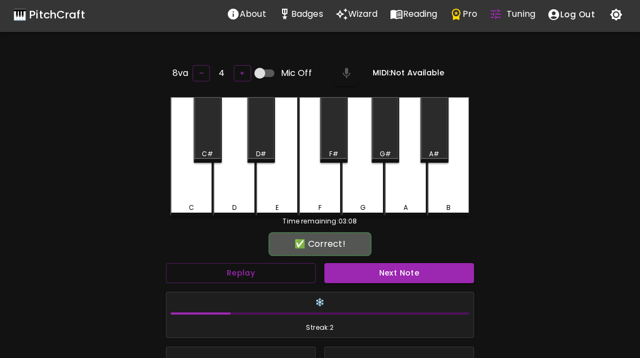
click at [388, 272] on button "Next Note" at bounding box center [399, 273] width 150 height 20
click at [192, 196] on div "C" at bounding box center [191, 156] width 42 height 119
click at [400, 279] on button "Next Note" at bounding box center [399, 273] width 150 height 20
click at [188, 196] on div "C" at bounding box center [191, 156] width 42 height 119
click at [392, 272] on button "Next Note" at bounding box center [399, 273] width 150 height 20
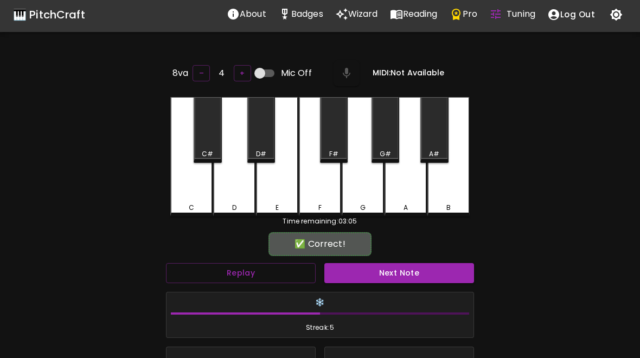
click at [196, 196] on div "C" at bounding box center [191, 156] width 42 height 119
click at [395, 277] on button "Next Note" at bounding box center [399, 273] width 150 height 20
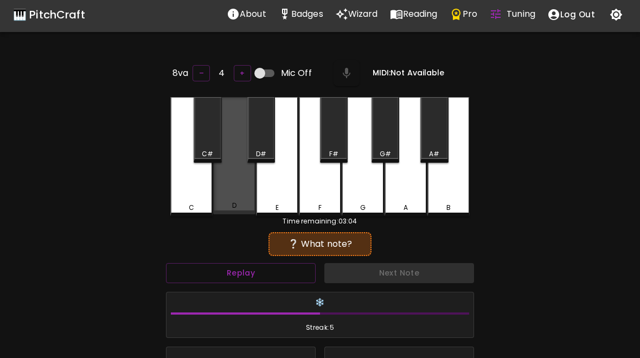
click at [239, 198] on div "D" at bounding box center [234, 155] width 42 height 117
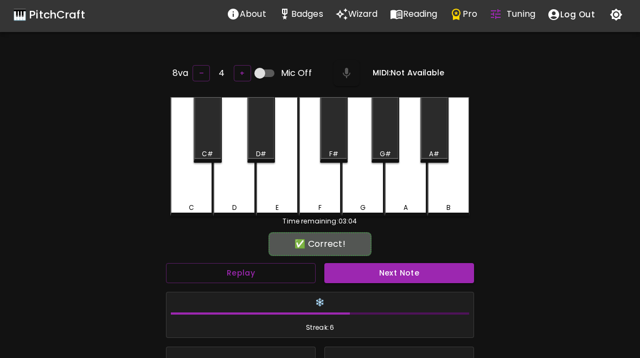
click at [388, 278] on button "Next Note" at bounding box center [399, 273] width 150 height 20
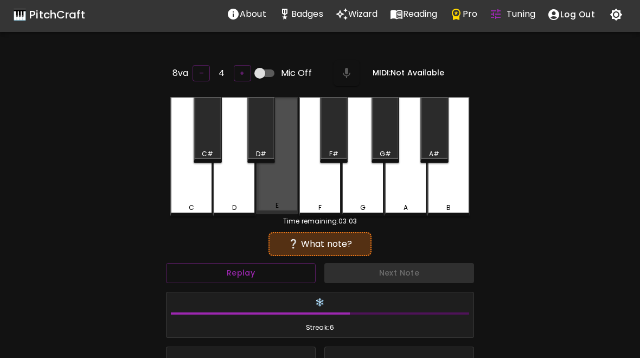
click at [282, 195] on div "E" at bounding box center [277, 155] width 42 height 117
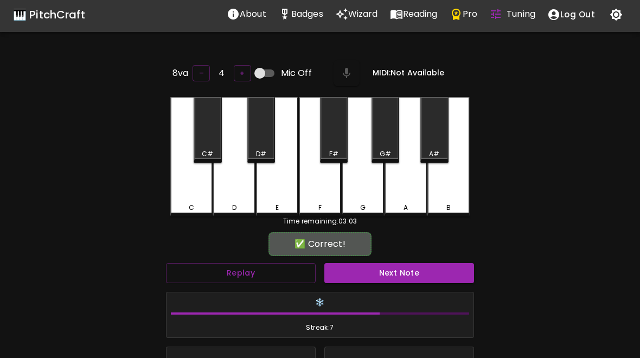
click at [404, 274] on button "Next Note" at bounding box center [399, 273] width 150 height 20
click at [230, 196] on div "D" at bounding box center [234, 156] width 42 height 119
click at [396, 269] on button "Next Note" at bounding box center [399, 273] width 150 height 20
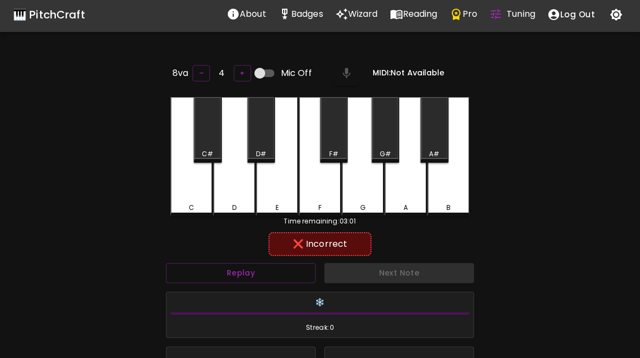
click at [242, 187] on div "D" at bounding box center [234, 156] width 42 height 119
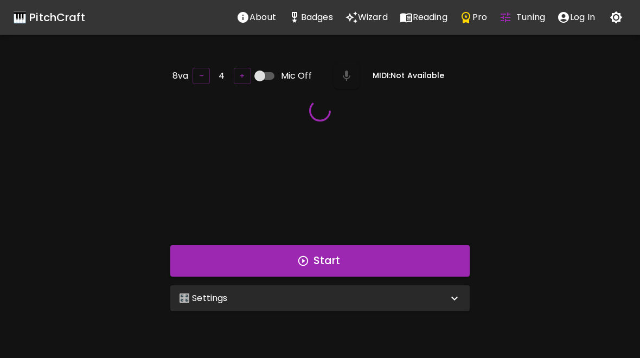
scroll to position [3, 0]
